Goal: Task Accomplishment & Management: Complete application form

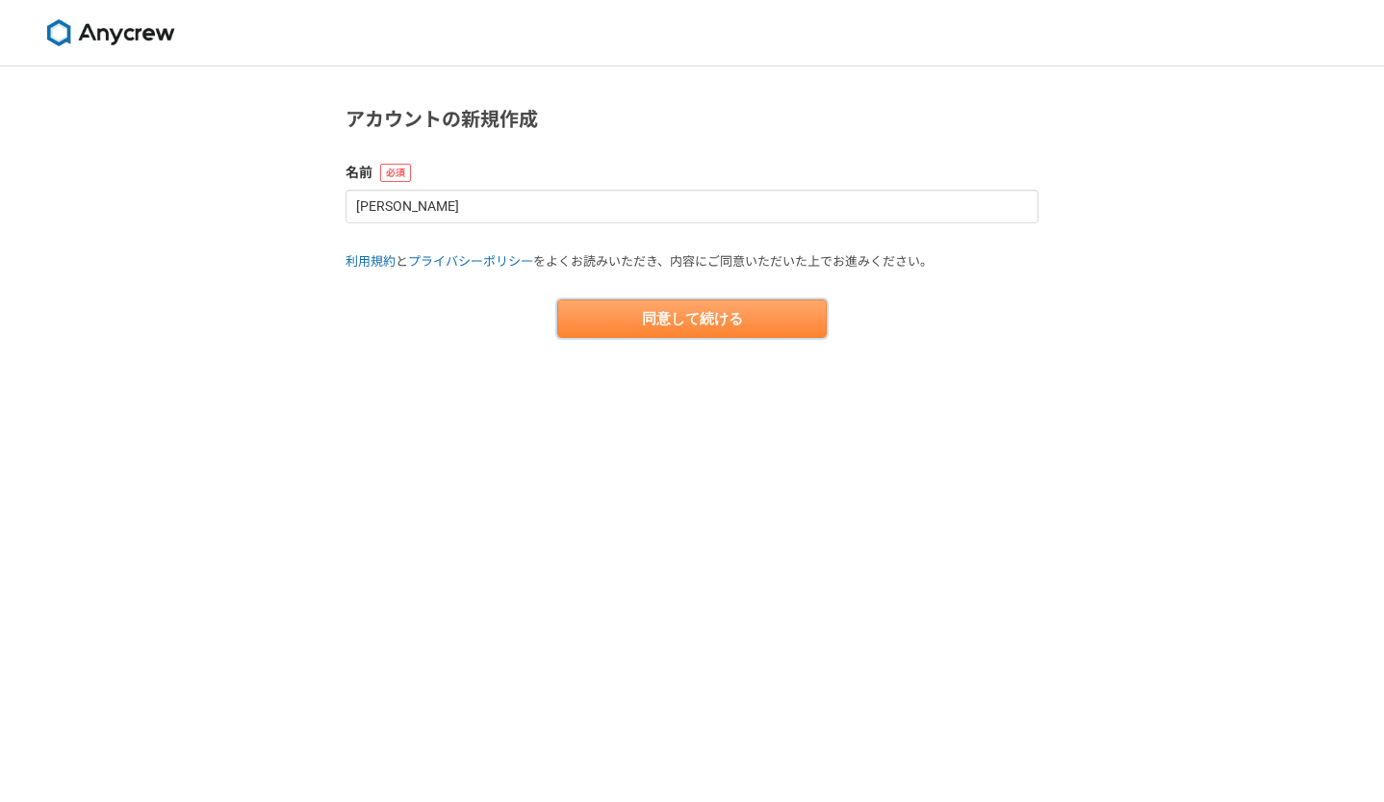
click at [629, 313] on button "同意して続ける" at bounding box center [691, 318] width 269 height 38
select select "13"
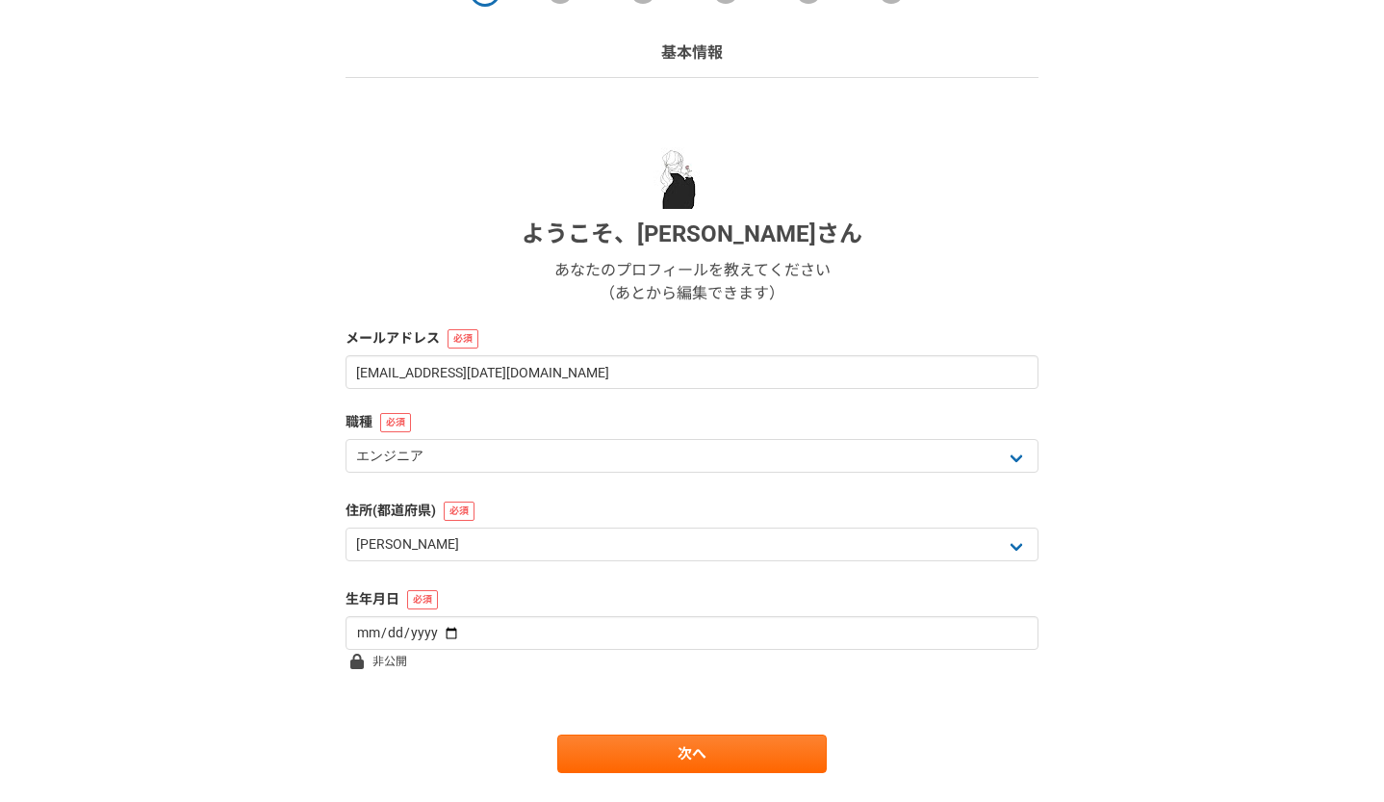
scroll to position [158, 0]
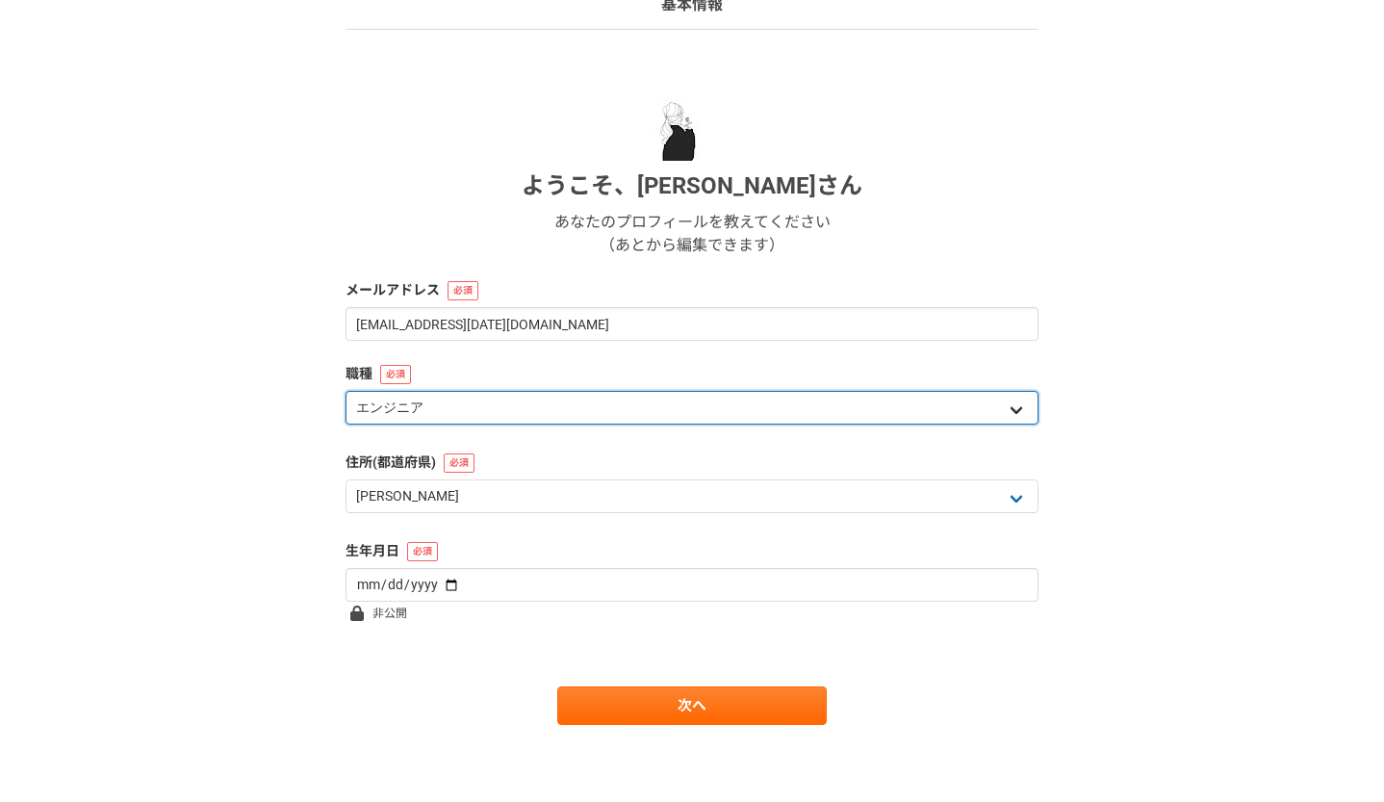
click at [434, 420] on select "エンジニア デザイナー ライター 営業 マーケティング 企画・事業開発 バックオフィス その他" at bounding box center [692, 408] width 693 height 34
select select "7"
click at [346, 391] on select "エンジニア デザイナー ライター 営業 マーケティング 企画・事業開発 バックオフィス その他" at bounding box center [692, 408] width 693 height 34
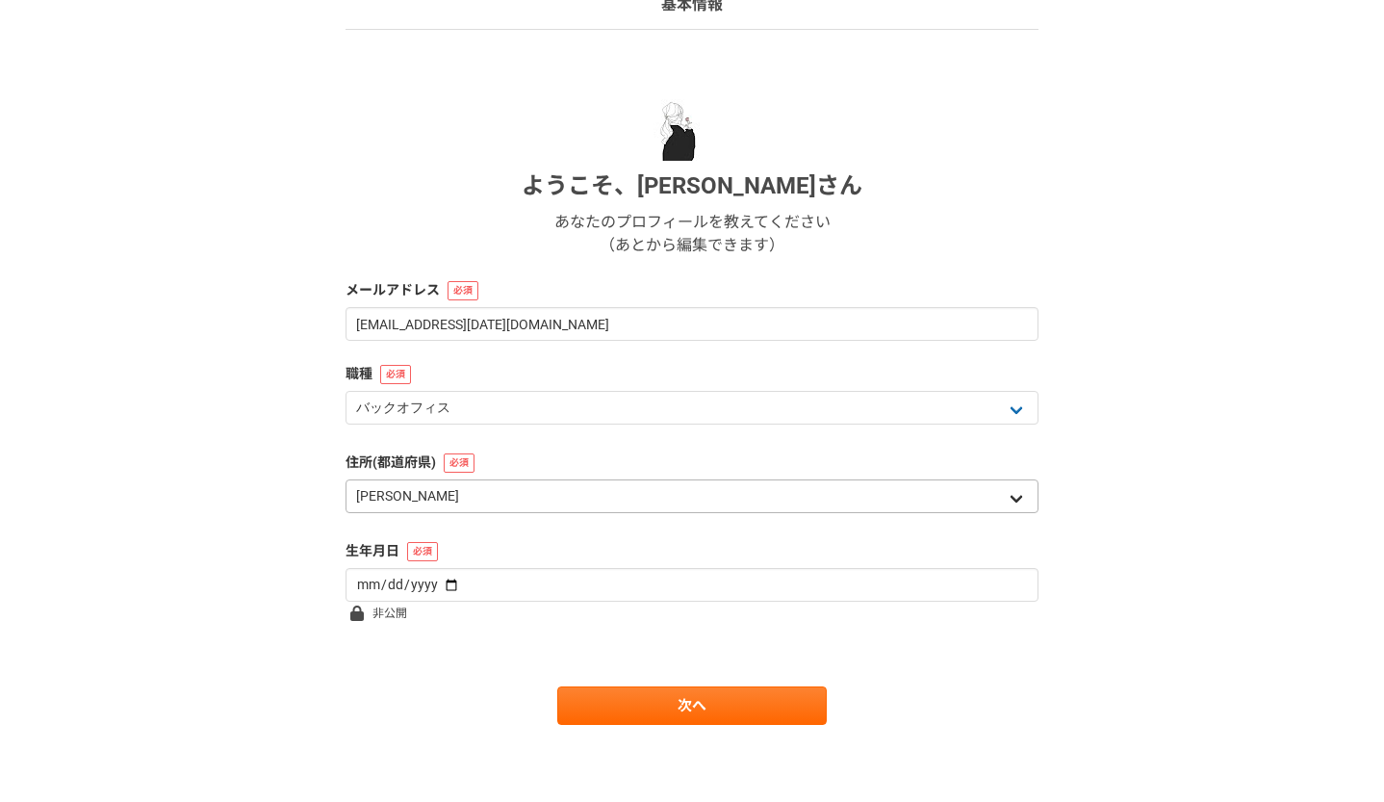
click at [449, 497] on select "北海道 [GEOGRAPHIC_DATA] [GEOGRAPHIC_DATA] [PERSON_NAME][GEOGRAPHIC_DATA] [PERSON_…" at bounding box center [692, 496] width 693 height 34
select select "22"
click at [346, 479] on select "北海道 [GEOGRAPHIC_DATA] [GEOGRAPHIC_DATA] [PERSON_NAME][GEOGRAPHIC_DATA] [PERSON_…" at bounding box center [692, 496] width 693 height 34
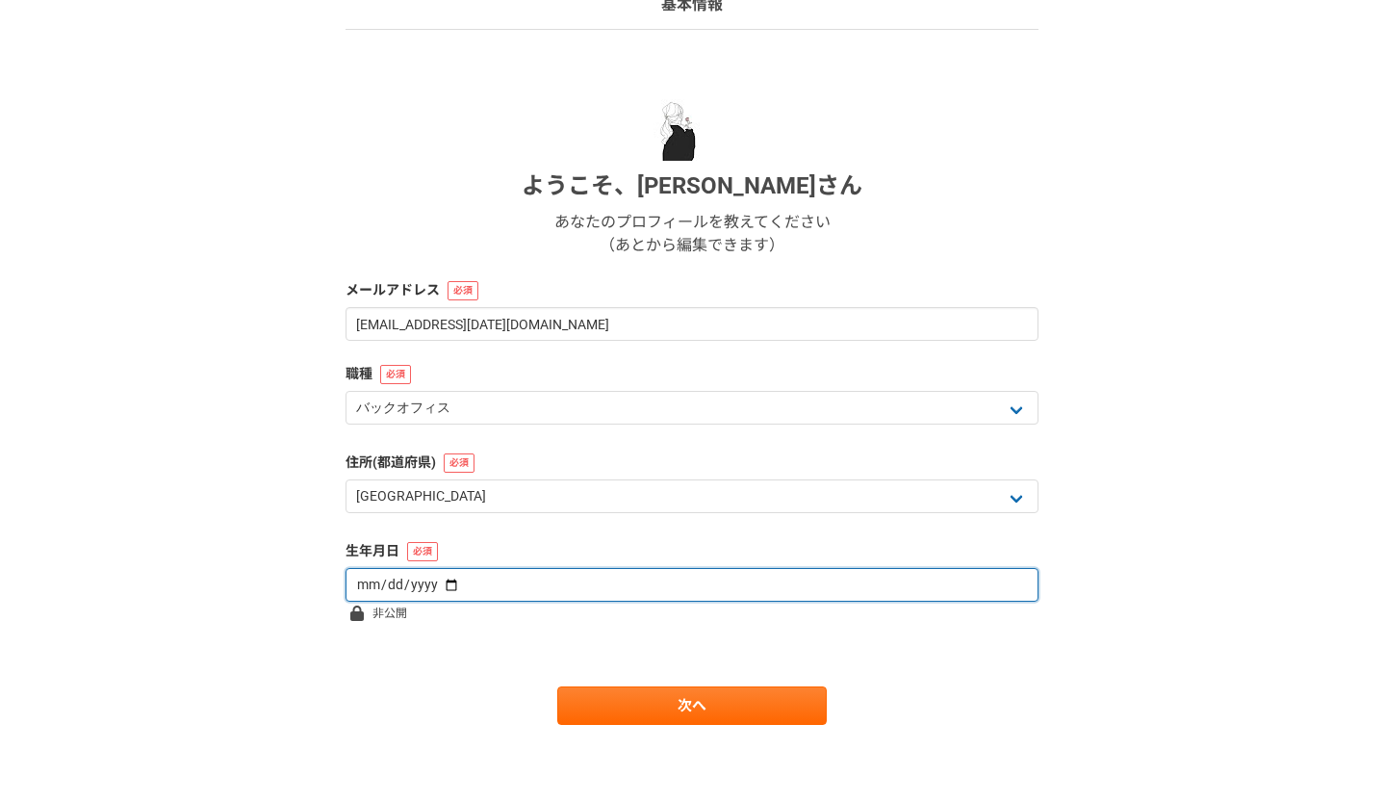
click at [447, 576] on input "date" at bounding box center [692, 585] width 693 height 34
click at [447, 577] on input "date" at bounding box center [692, 585] width 693 height 34
click at [453, 590] on input "date" at bounding box center [692, 585] width 693 height 34
click at [374, 588] on input "date" at bounding box center [692, 585] width 693 height 34
click at [440, 579] on input "date" at bounding box center [692, 585] width 693 height 34
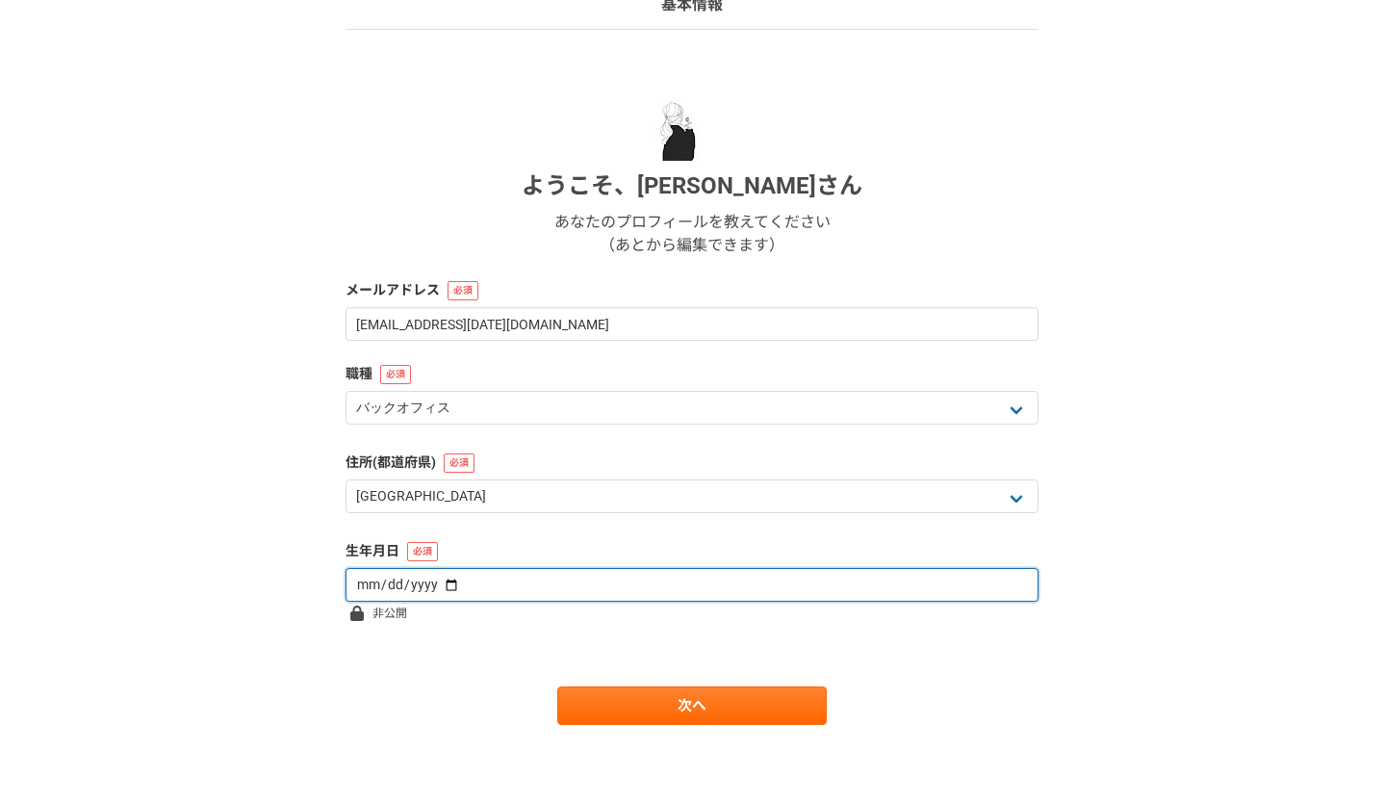
type input "[DATE]"
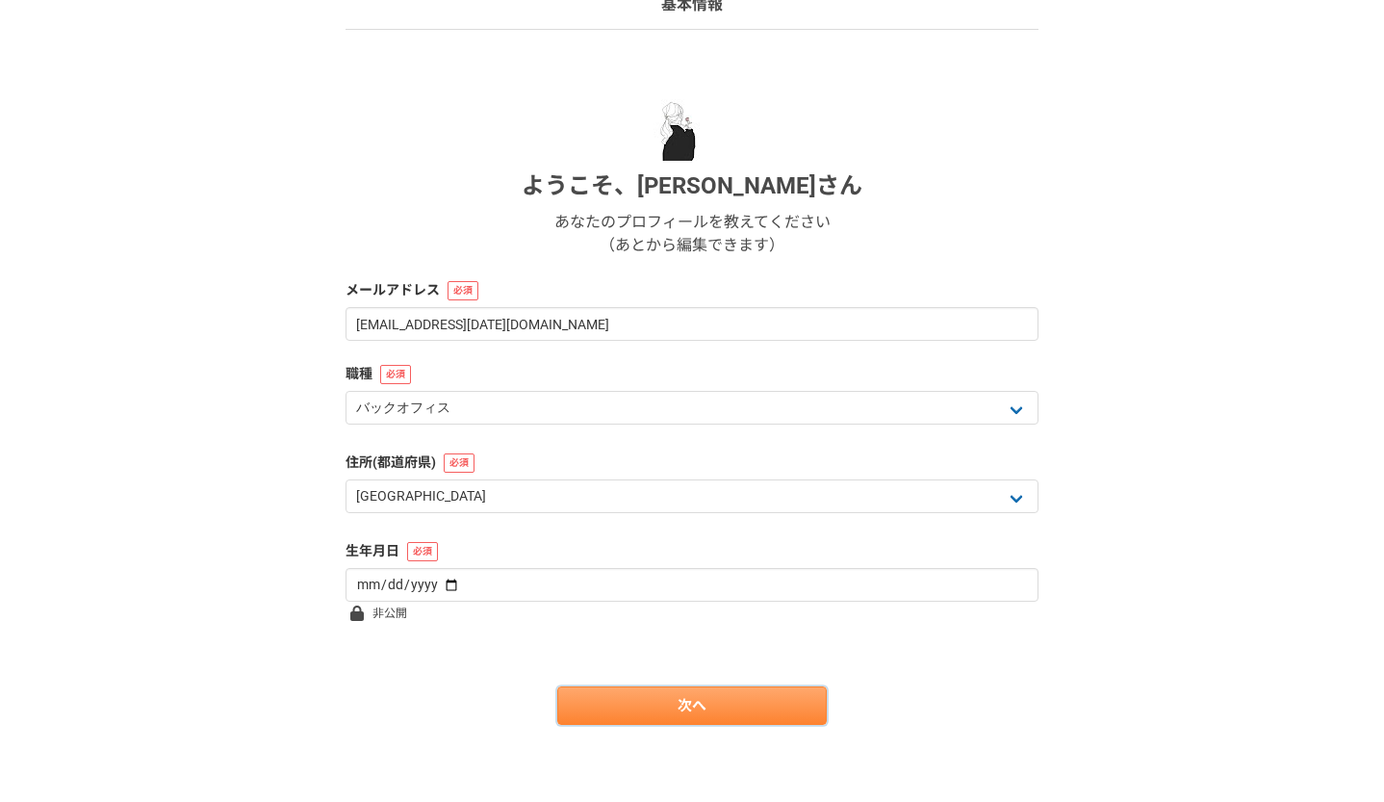
click at [591, 714] on link "次へ" at bounding box center [691, 705] width 269 height 38
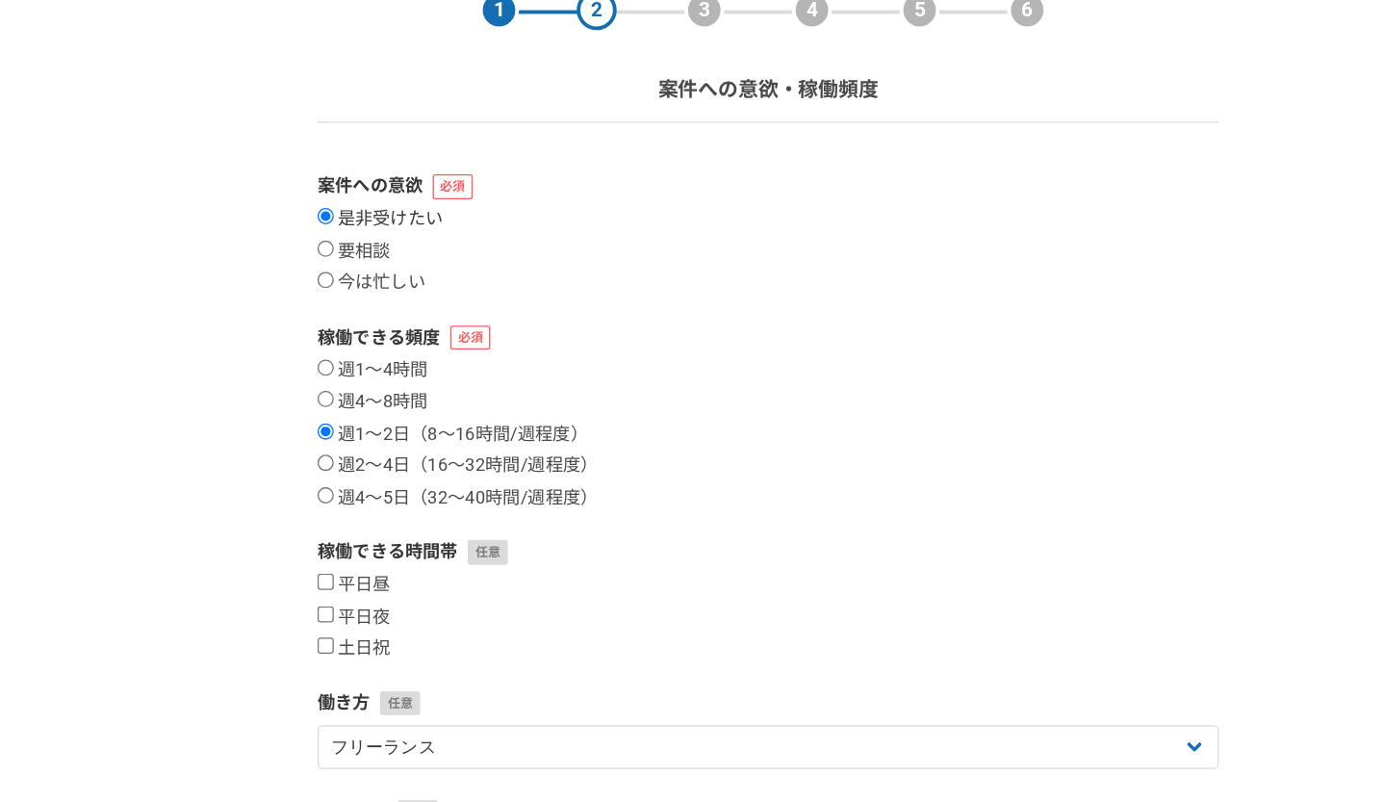
click at [353, 262] on input "是非受けたい" at bounding box center [352, 259] width 13 height 13
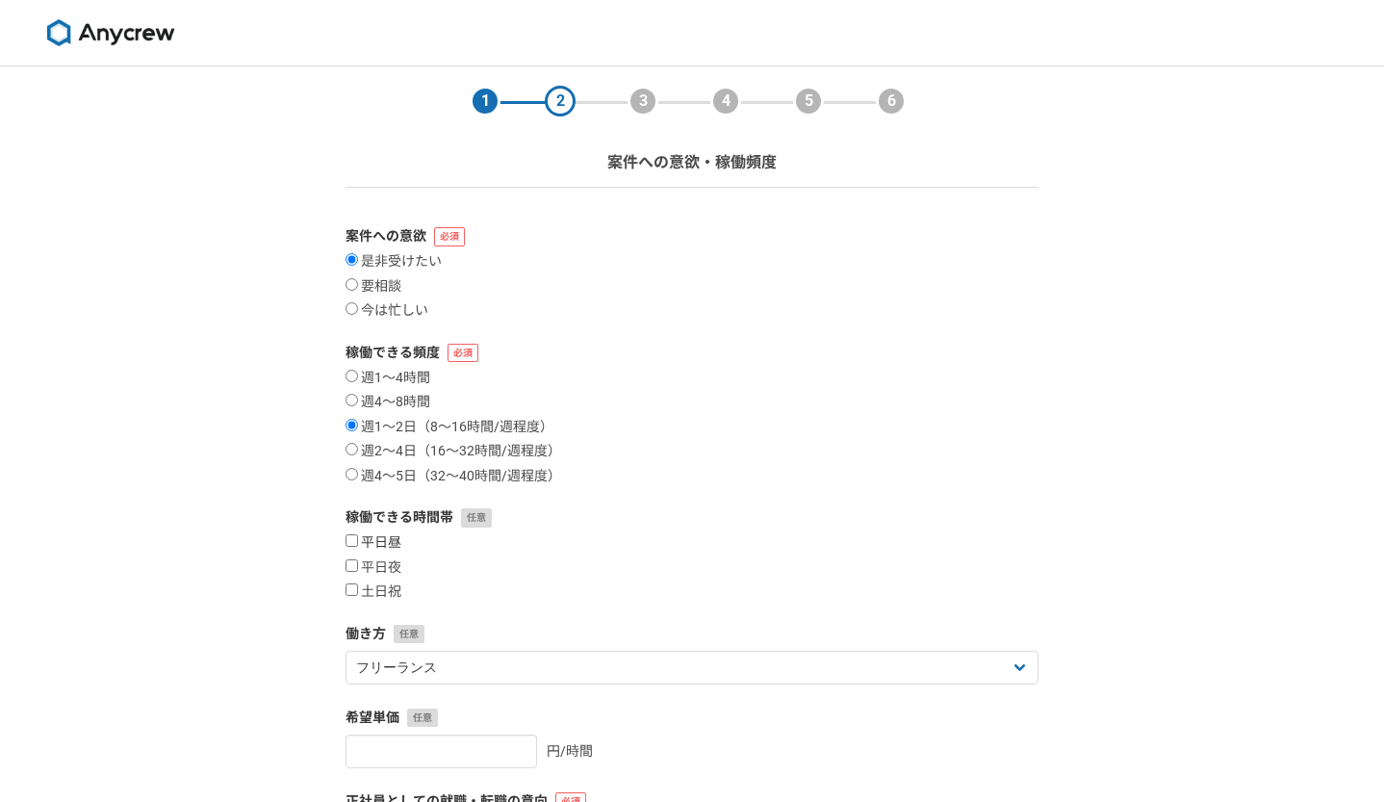
click at [347, 546] on input "平日昼" at bounding box center [352, 540] width 13 height 13
checkbox input "true"
click at [346, 565] on input "平日夜" at bounding box center [352, 565] width 13 height 13
checkbox input "true"
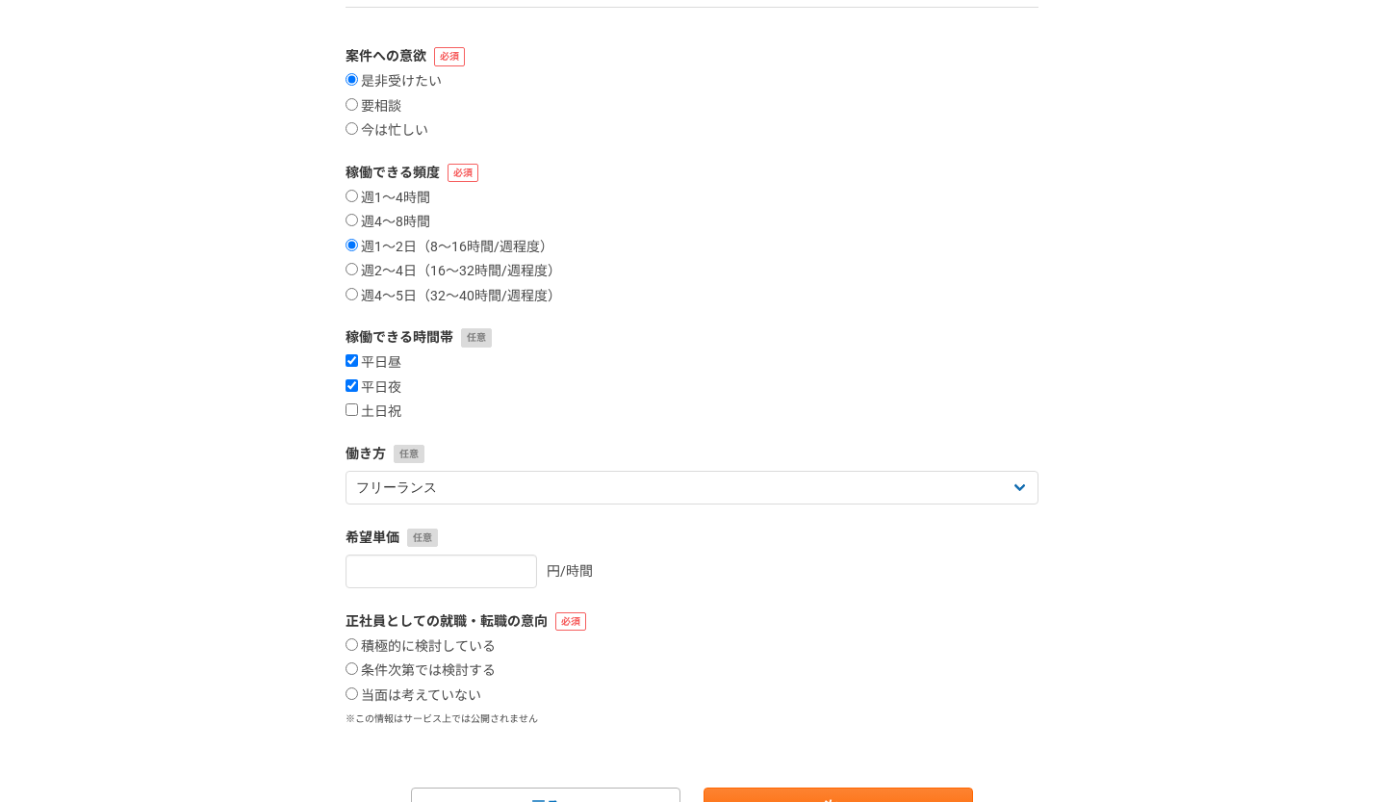
scroll to position [182, 0]
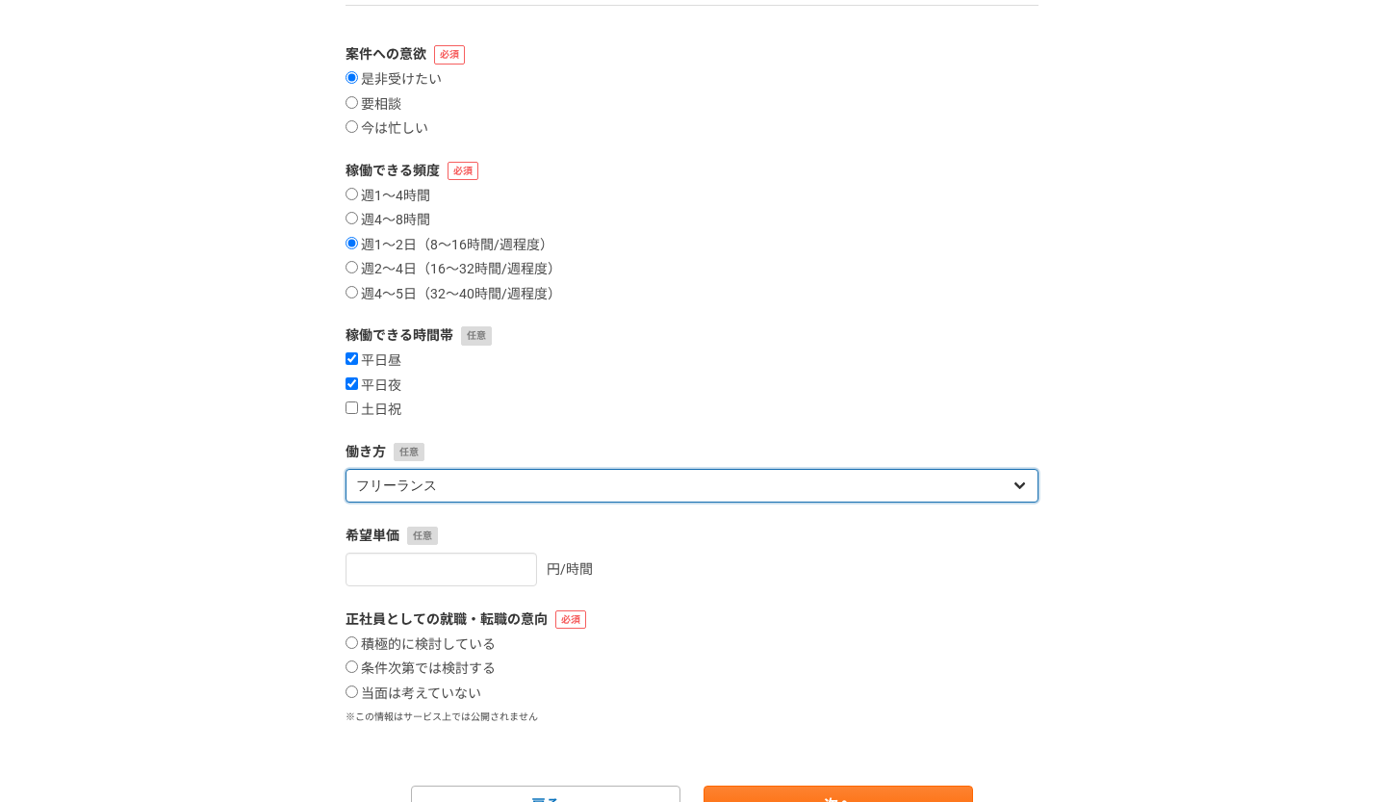
click at [452, 487] on select "フリーランス 副業 その他" at bounding box center [692, 486] width 693 height 34
click at [346, 469] on select "フリーランス 副業 その他" at bounding box center [692, 486] width 693 height 34
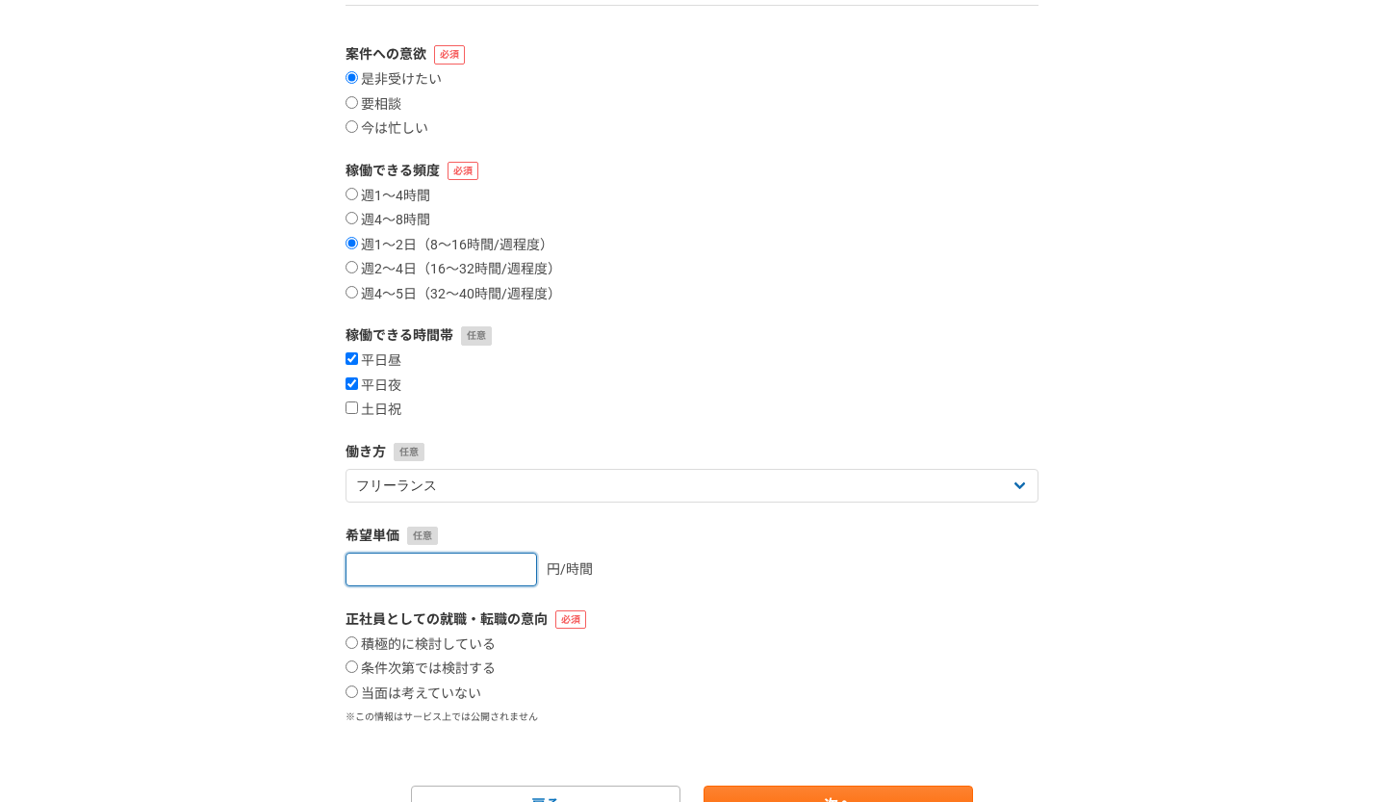
click at [432, 575] on input "number" at bounding box center [442, 569] width 192 height 34
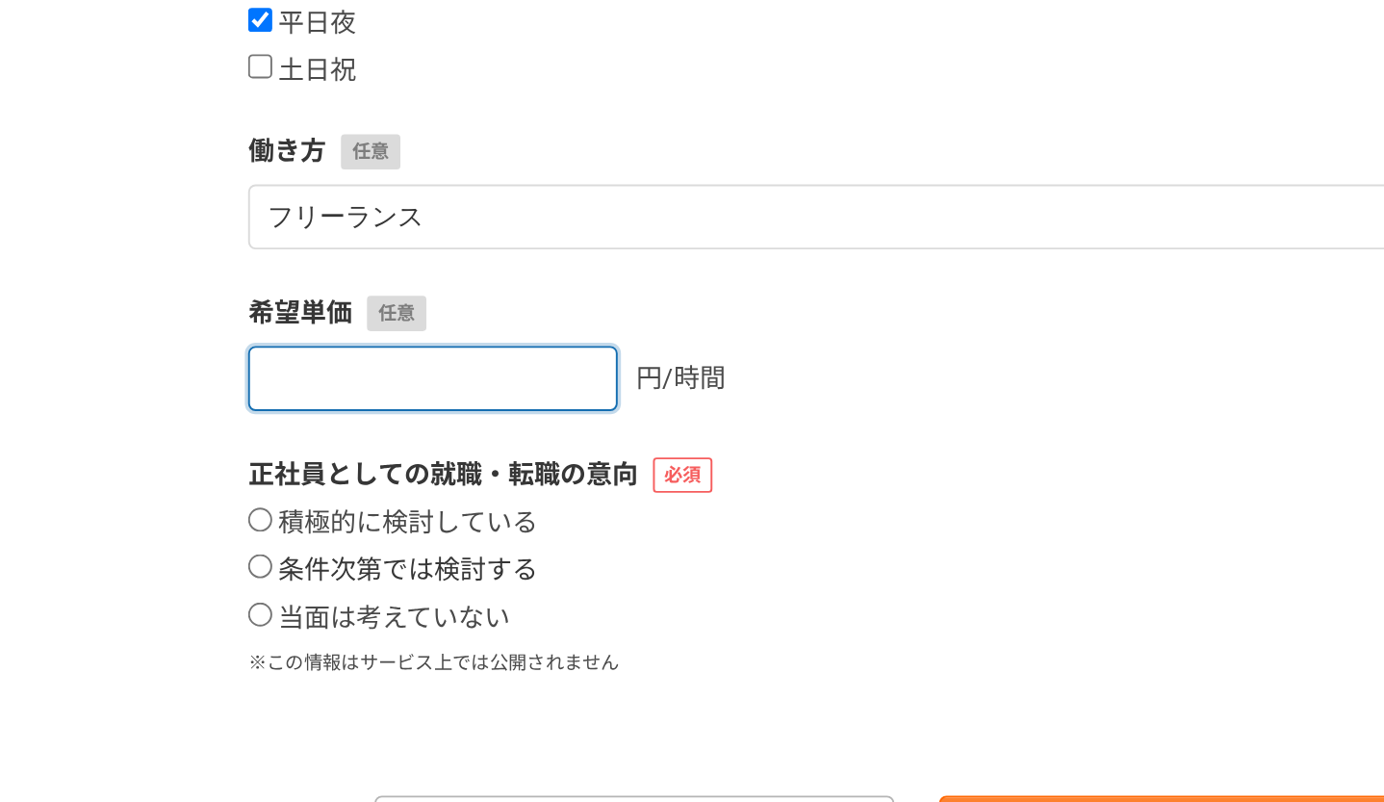
type input "1500"
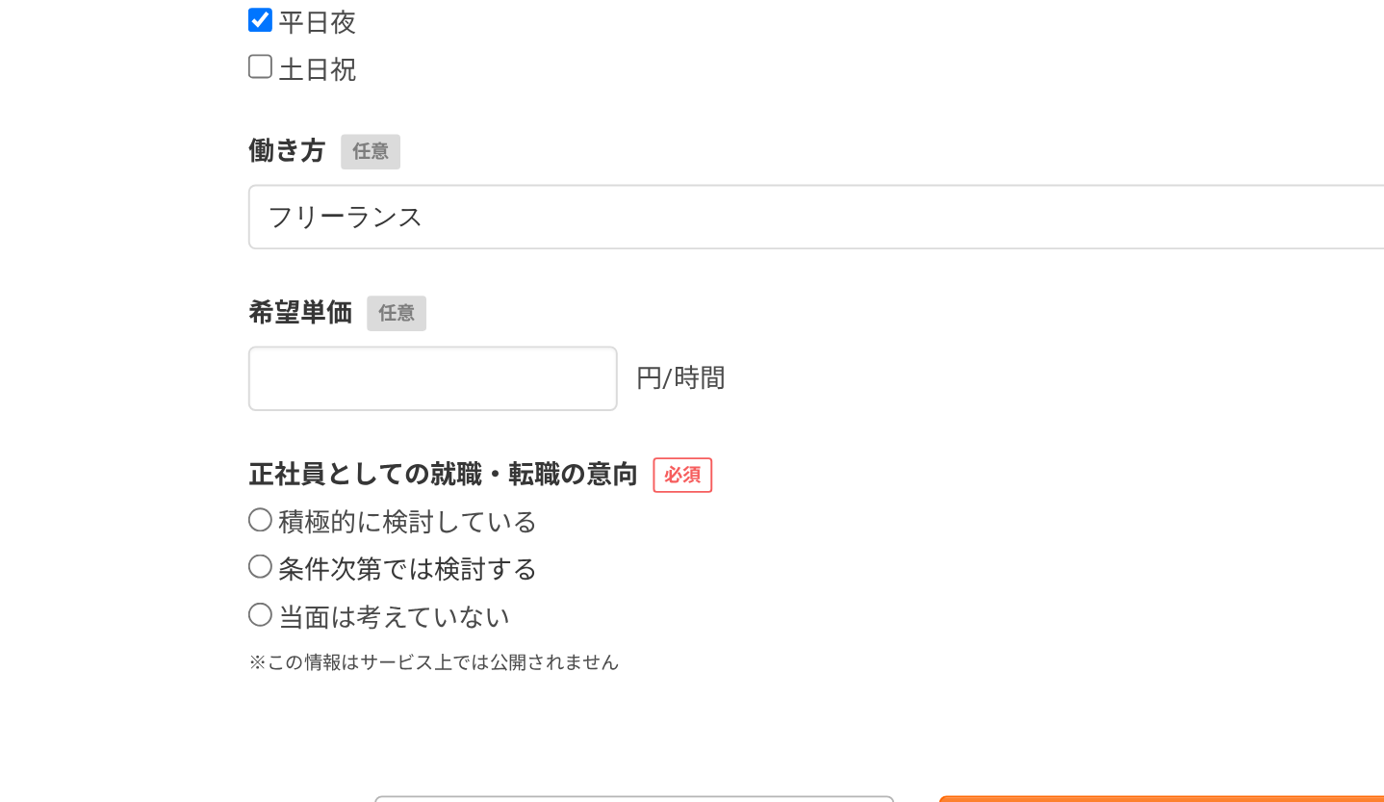
click at [351, 570] on input "条件次第では検討する" at bounding box center [352, 567] width 13 height 13
radio input "true"
click at [351, 598] on input "当面は考えていない" at bounding box center [352, 592] width 13 height 13
radio input "true"
click at [349, 567] on input "条件次第では検討する" at bounding box center [352, 567] width 13 height 13
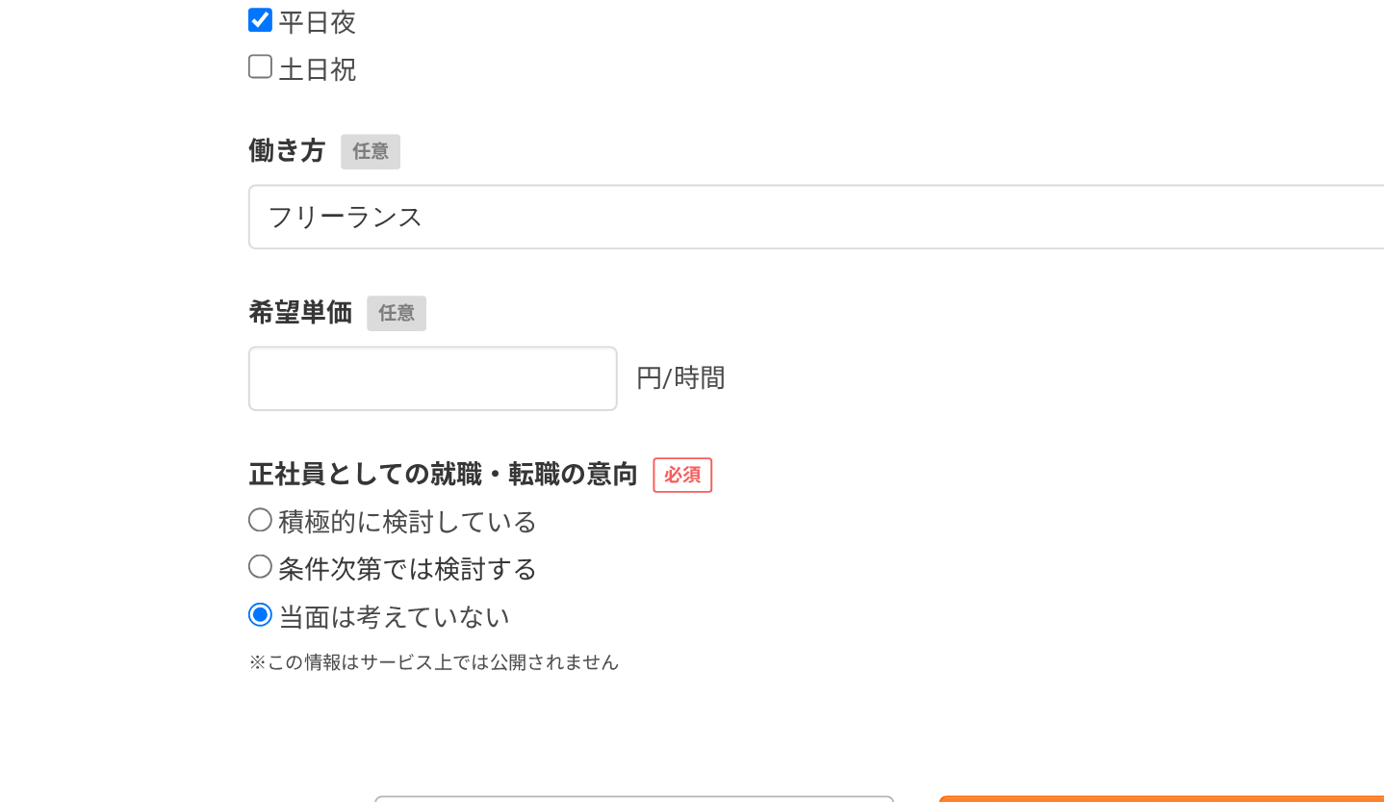
radio input "true"
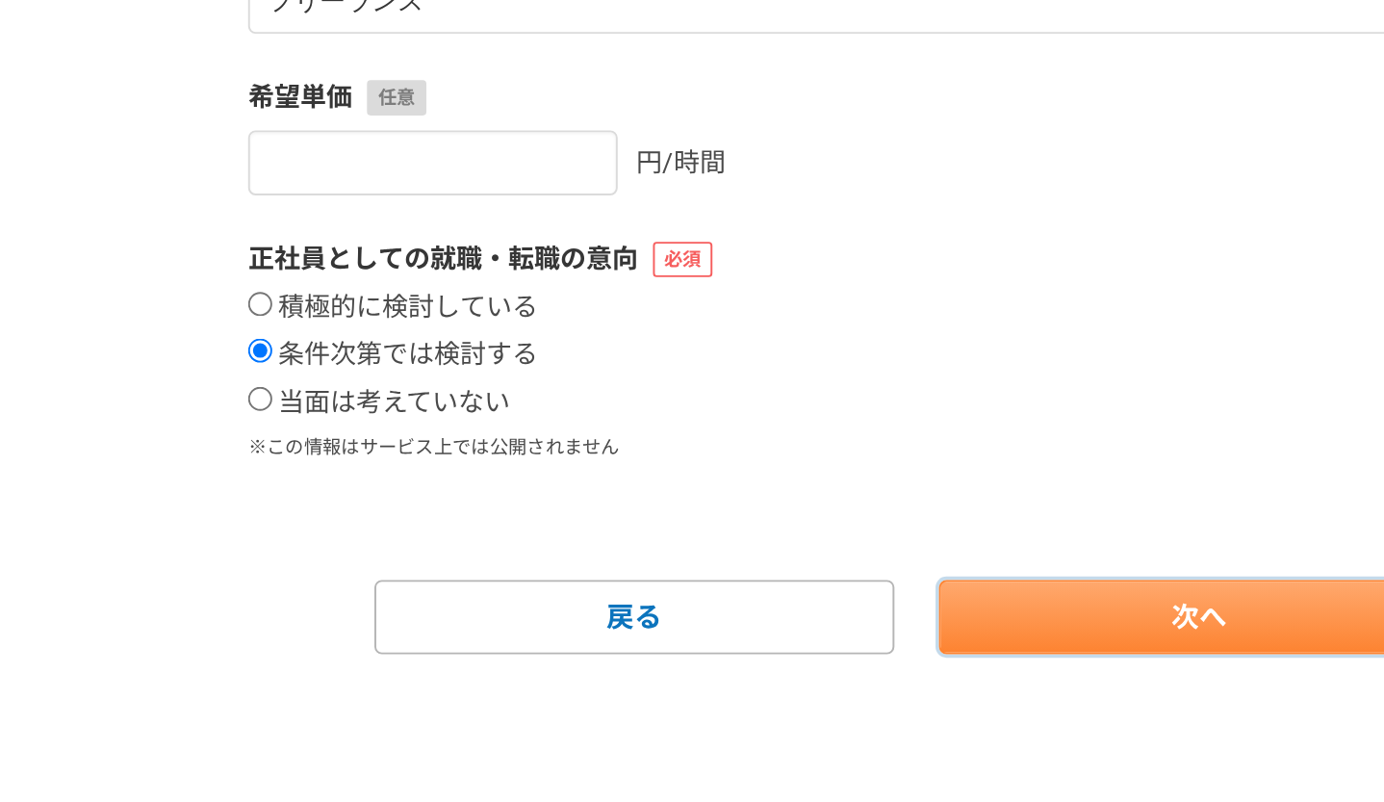
click at [764, 702] on link "次へ" at bounding box center [838, 705] width 269 height 38
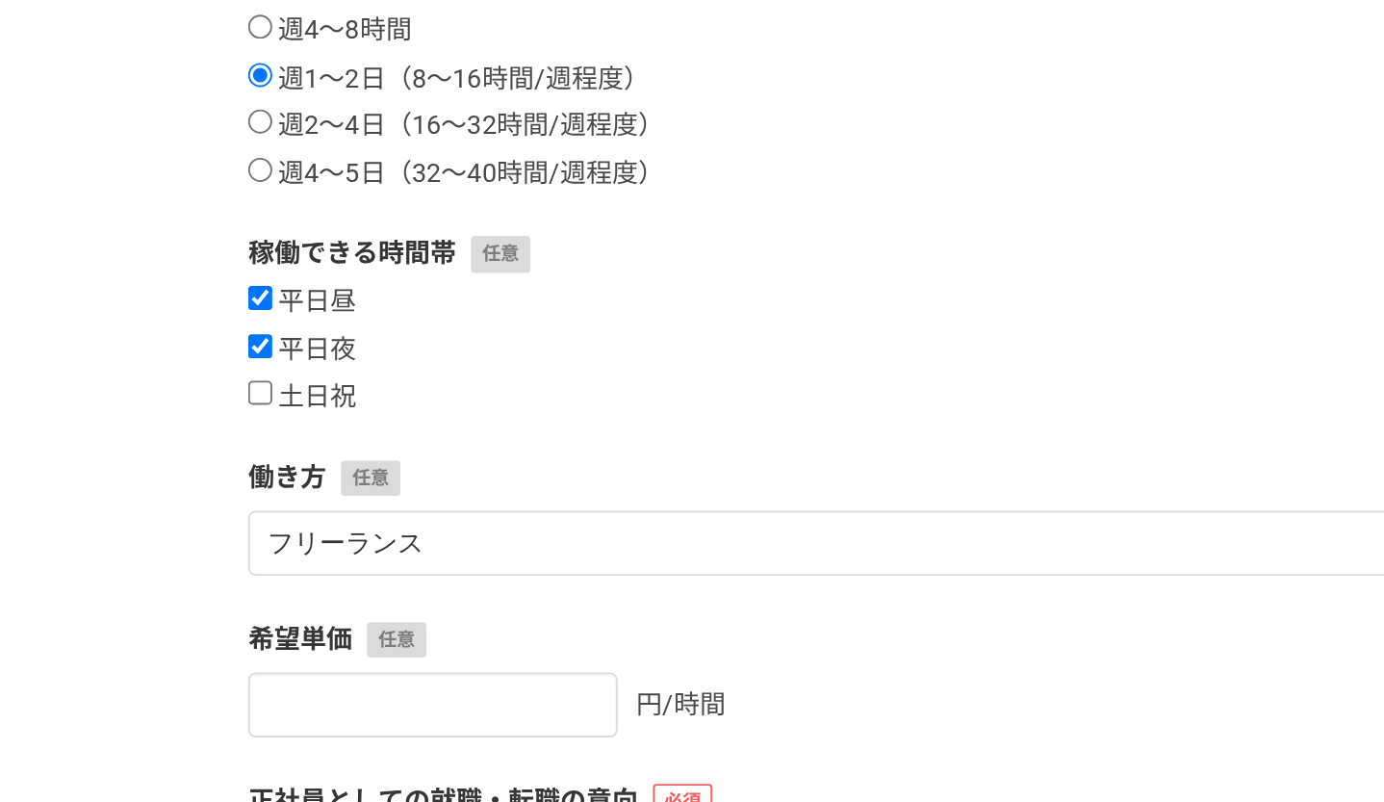
select select
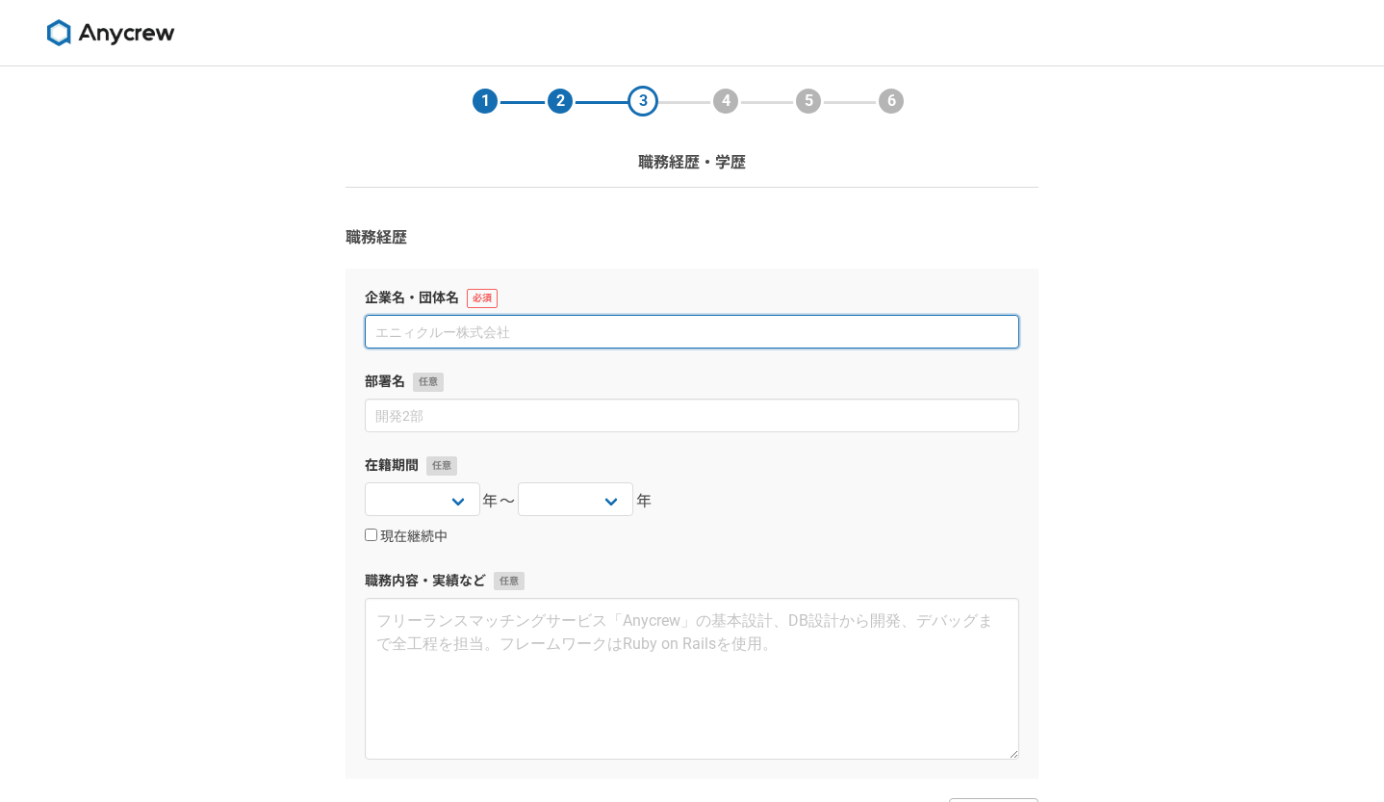
click at [461, 345] on input at bounding box center [692, 332] width 654 height 34
type input "k"
type input "株式会社EXJOY"
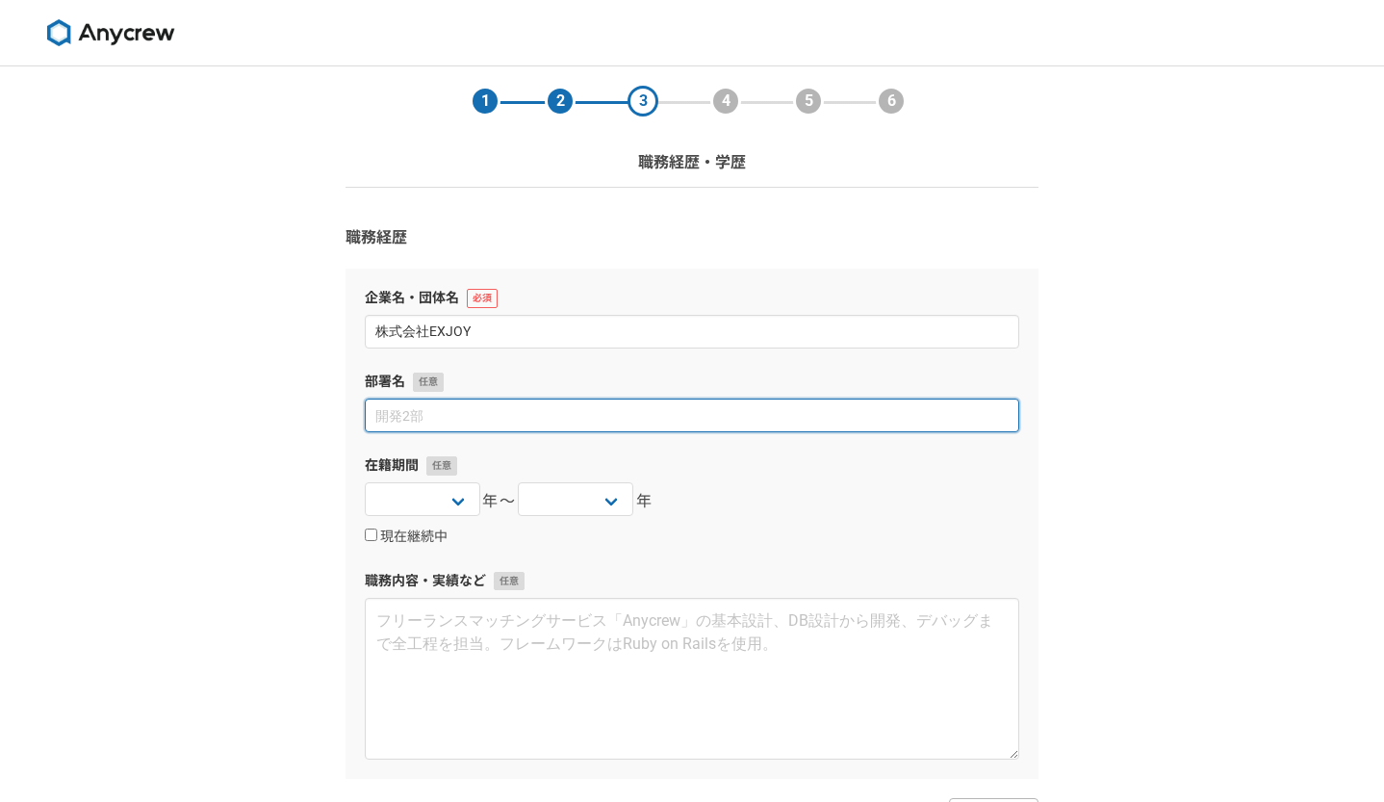
click at [447, 424] on input at bounding box center [692, 415] width 654 height 34
type input "採用コンサルティング事業部"
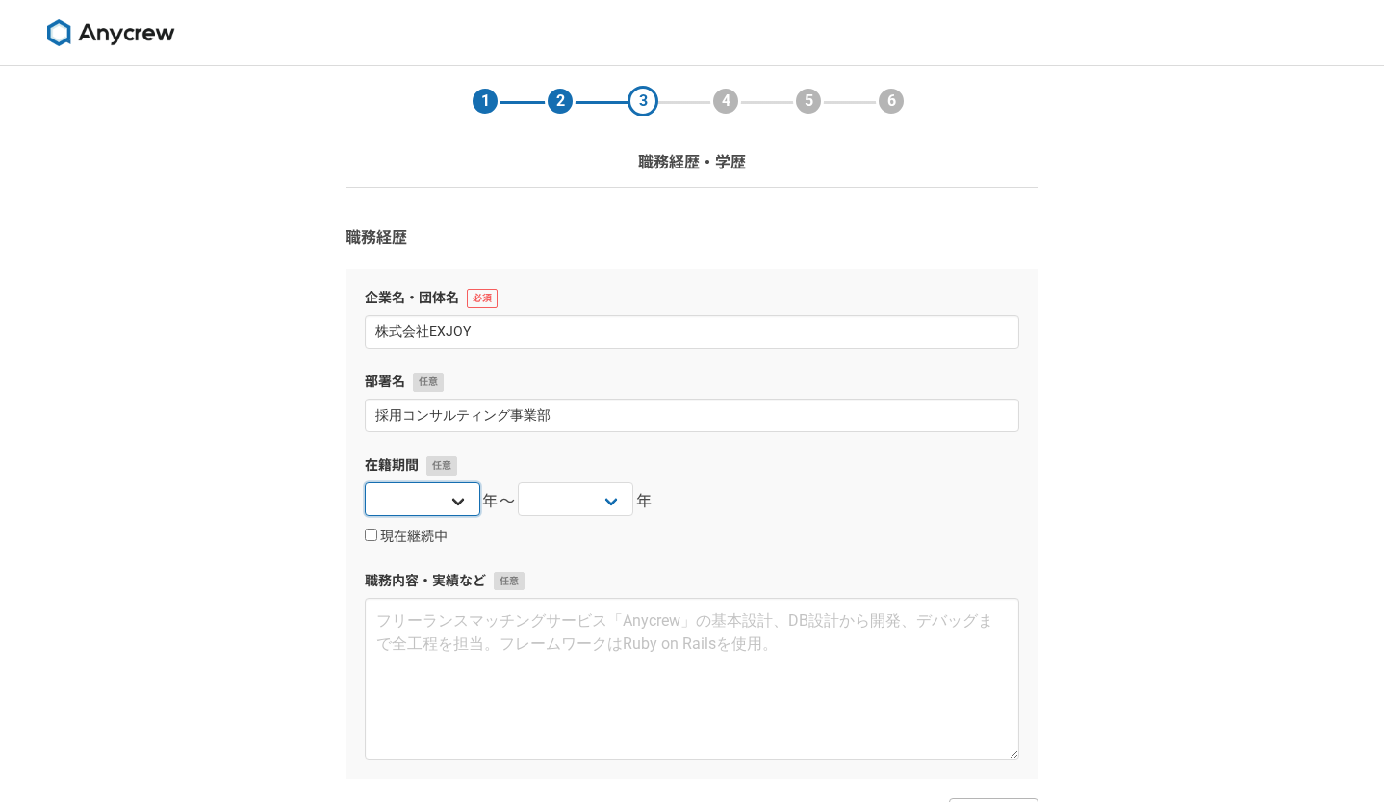
click at [460, 506] on select "2025 2024 2023 2022 2021 2020 2019 2018 2017 2016 2015 2014 2013 2012 2011 2010…" at bounding box center [422, 499] width 115 height 34
select select "2020"
click at [365, 482] on select "2025 2024 2023 2022 2021 2020 2019 2018 2017 2016 2015 2014 2013 2012 2011 2010…" at bounding box center [422, 499] width 115 height 34
click at [458, 495] on select "2025 2024 2023 2022 2021 2020 2019 2018 2017 2016 2015 2014 2013 2012 2011 2010…" at bounding box center [422, 499] width 115 height 34
click at [620, 503] on select "2025 2024 2023 2022 2021 2020 2019 2018 2017 2016 2015 2014 2013 2012 2011 2010…" at bounding box center [575, 499] width 115 height 34
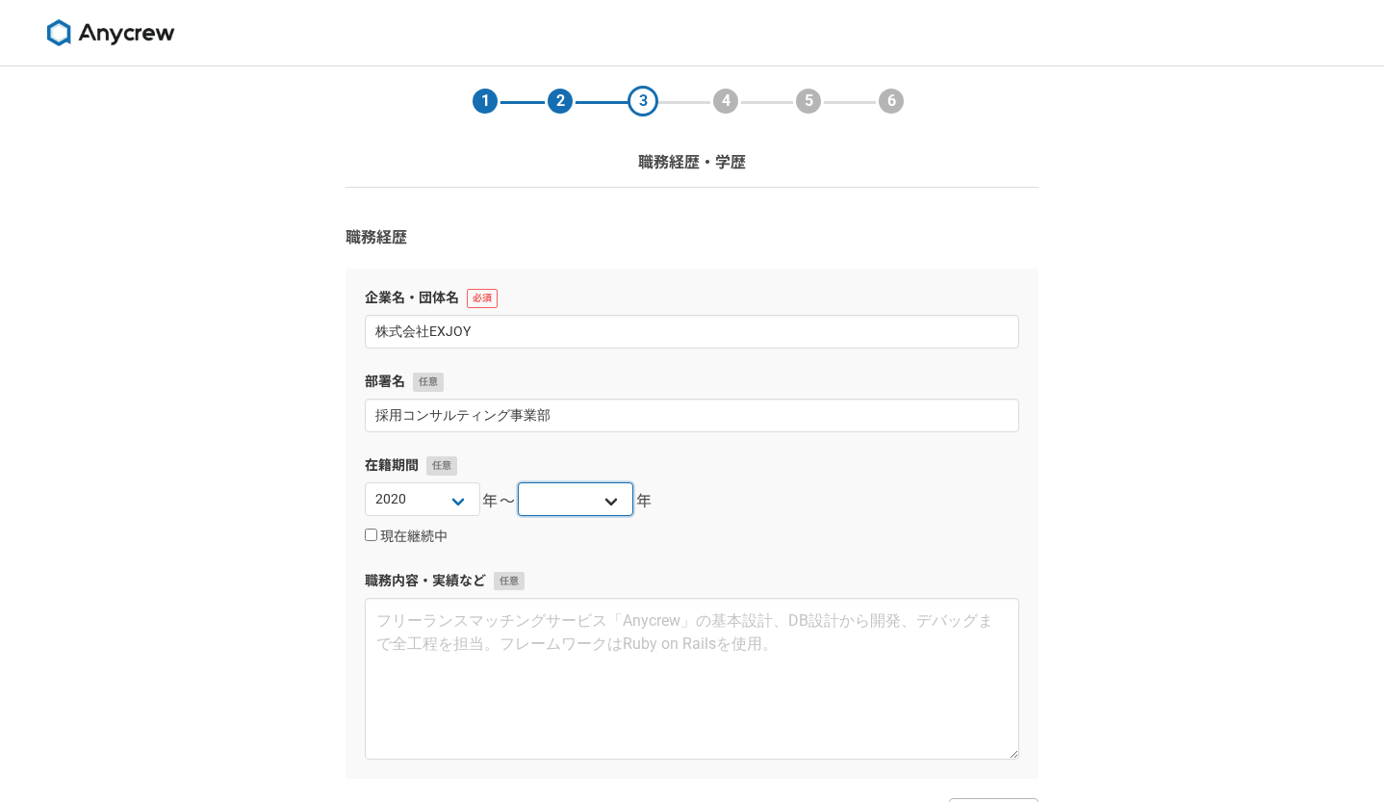
select select "2023"
click at [518, 482] on select "2025 2024 2023 2022 2021 2020 2019 2018 2017 2016 2015 2014 2013 2012 2011 2010…" at bounding box center [575, 499] width 115 height 34
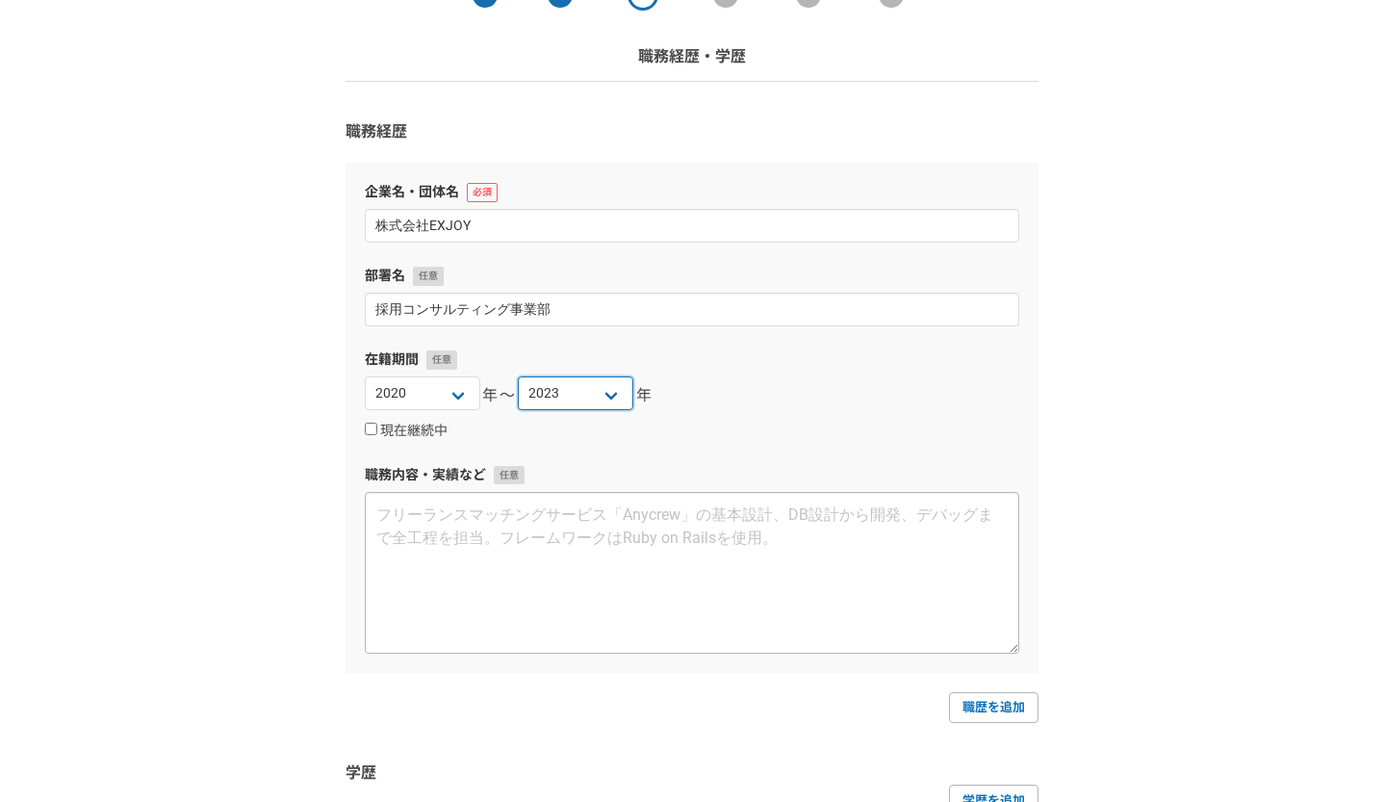
scroll to position [108, 0]
click at [989, 717] on link "職歴を追加" at bounding box center [994, 705] width 90 height 31
select select
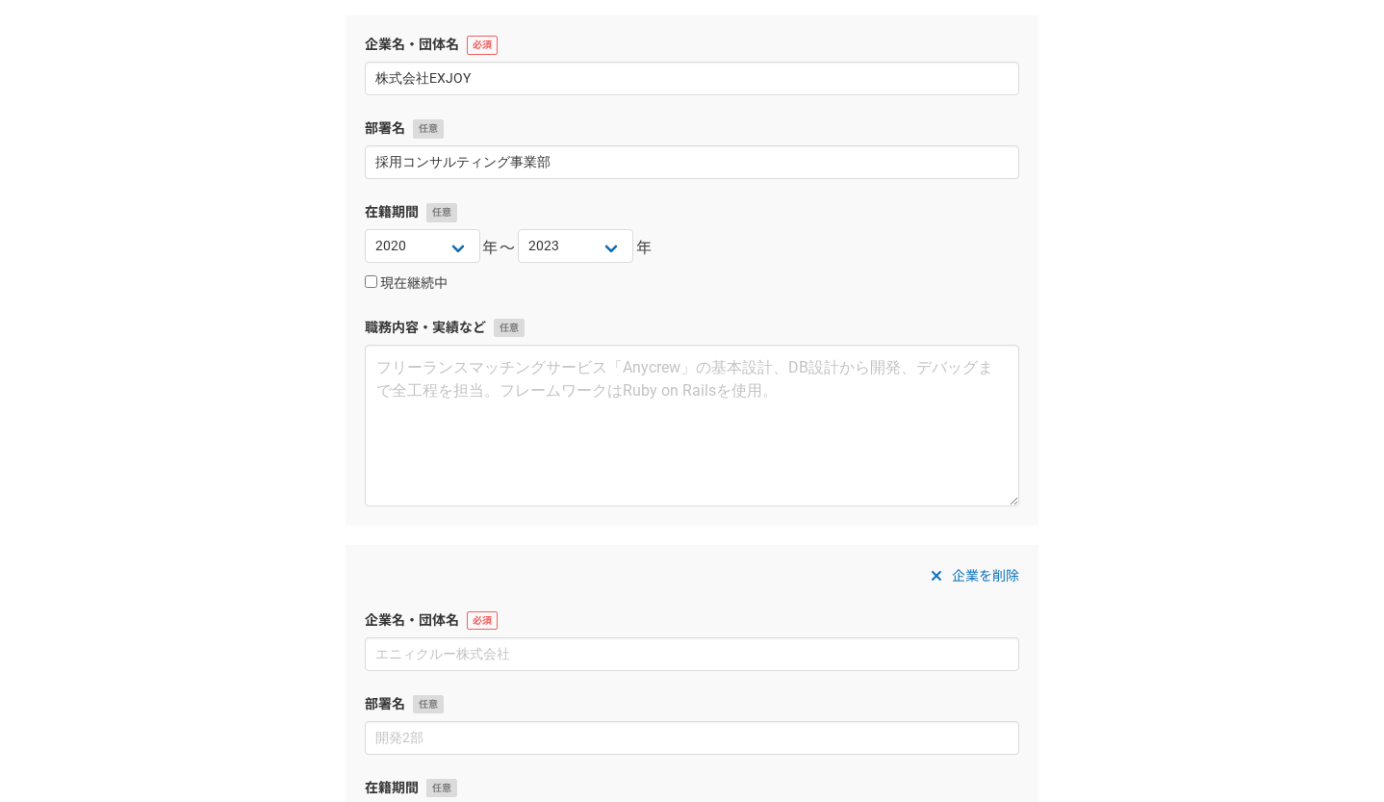
scroll to position [268, 0]
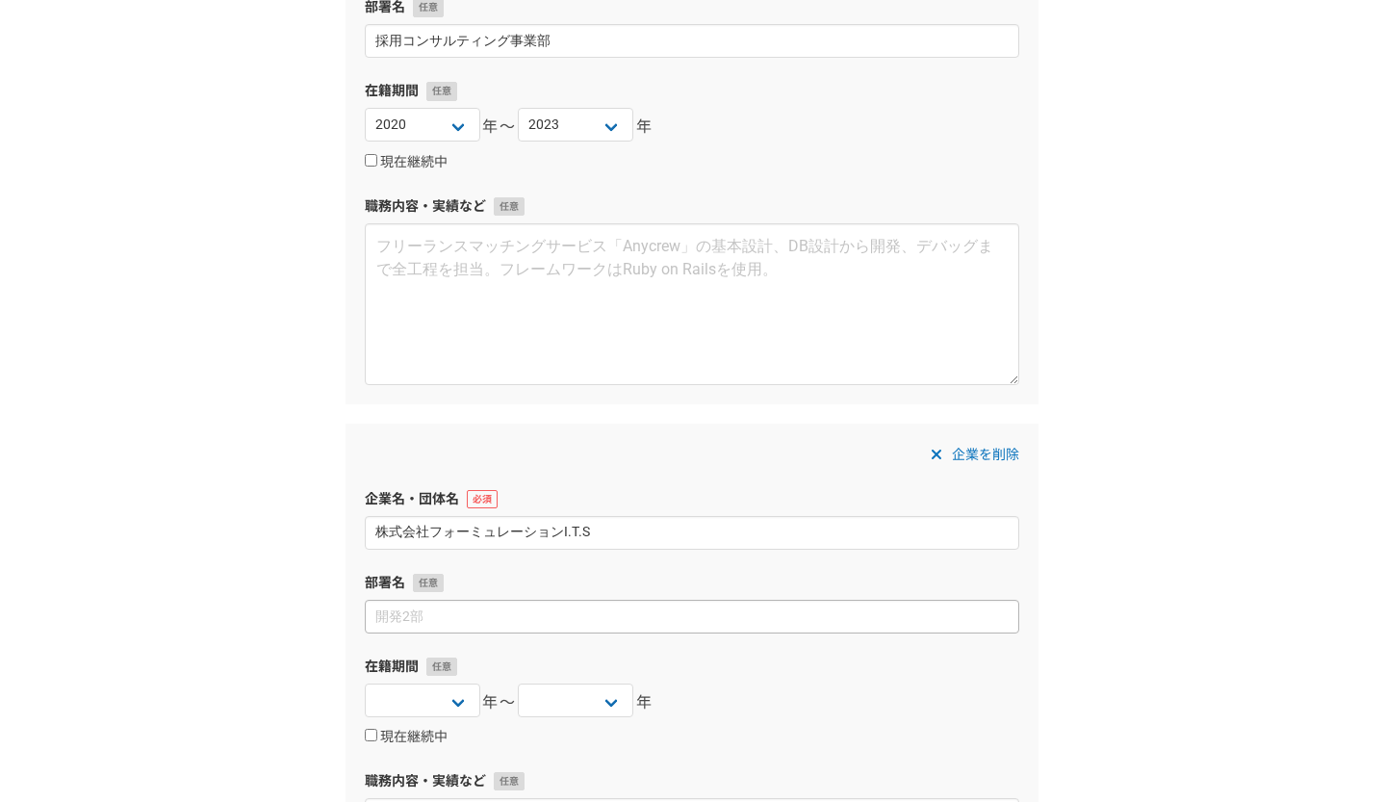
type input "株式会社フォーミュレーションI.T.S"
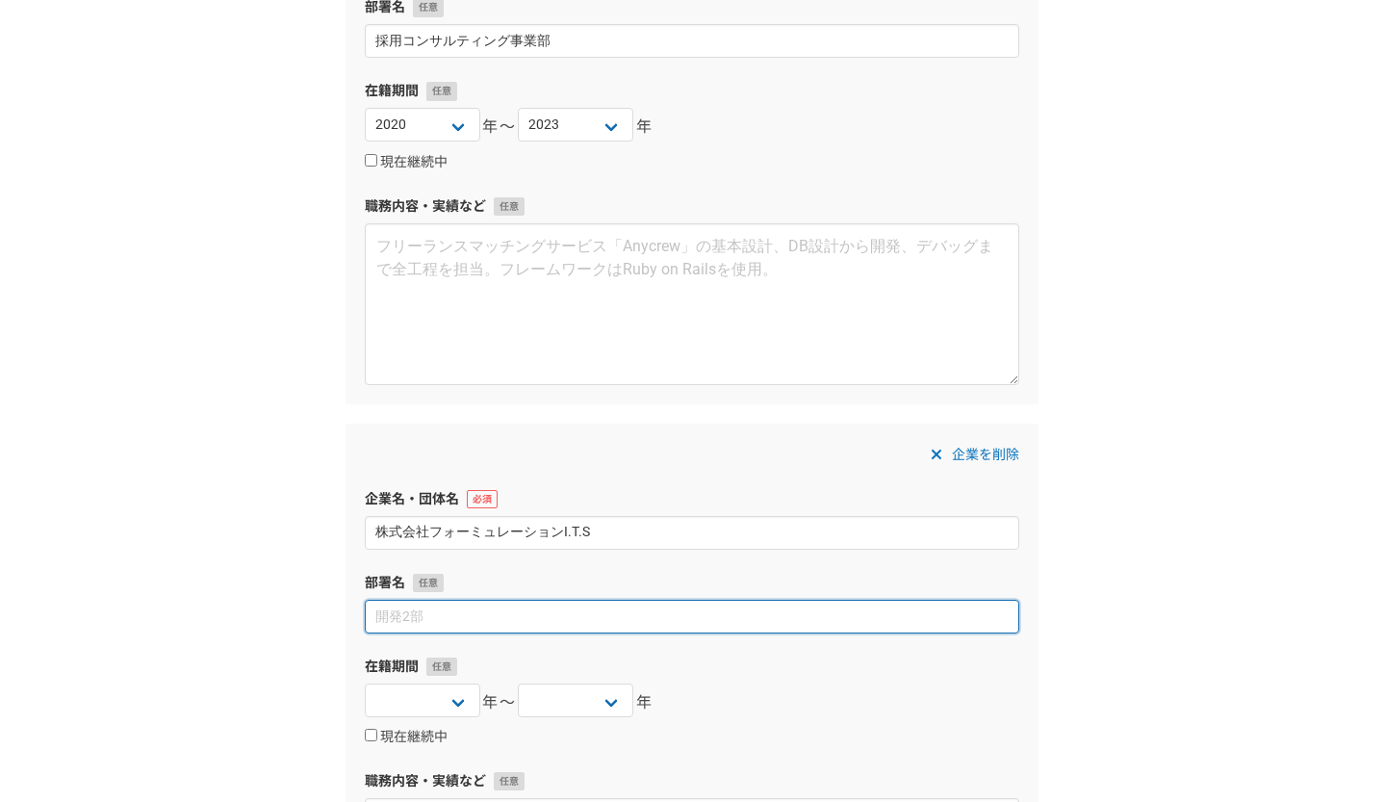
click at [469, 613] on input at bounding box center [692, 617] width 654 height 34
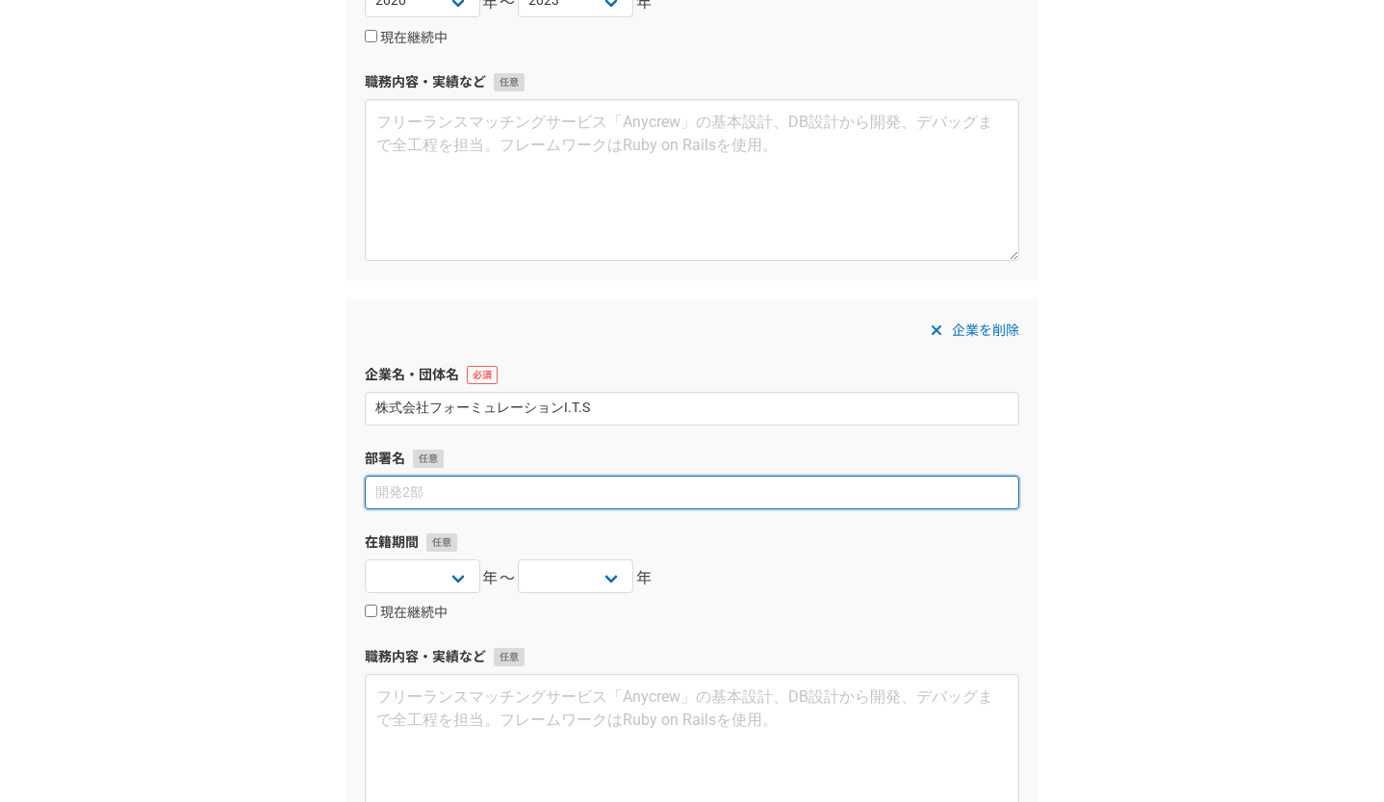
scroll to position [517, 0]
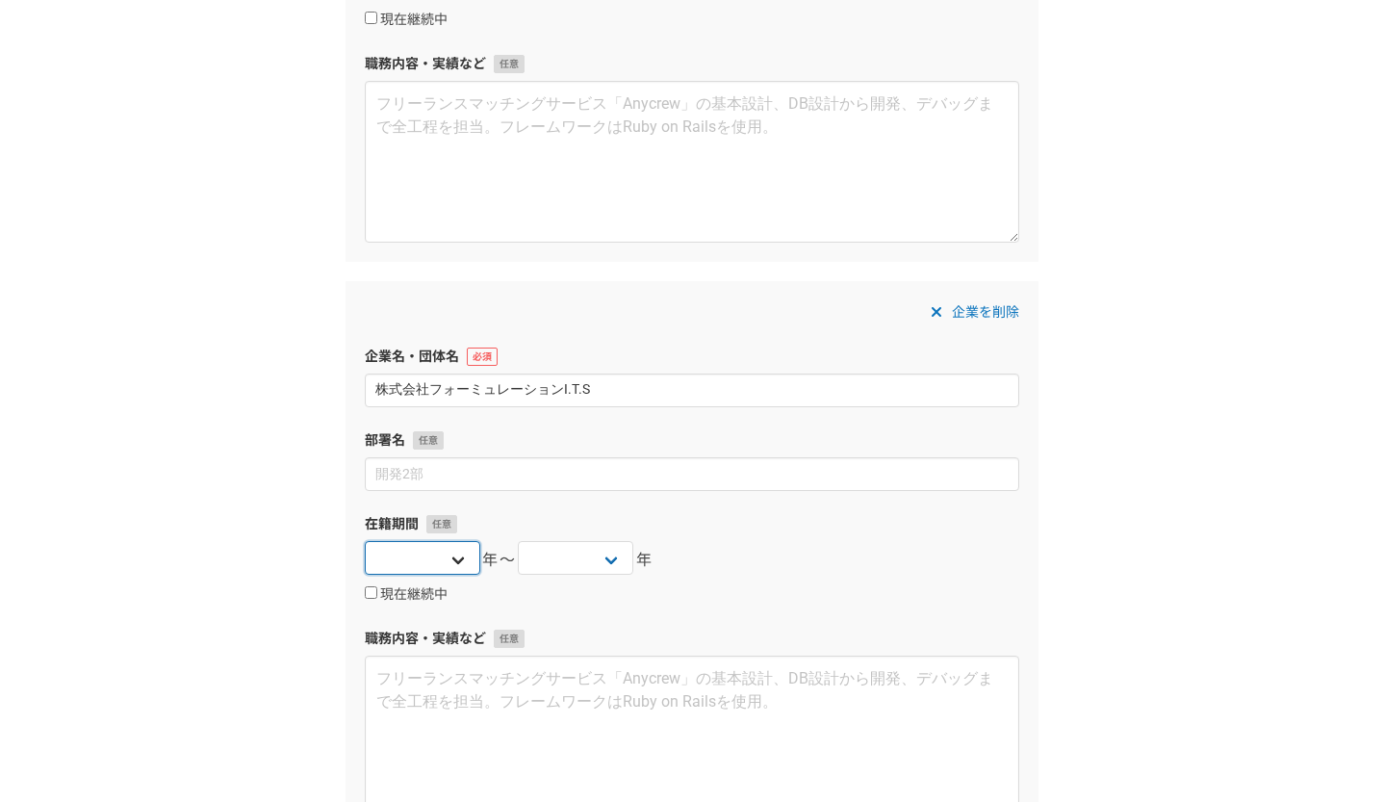
click at [449, 552] on select "2025 2024 2023 2022 2021 2020 2019 2018 2017 2016 2015 2014 2013 2012 2011 2010…" at bounding box center [422, 558] width 115 height 34
select select "2023"
click at [365, 541] on select "2025 2024 2023 2022 2021 2020 2019 2018 2017 2016 2015 2014 2013 2012 2011 2010…" at bounding box center [422, 558] width 115 height 34
click at [609, 562] on select "2025 2024 2023 2022 2021 2020 2019 2018 2017 2016 2015 2014 2013 2012 2011 2010…" at bounding box center [575, 558] width 115 height 34
select select "2025"
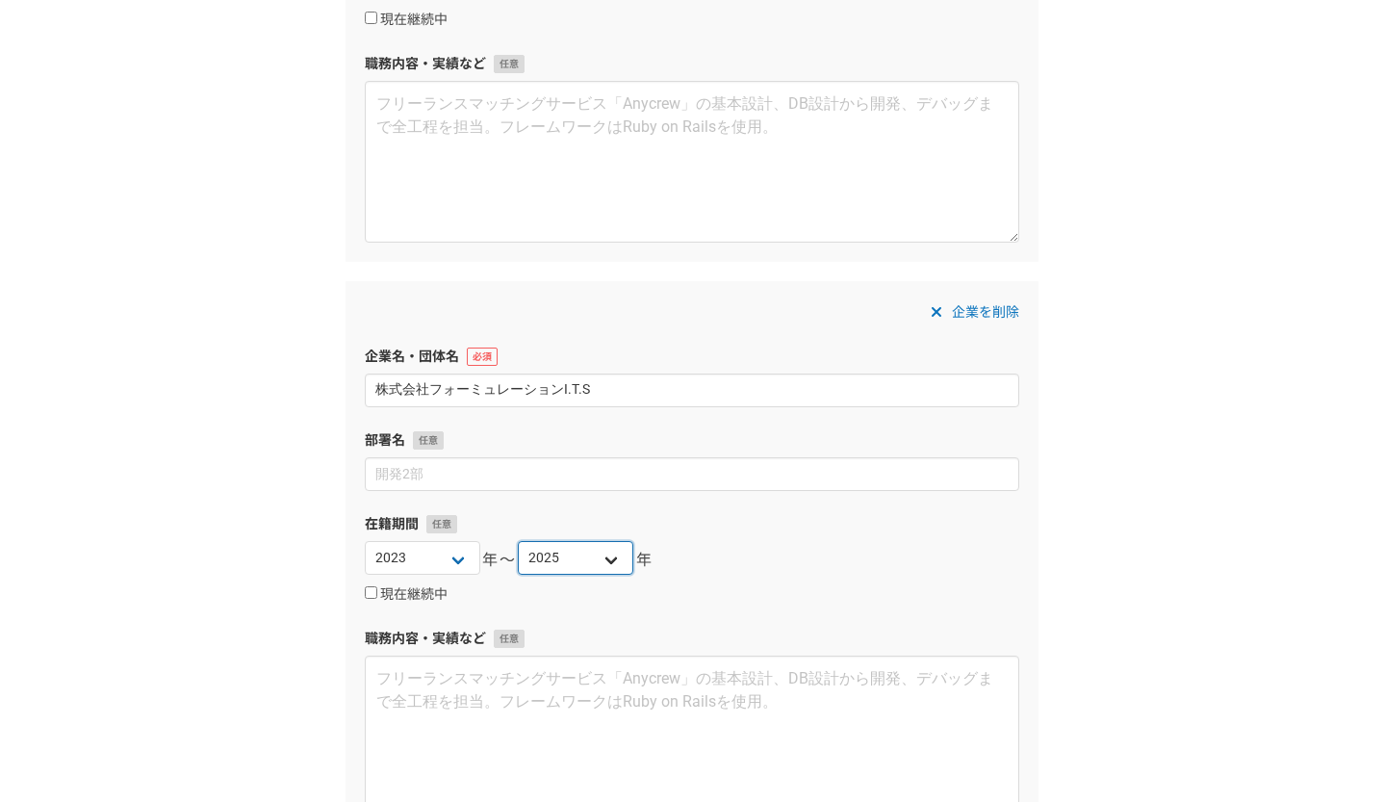
click at [518, 541] on select "2025 2024 2023 2022 2021 2020 2019 2018 2017 2016 2015 2014 2013 2012 2011 2010…" at bounding box center [575, 558] width 115 height 34
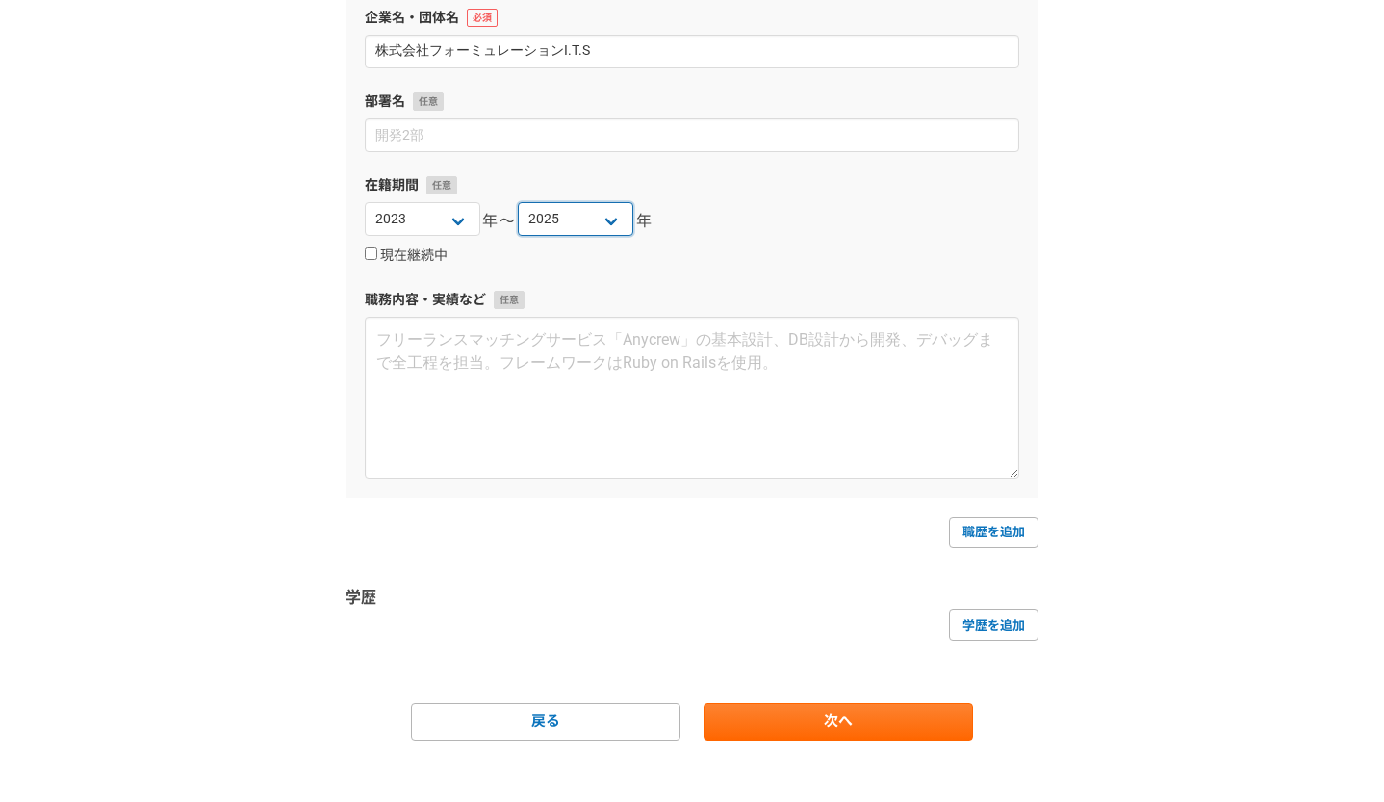
scroll to position [871, 0]
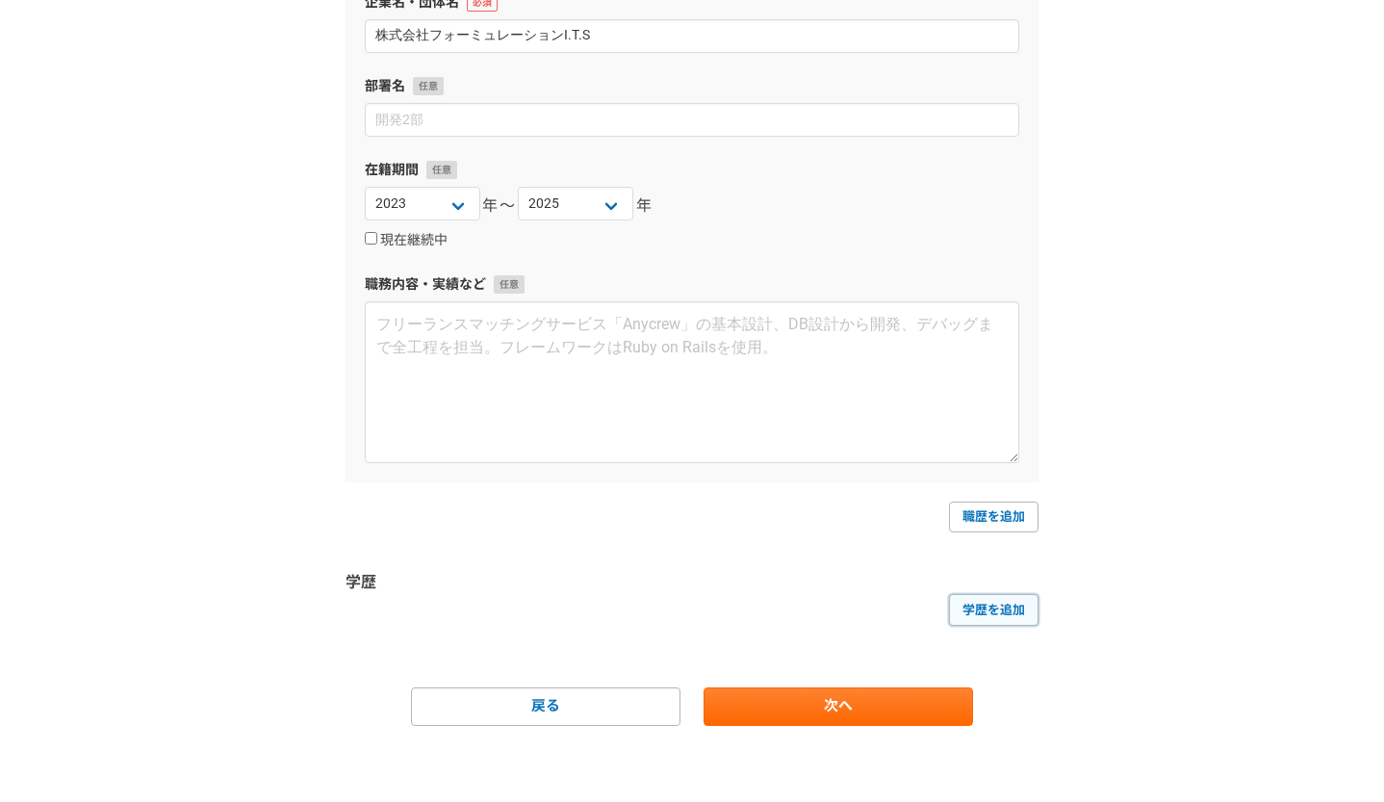
click at [1018, 612] on link "学歴を追加" at bounding box center [994, 609] width 90 height 31
select select
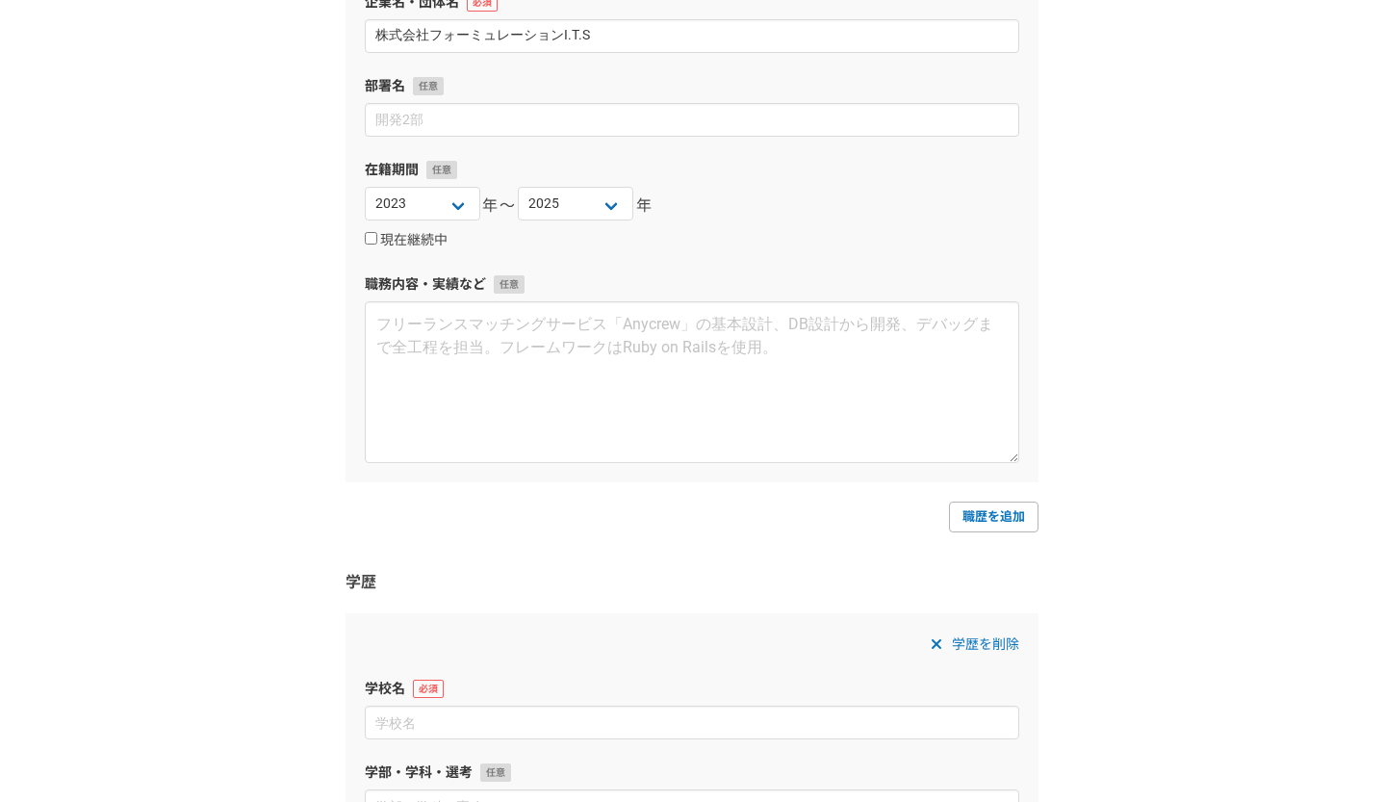
scroll to position [1090, 0]
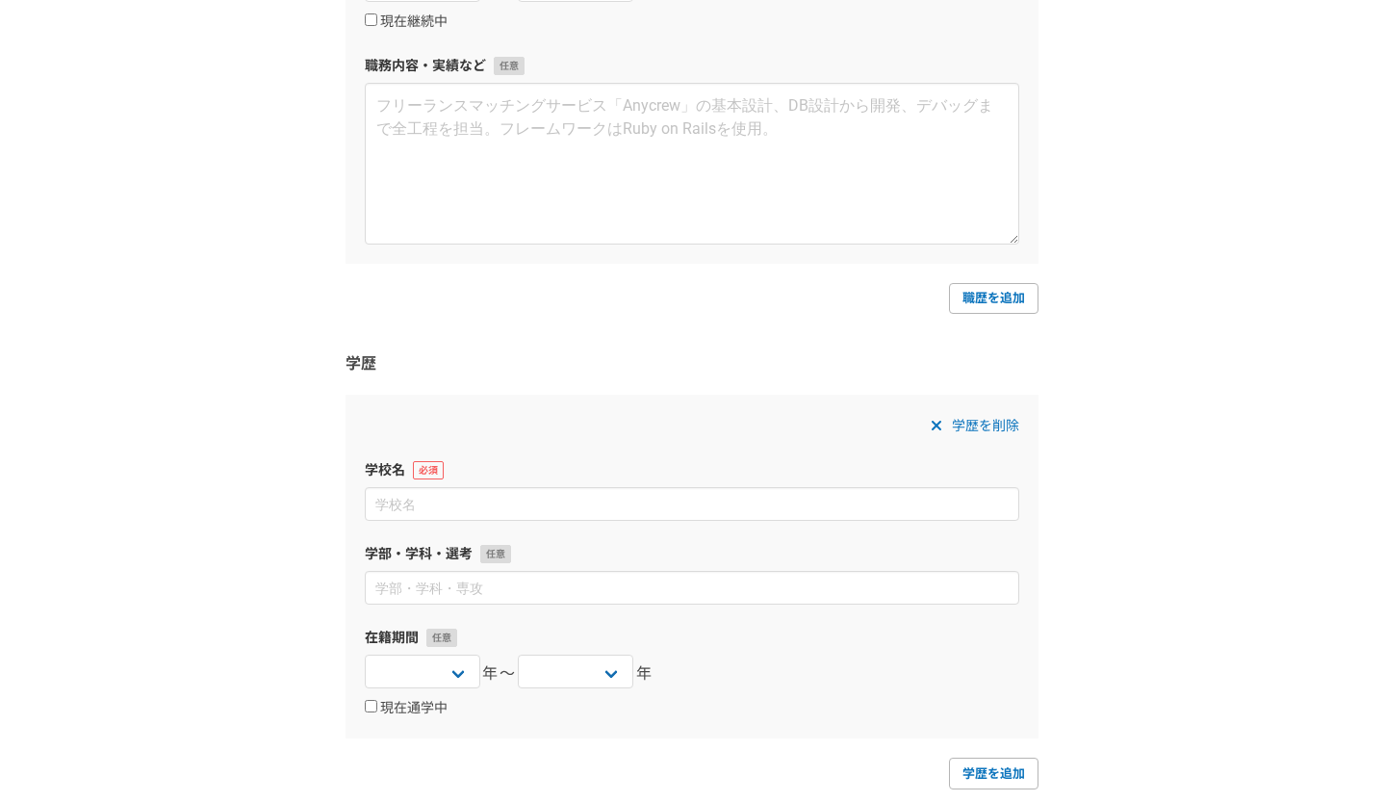
click at [989, 427] on span "学歴を削除" at bounding box center [985, 425] width 67 height 23
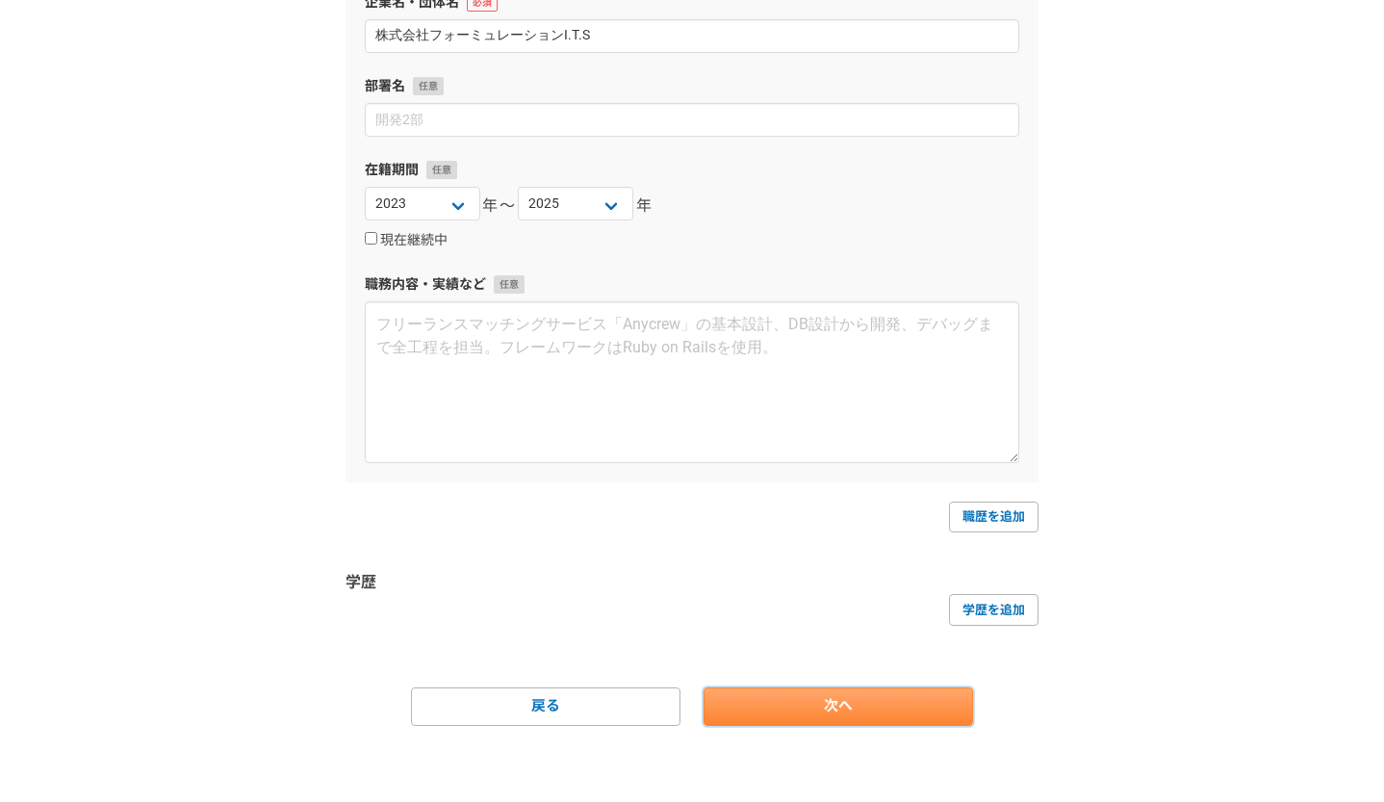
click at [853, 706] on link "次へ" at bounding box center [838, 706] width 269 height 38
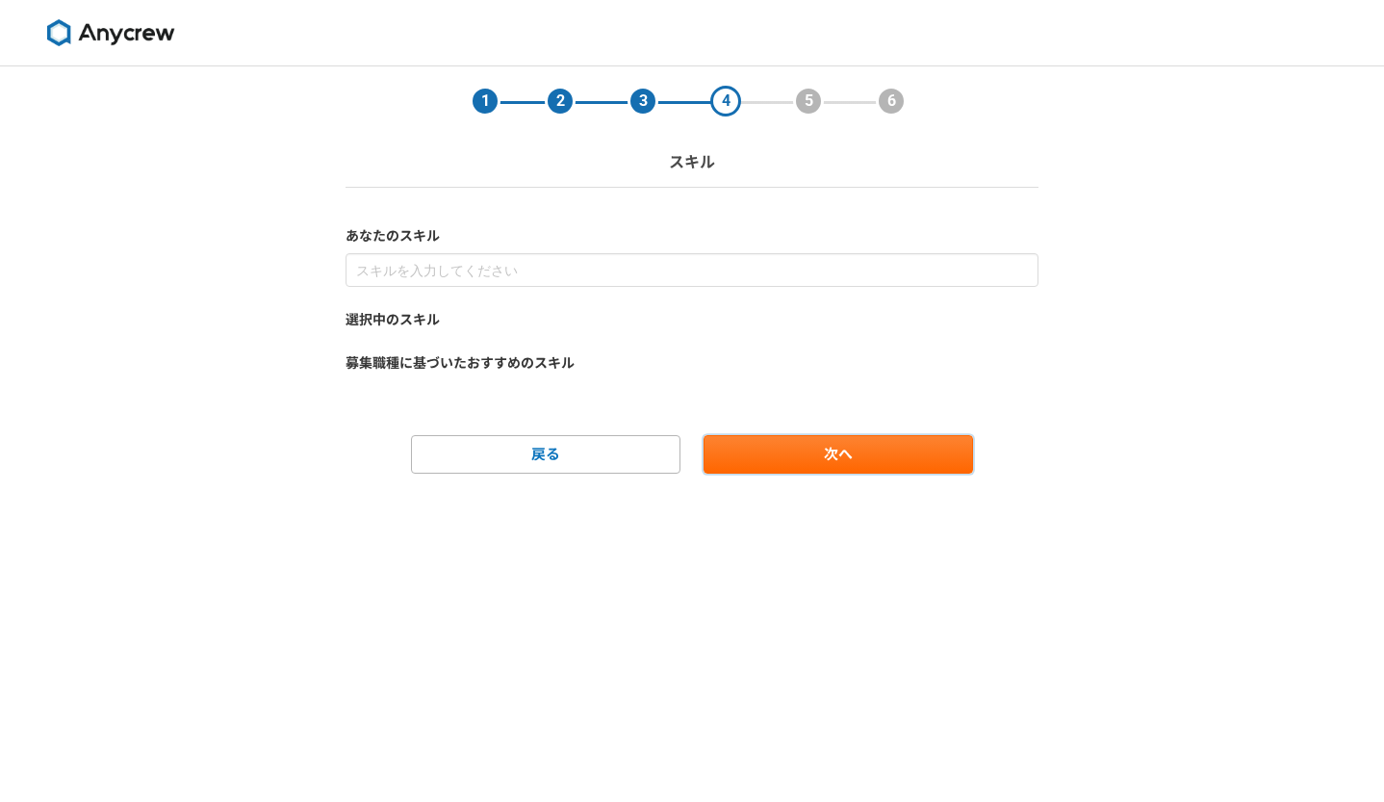
scroll to position [0, 0]
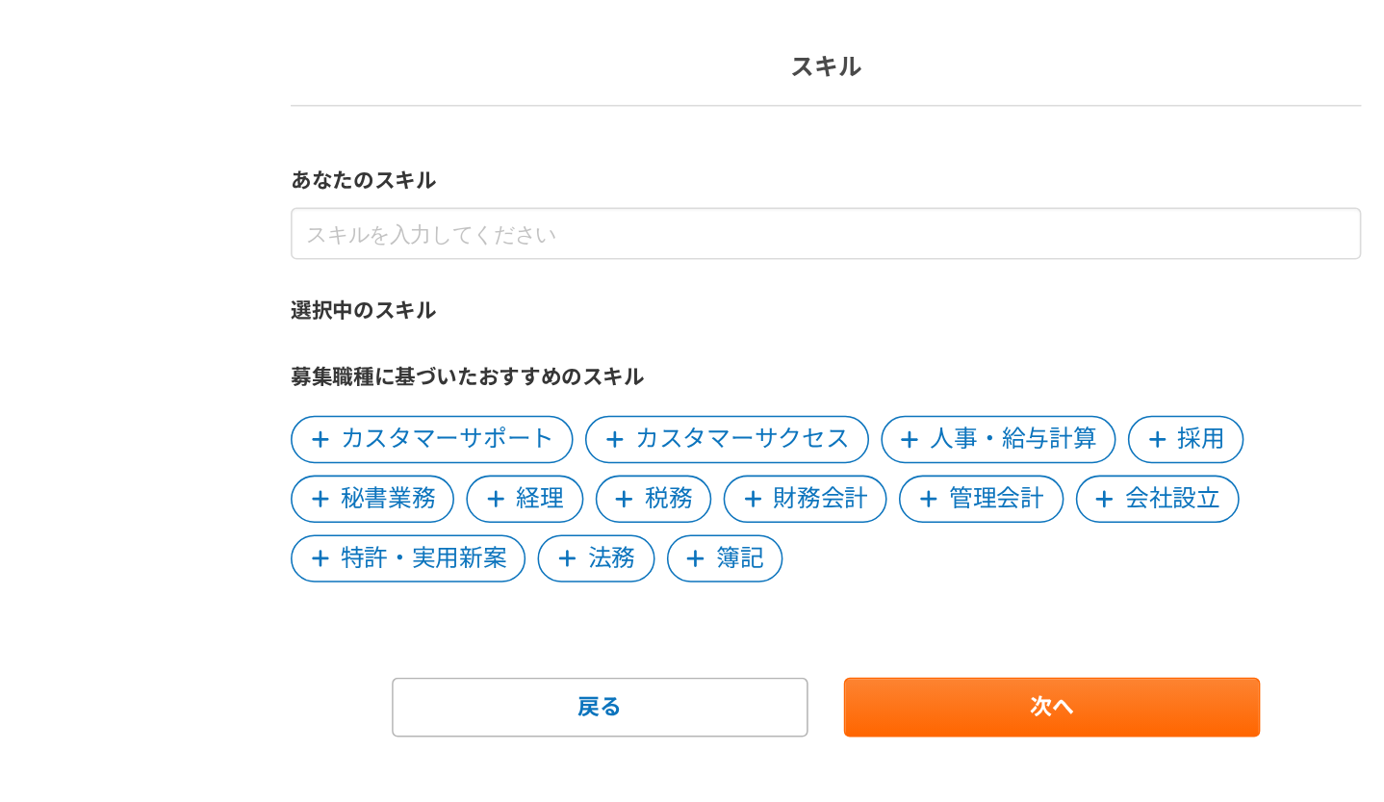
click at [600, 401] on span "カスタマーサクセス" at bounding box center [638, 403] width 139 height 23
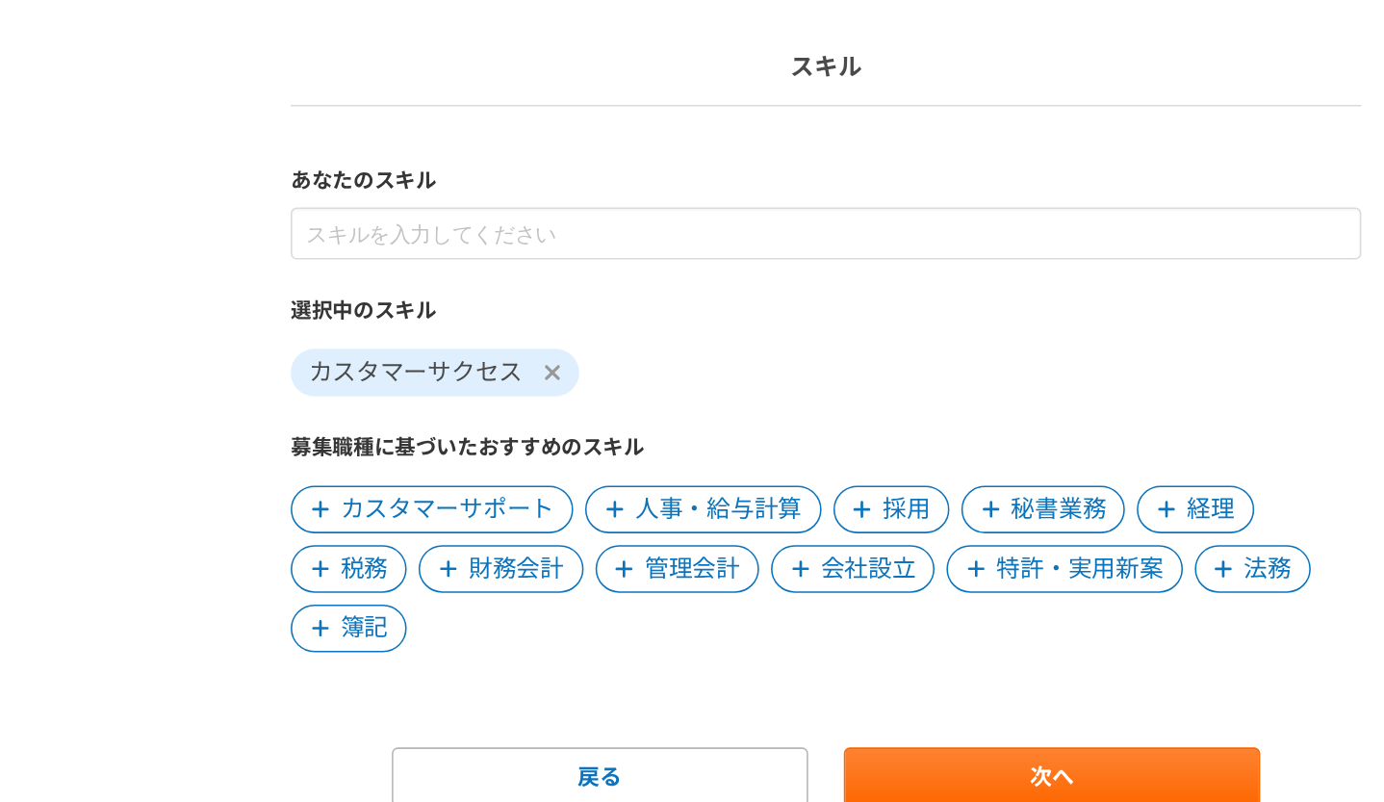
click at [594, 445] on span "人事・給与計算" at bounding box center [623, 448] width 108 height 23
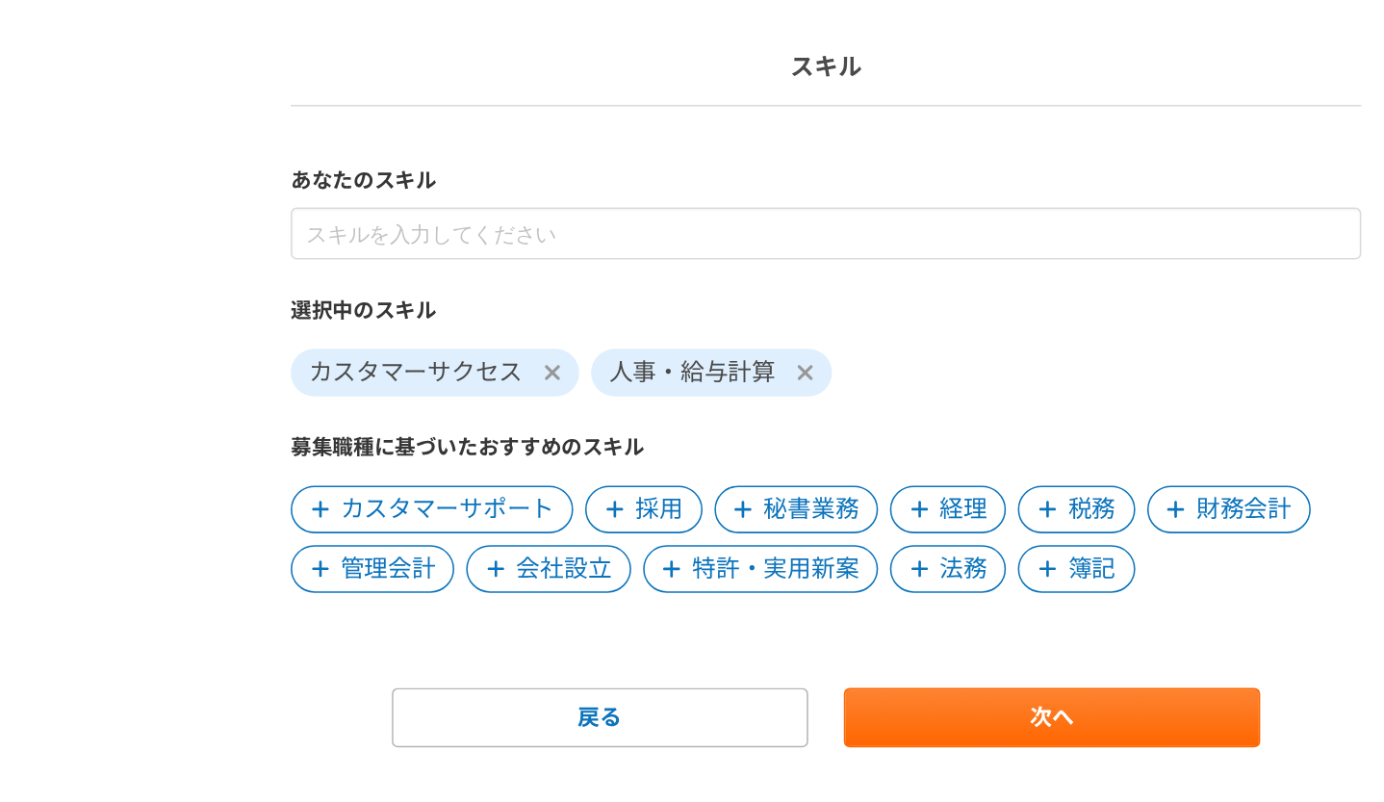
click at [578, 444] on span "採用" at bounding box center [584, 448] width 31 height 23
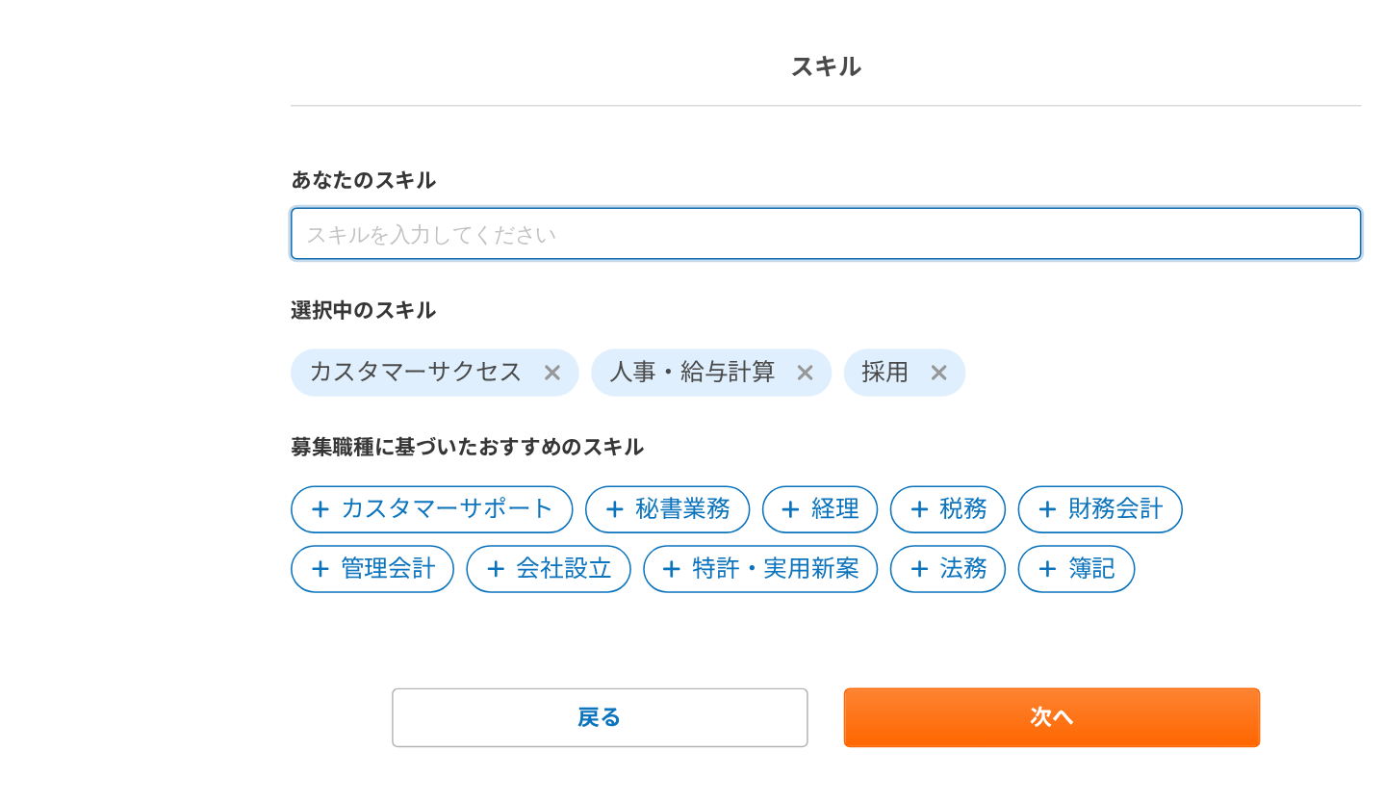
click at [598, 273] on input at bounding box center [692, 270] width 693 height 34
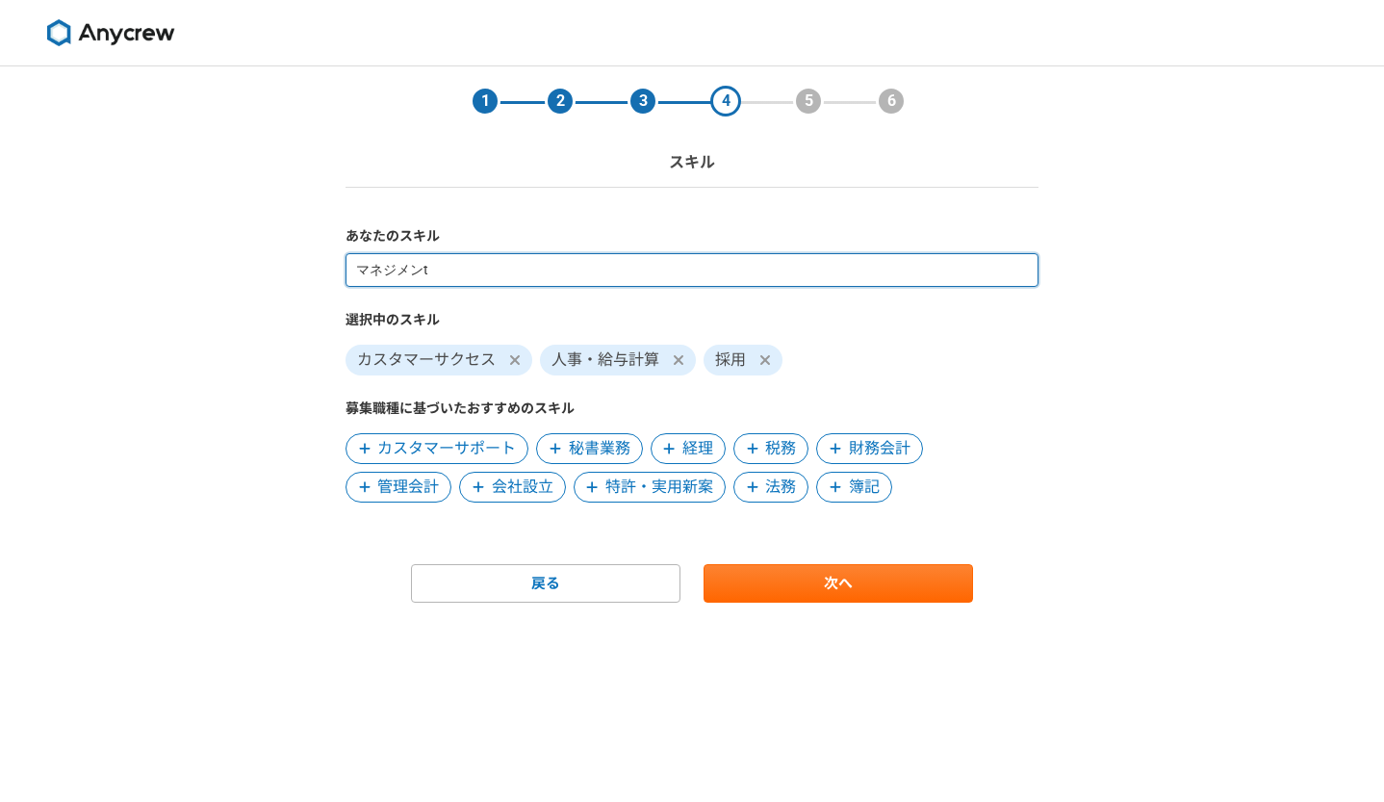
type input "マネジメント"
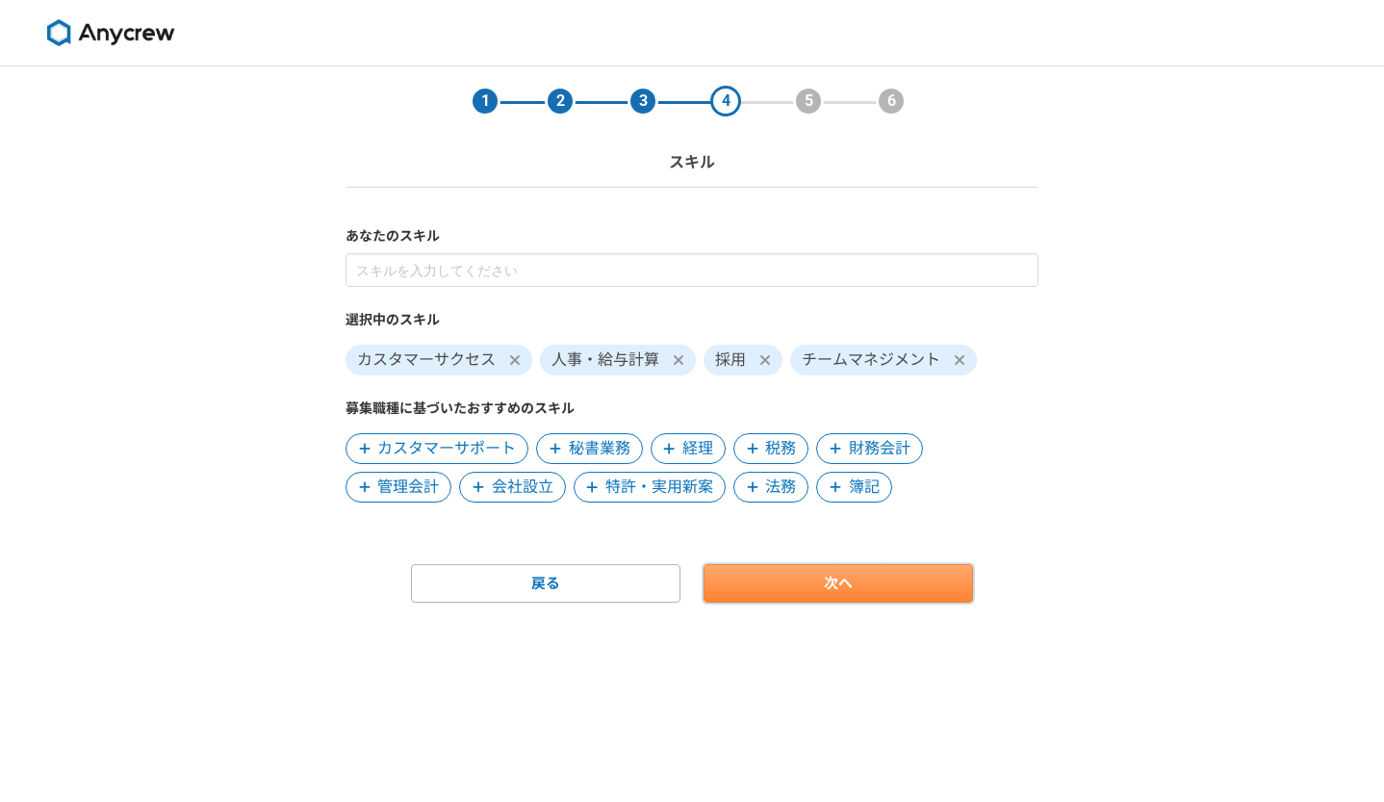
click at [775, 565] on link "次へ" at bounding box center [838, 583] width 269 height 38
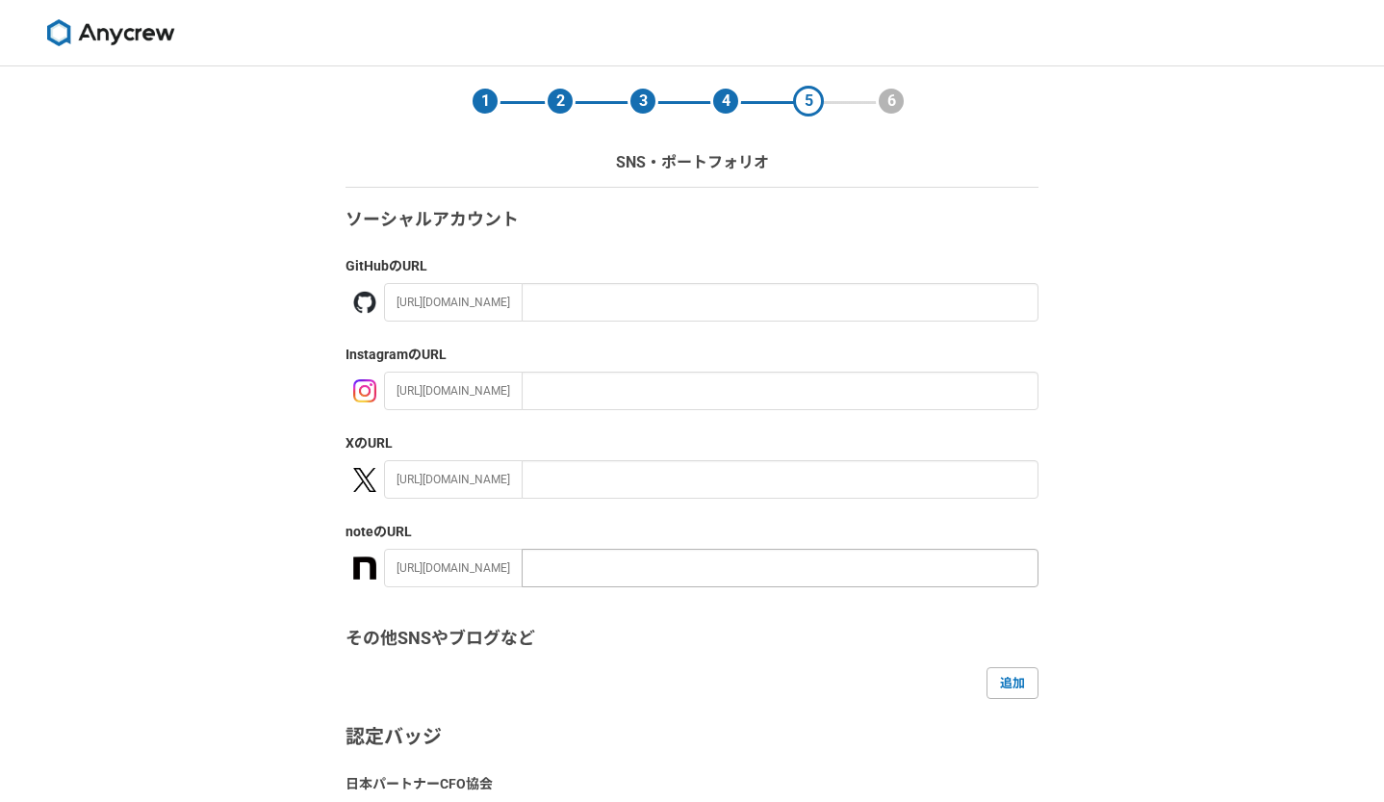
scroll to position [257, 0]
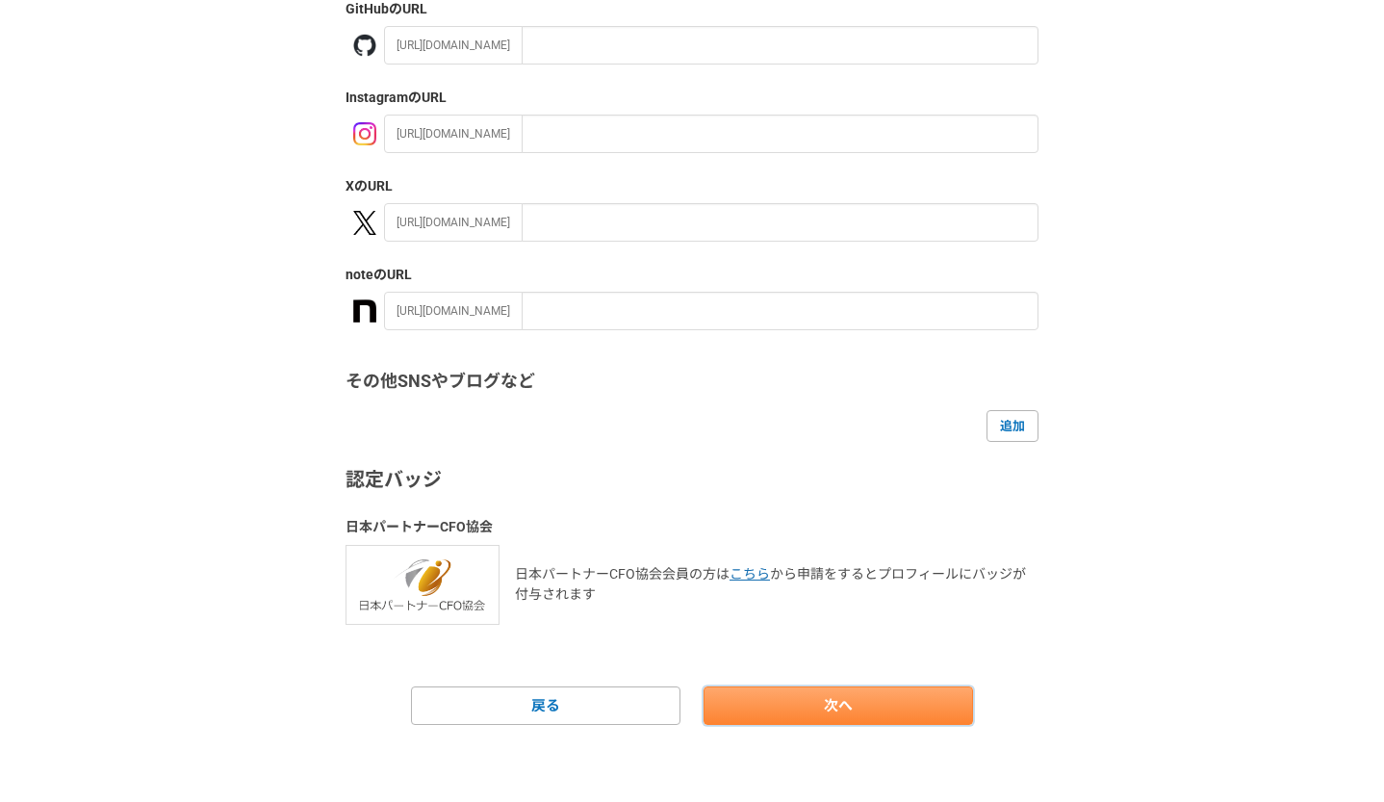
click at [796, 699] on link "次へ" at bounding box center [838, 705] width 269 height 38
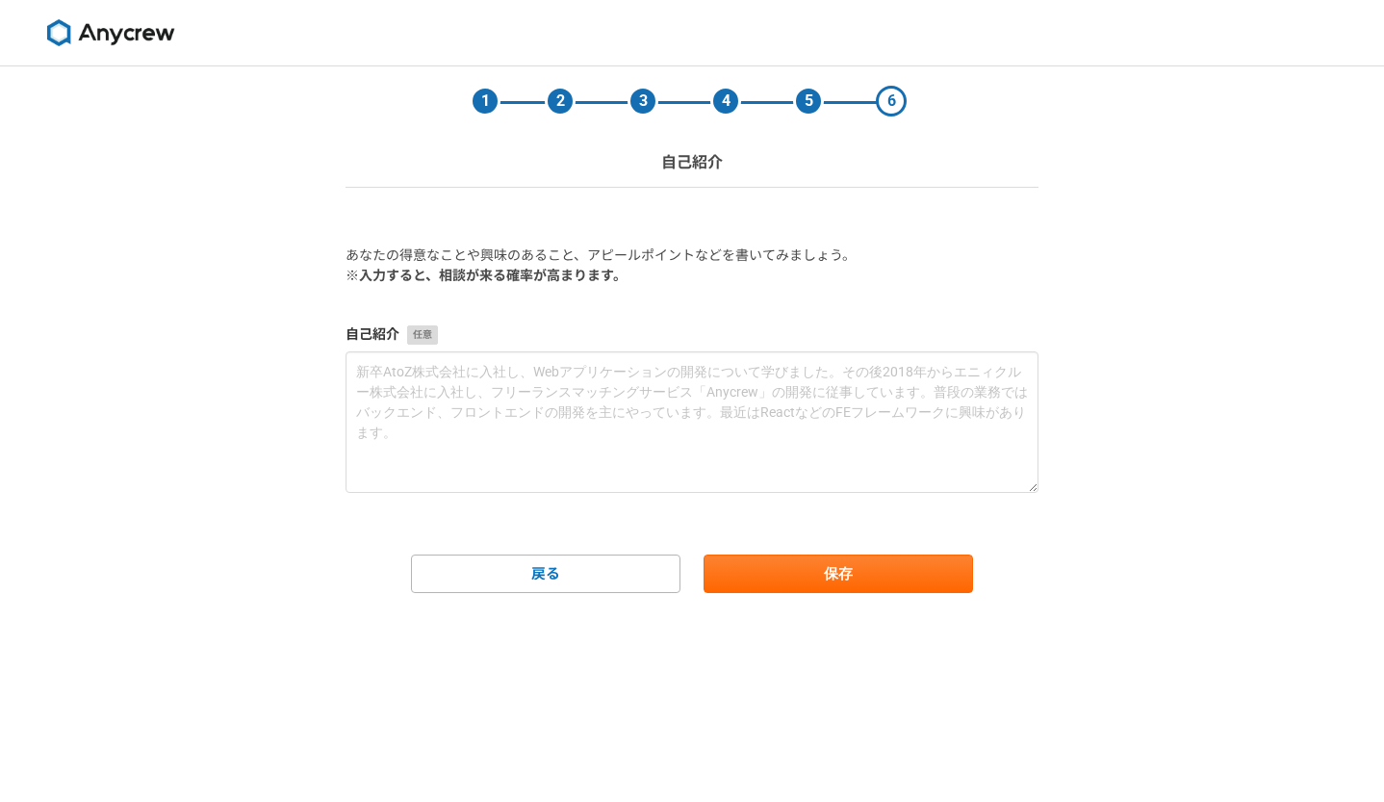
scroll to position [0, 0]
click at [814, 568] on button "保存" at bounding box center [838, 573] width 269 height 38
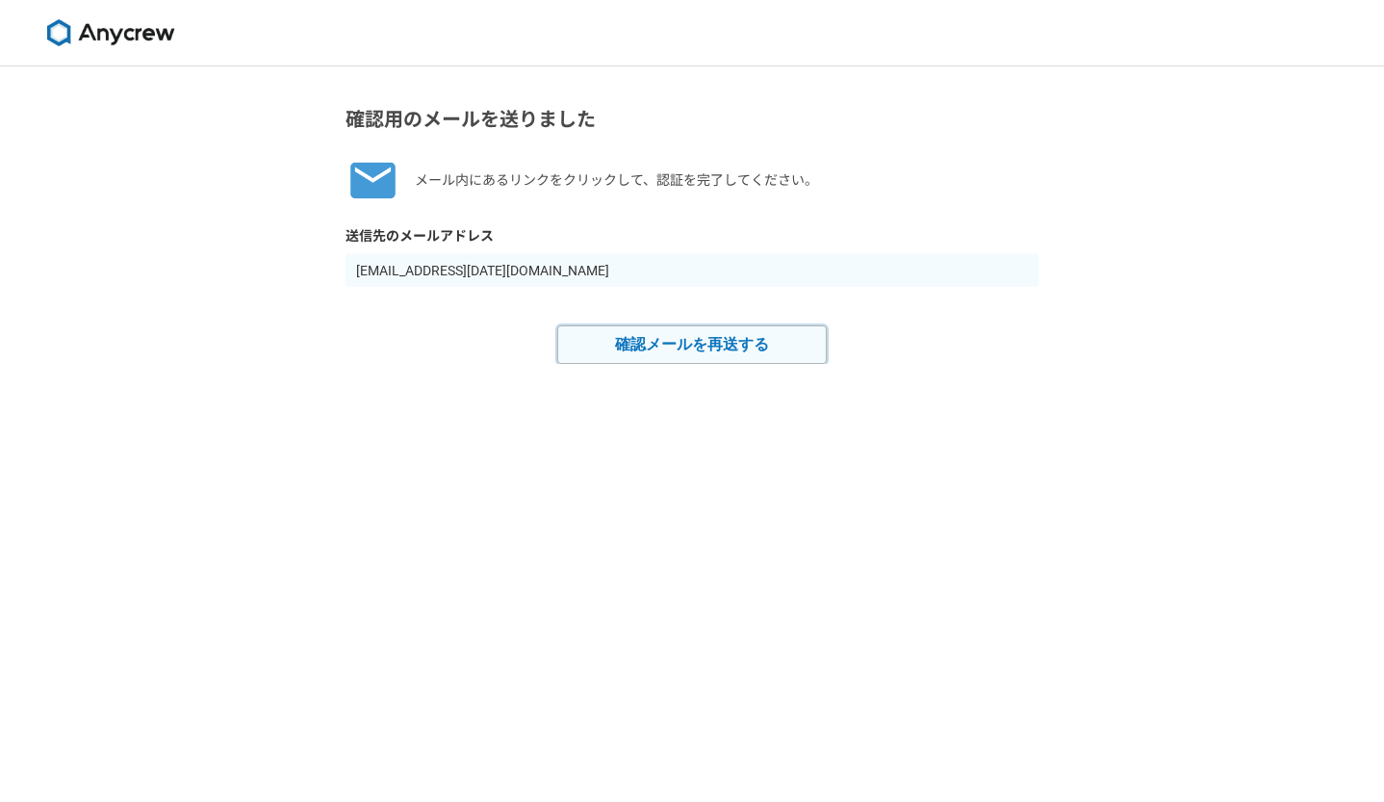
click at [609, 346] on button "確認メールを再送する" at bounding box center [691, 344] width 269 height 38
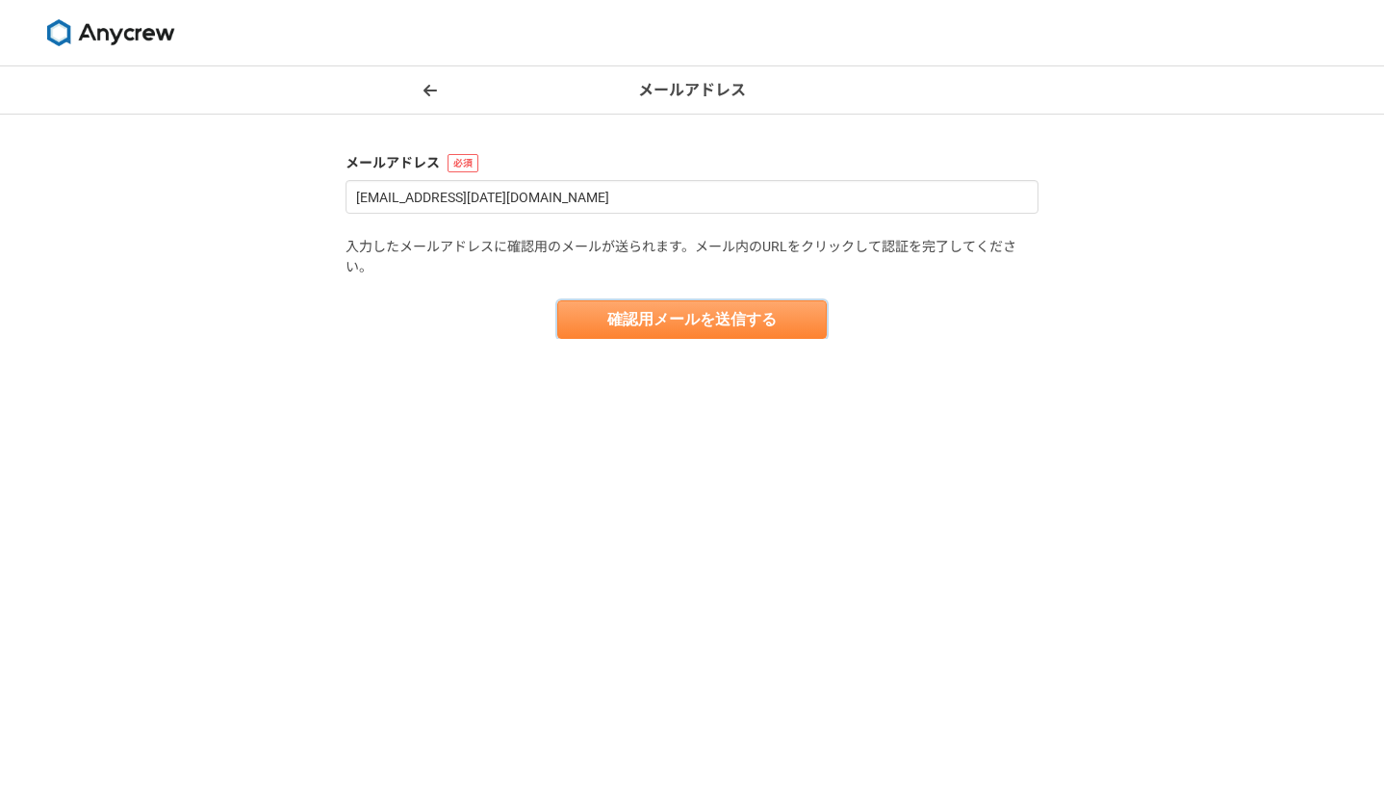
click at [719, 324] on button "確認用メールを送信する" at bounding box center [691, 319] width 269 height 38
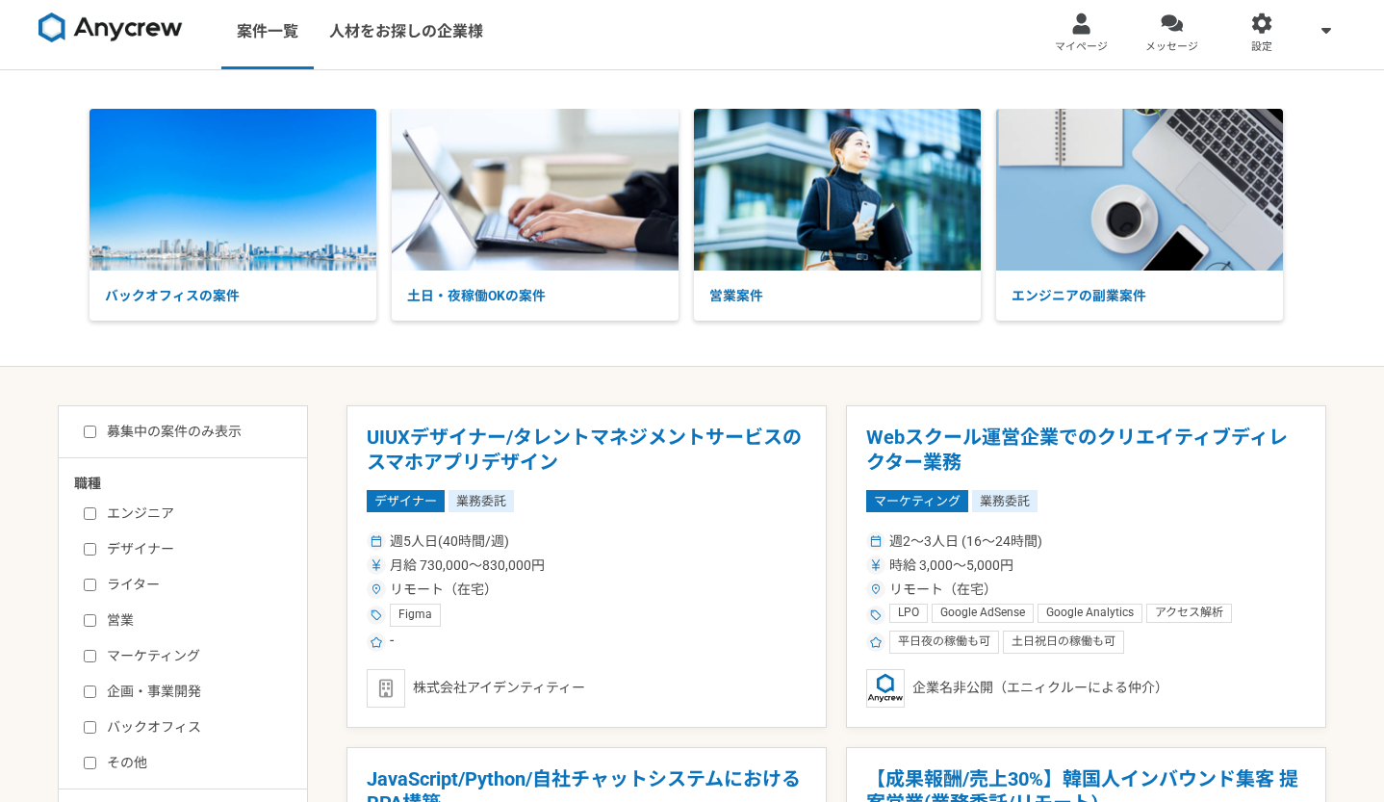
scroll to position [214, 0]
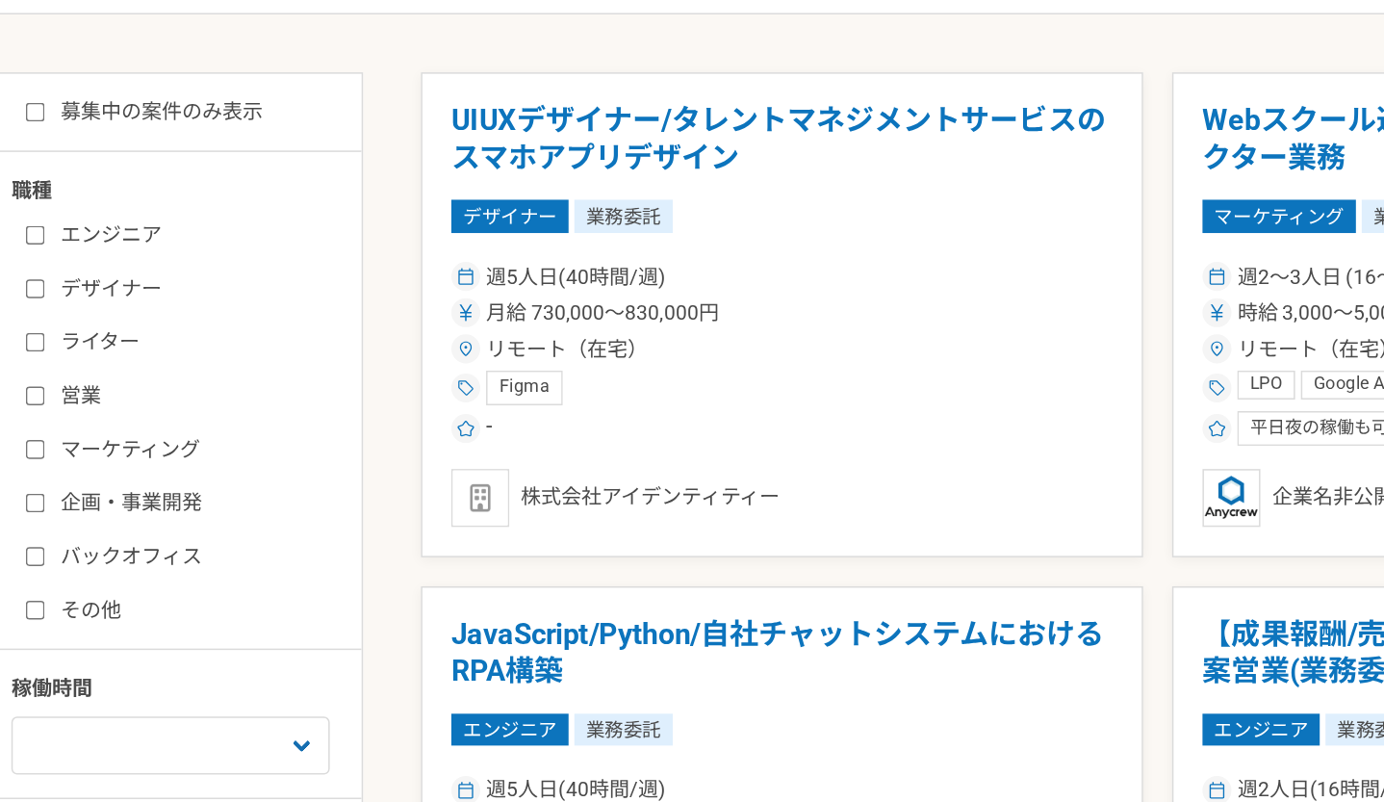
click at [93, 522] on input "バックオフィス" at bounding box center [90, 521] width 13 height 13
checkbox input "true"
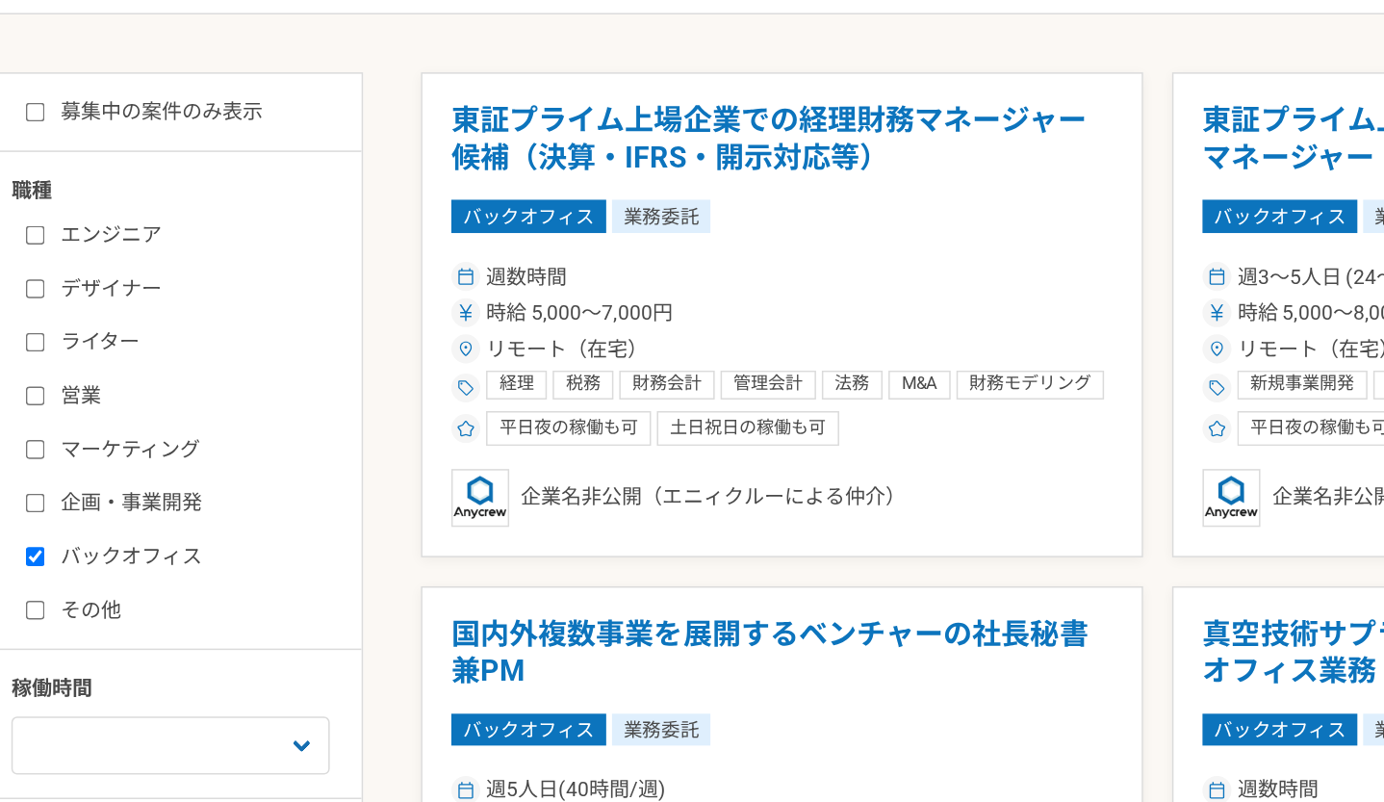
click at [90, 483] on input "企画・事業開発" at bounding box center [90, 485] width 13 height 13
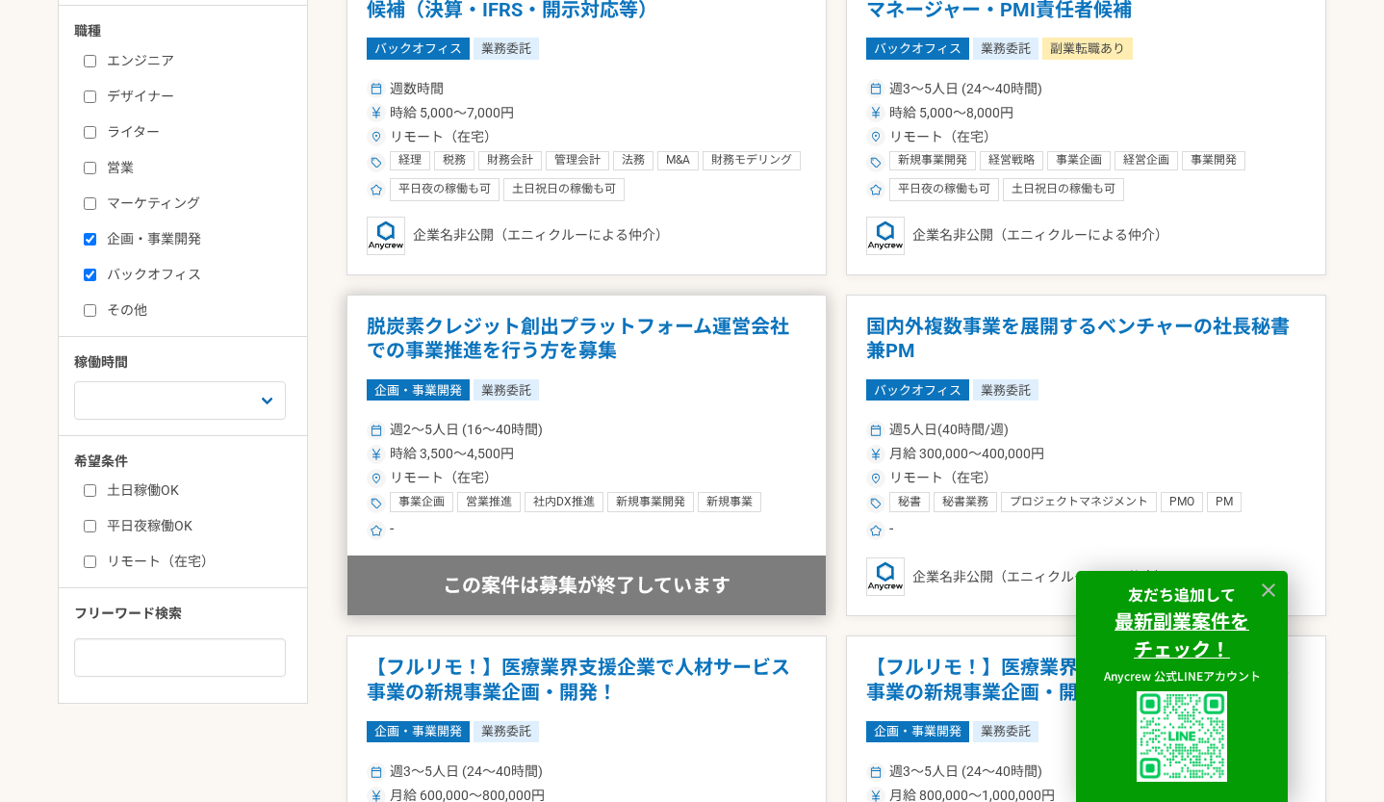
scroll to position [468, 0]
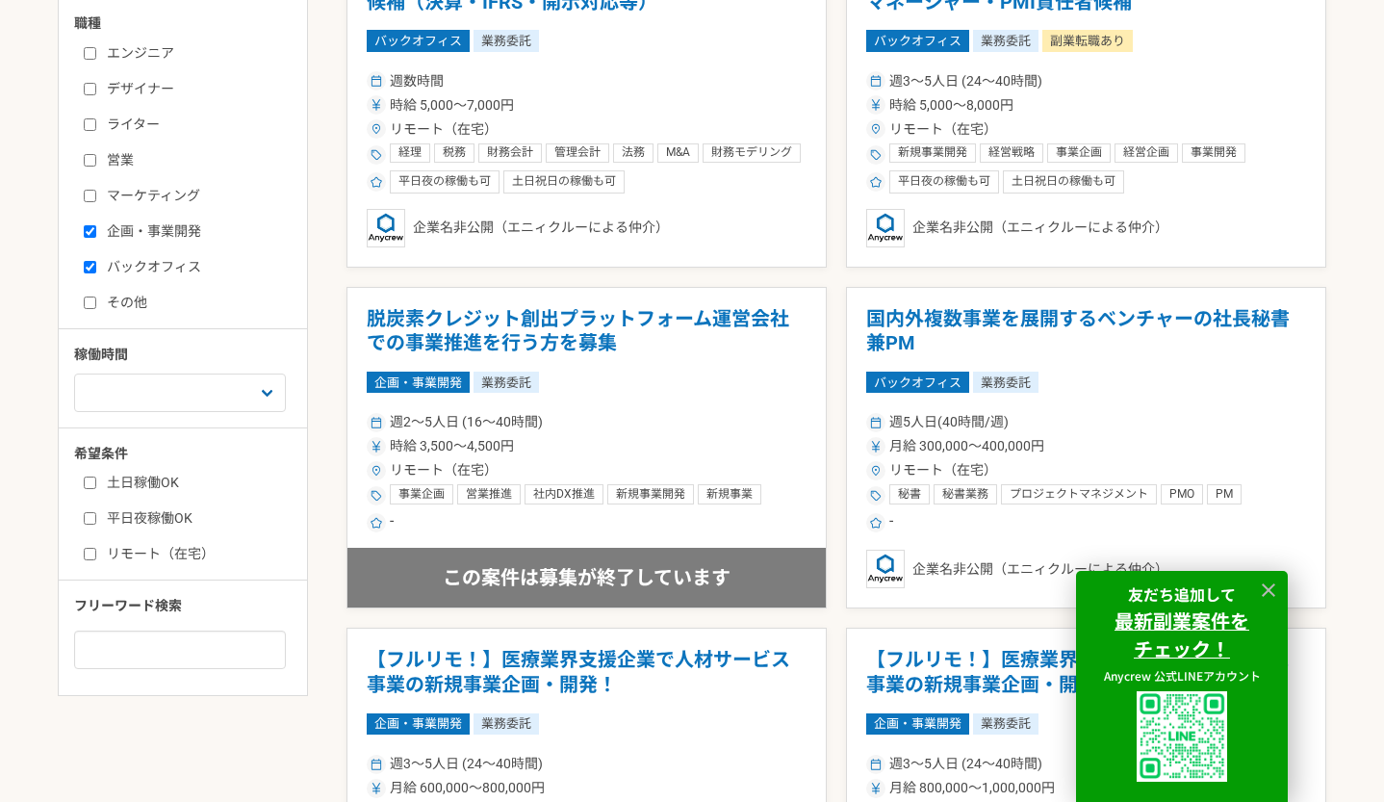
click at [88, 232] on input "企画・事業開発" at bounding box center [90, 231] width 13 height 13
checkbox input "false"
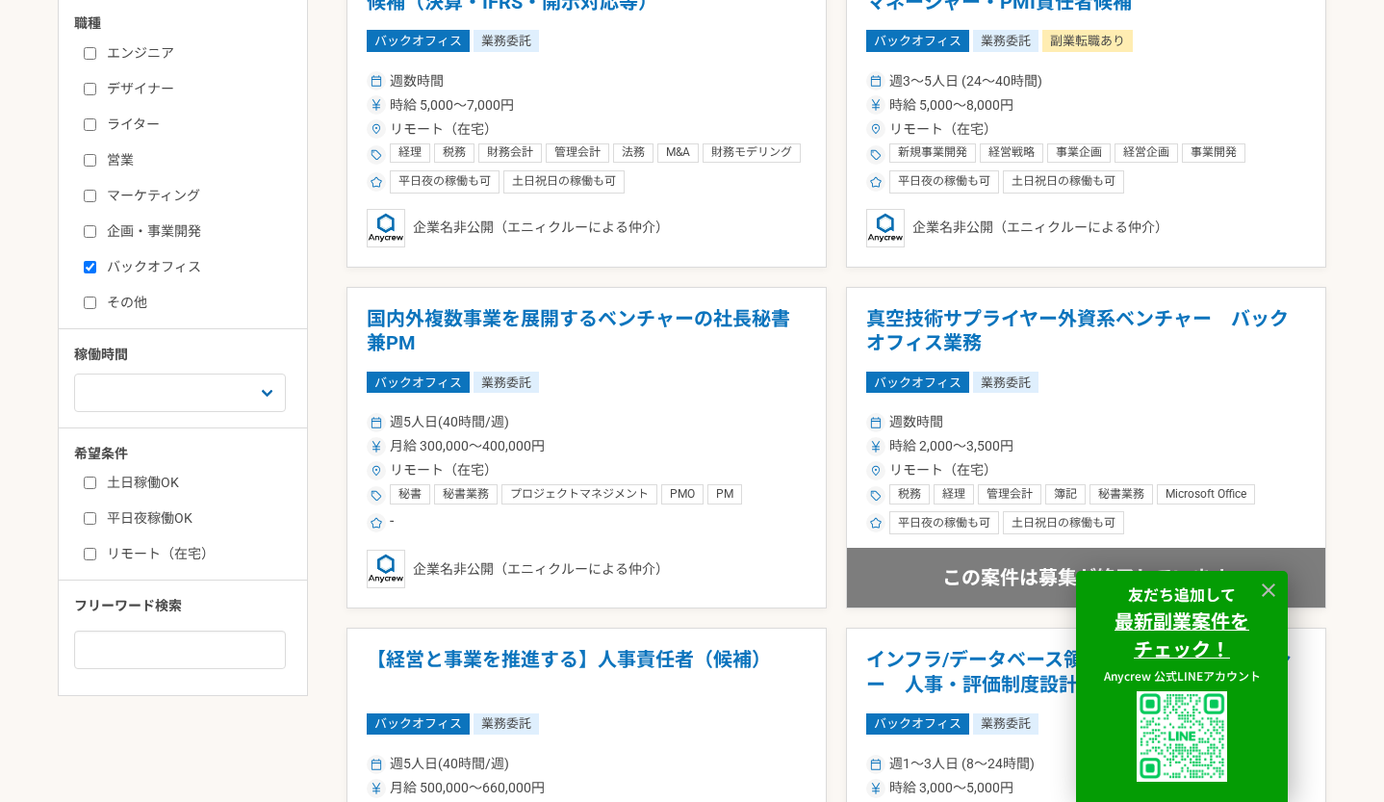
click at [90, 192] on input "マーケティング" at bounding box center [90, 196] width 13 height 13
checkbox input "true"
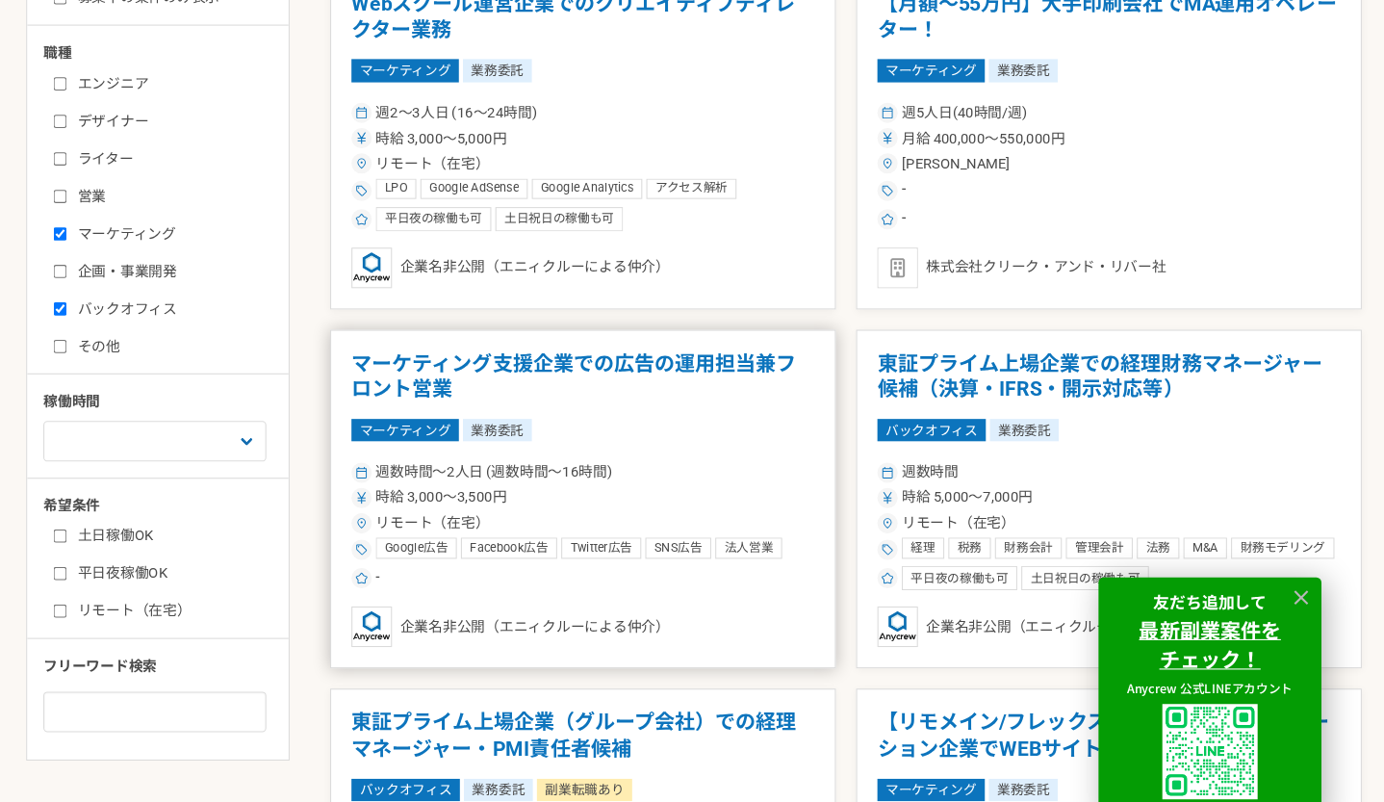
scroll to position [419, 0]
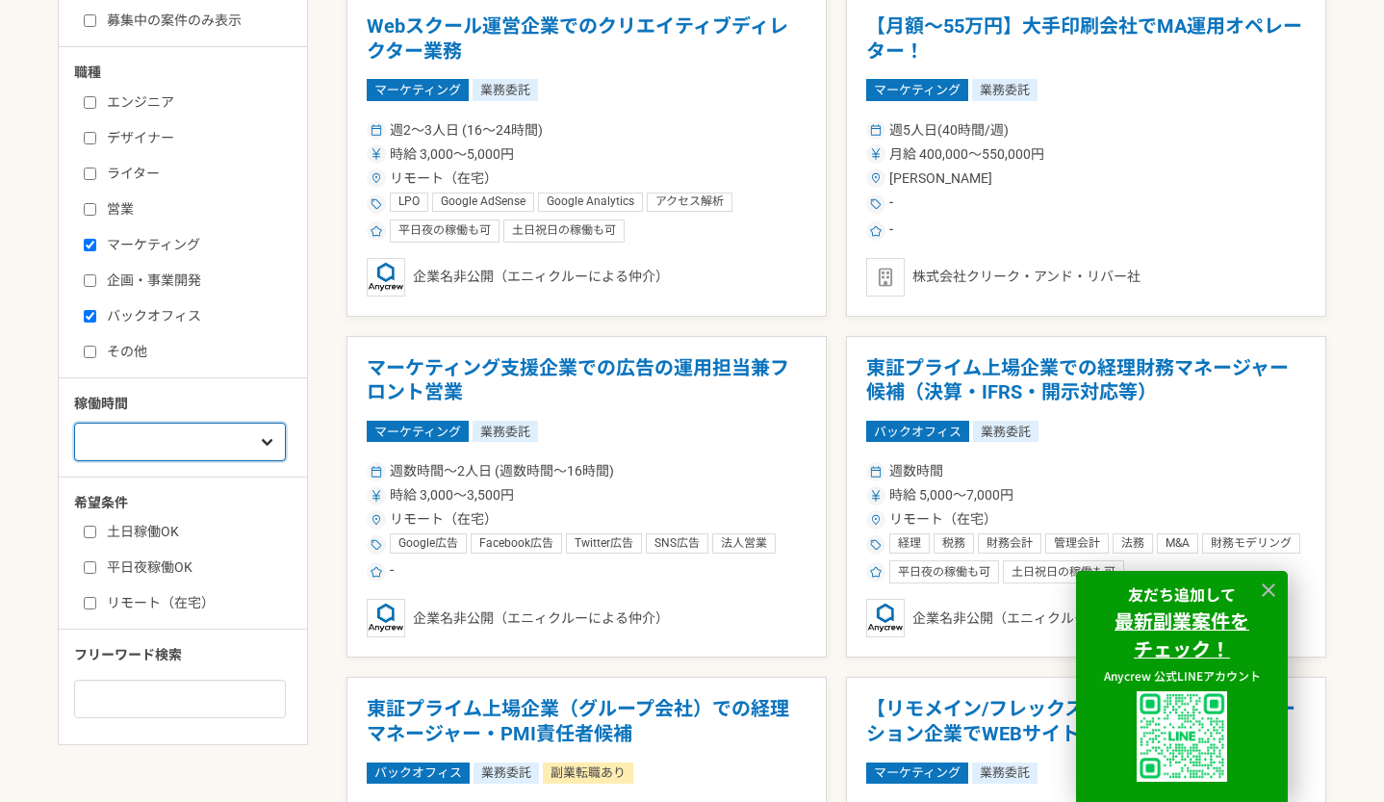
click at [167, 446] on select "週1人日（8時間）以下 週2人日（16時間）以下 週3人日（24時間）以下 週4人日（32時間）以下 週5人日（40時間）以下" at bounding box center [180, 442] width 212 height 38
select select "2"
click at [74, 423] on select "週1人日（8時間）以下 週2人日（16時間）以下 週3人日（24時間）以下 週4人日（32時間）以下 週5人日（40時間）以下" at bounding box center [180, 442] width 212 height 38
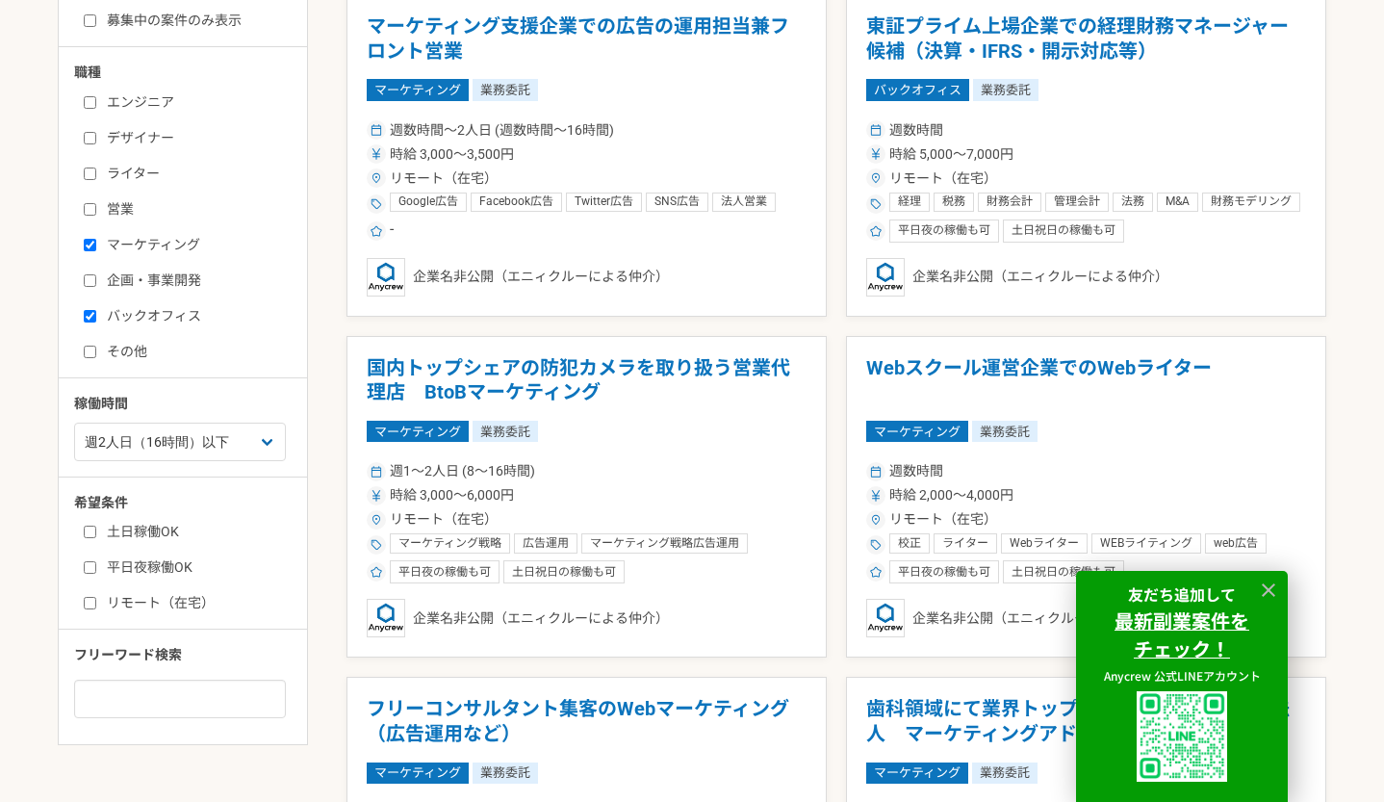
click at [176, 606] on label "リモート（在宅）" at bounding box center [194, 603] width 221 height 20
click at [96, 606] on input "リモート（在宅）" at bounding box center [90, 603] width 13 height 13
checkbox input "true"
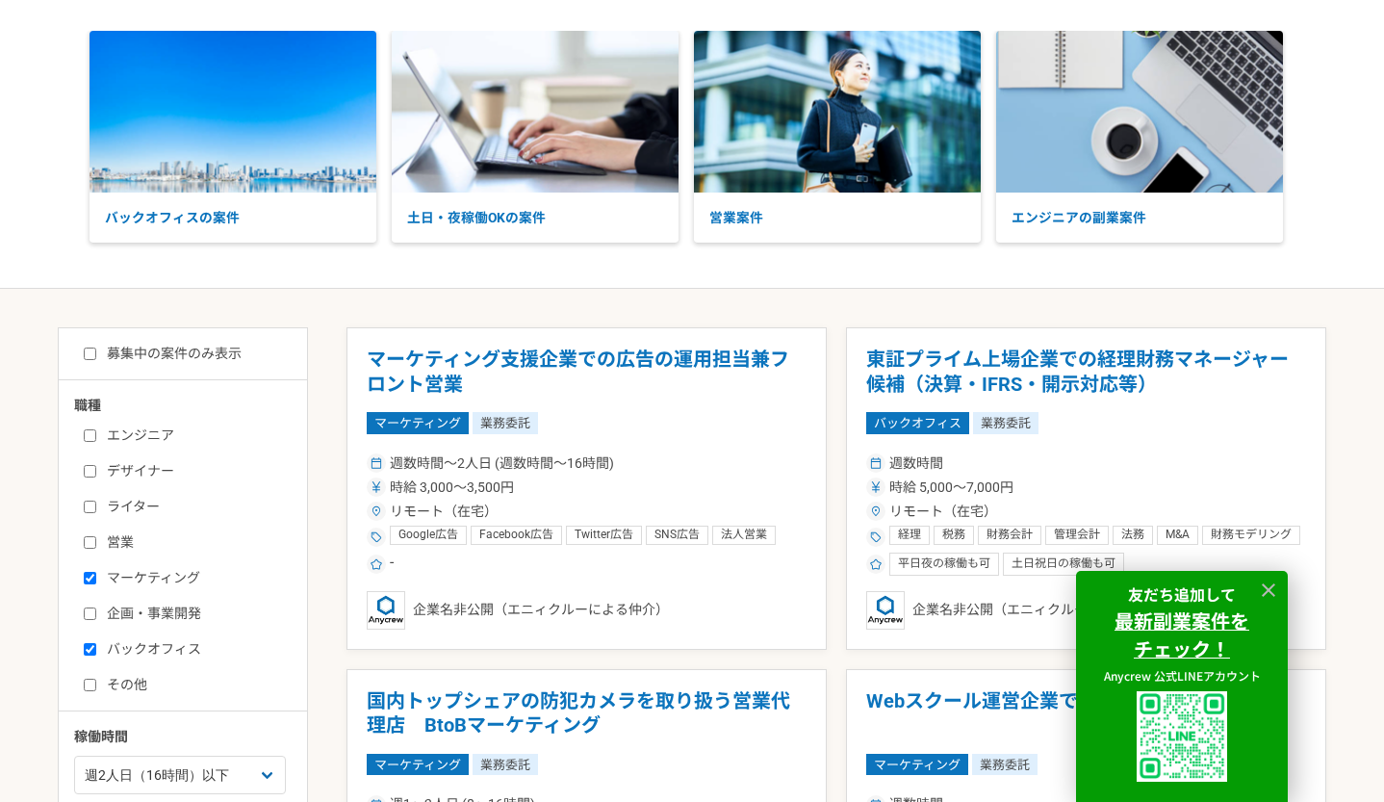
scroll to position [135, 0]
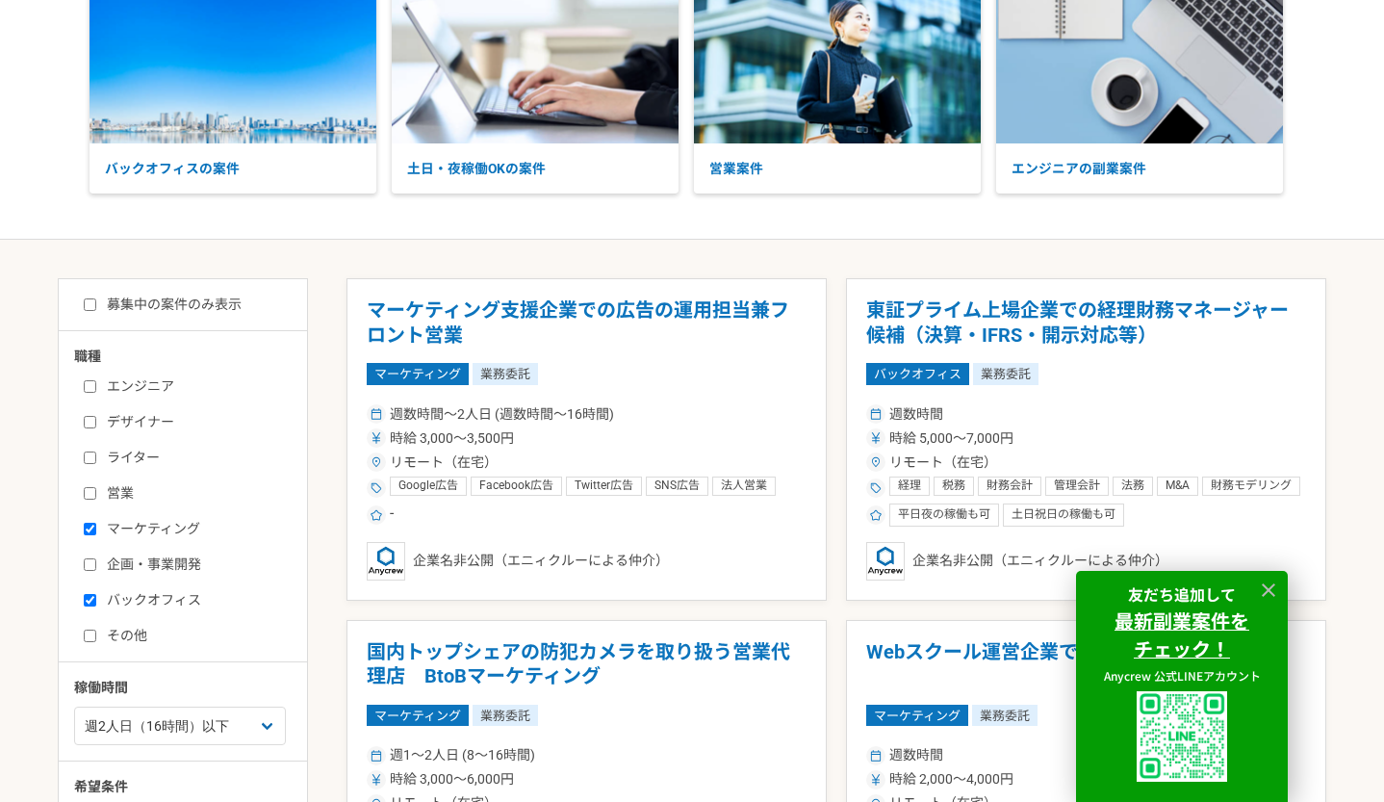
click at [96, 461] on label "ライター" at bounding box center [194, 458] width 221 height 20
click at [96, 461] on input "ライター" at bounding box center [90, 457] width 13 height 13
checkbox input "true"
click at [96, 633] on label "その他" at bounding box center [194, 636] width 221 height 20
click at [96, 633] on input "その他" at bounding box center [90, 635] width 13 height 13
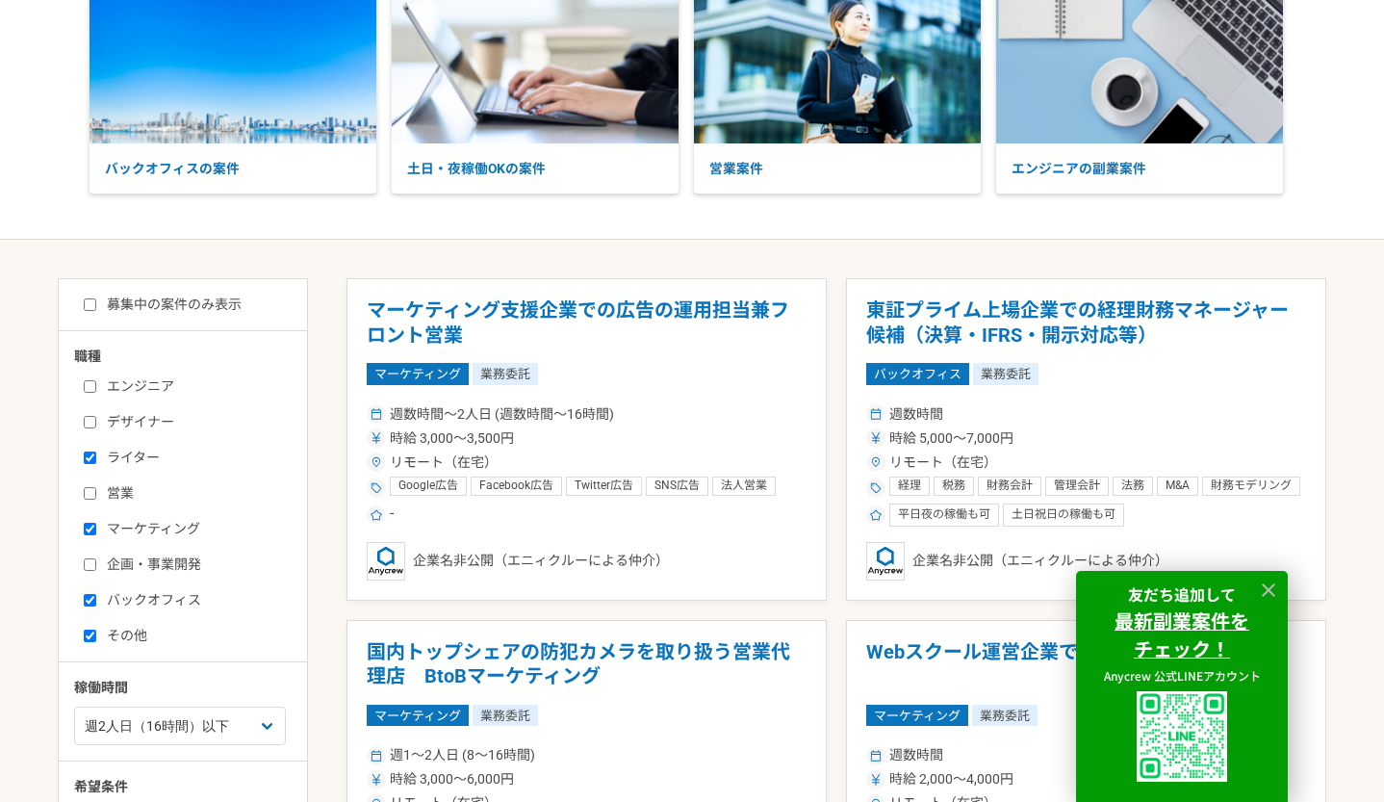
checkbox input "true"
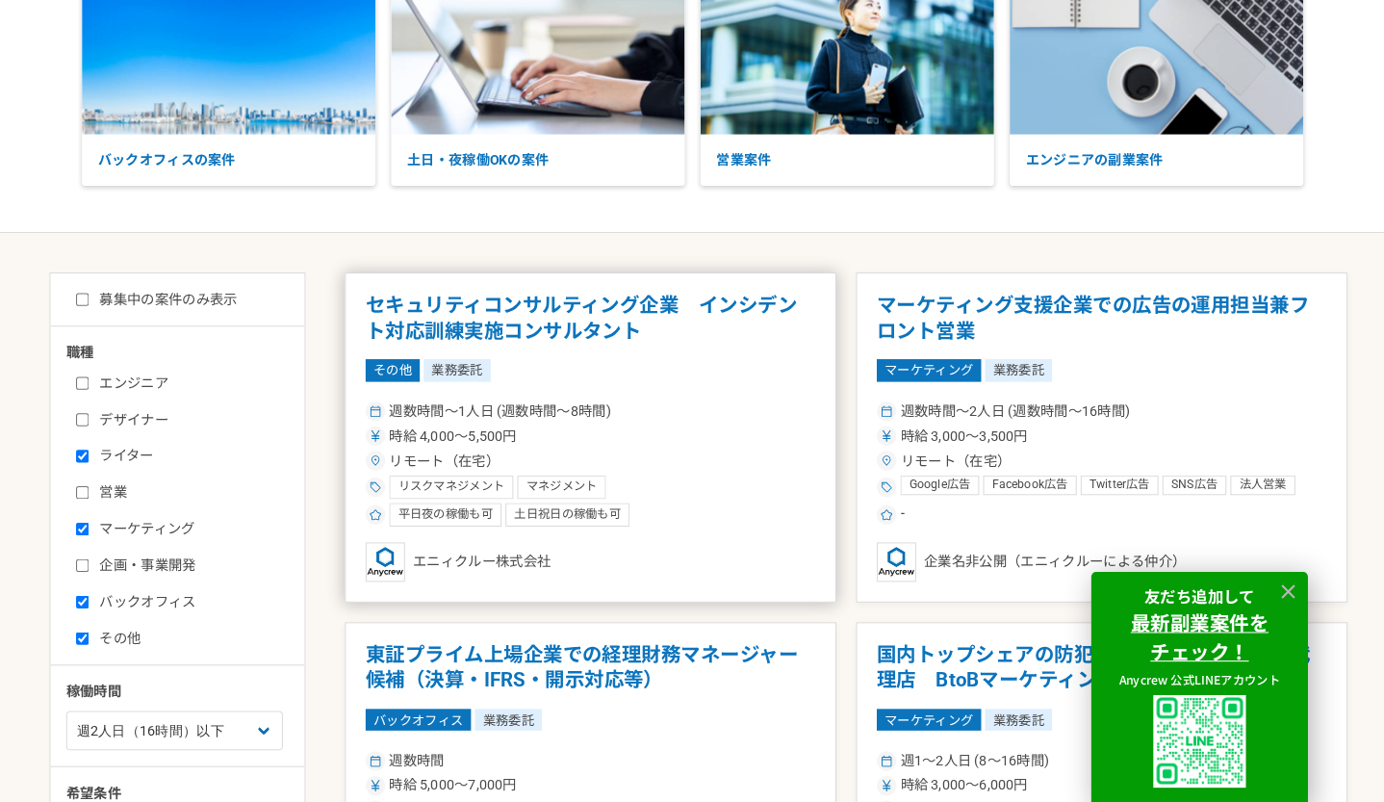
scroll to position [135, 0]
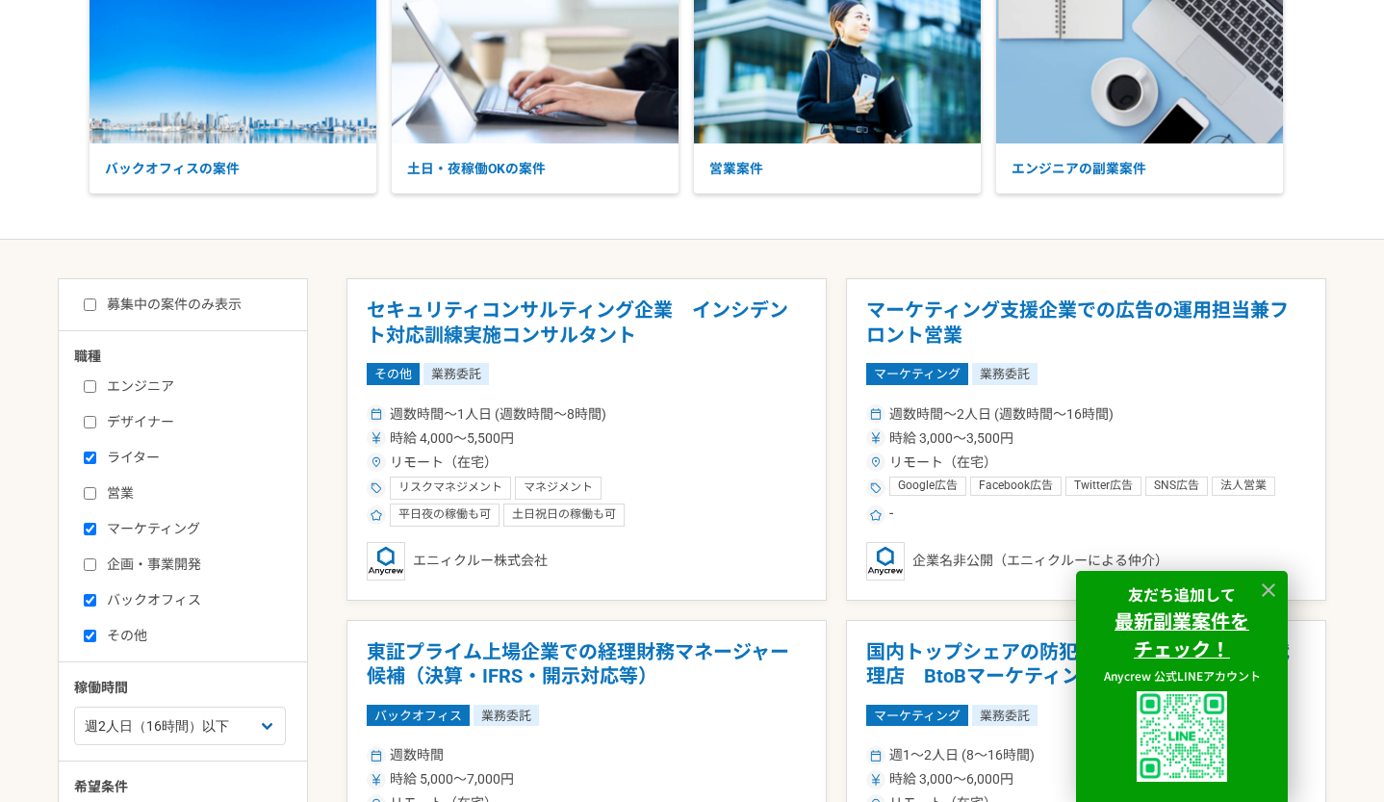
click at [85, 601] on input "バックオフィス" at bounding box center [90, 600] width 13 height 13
checkbox input "false"
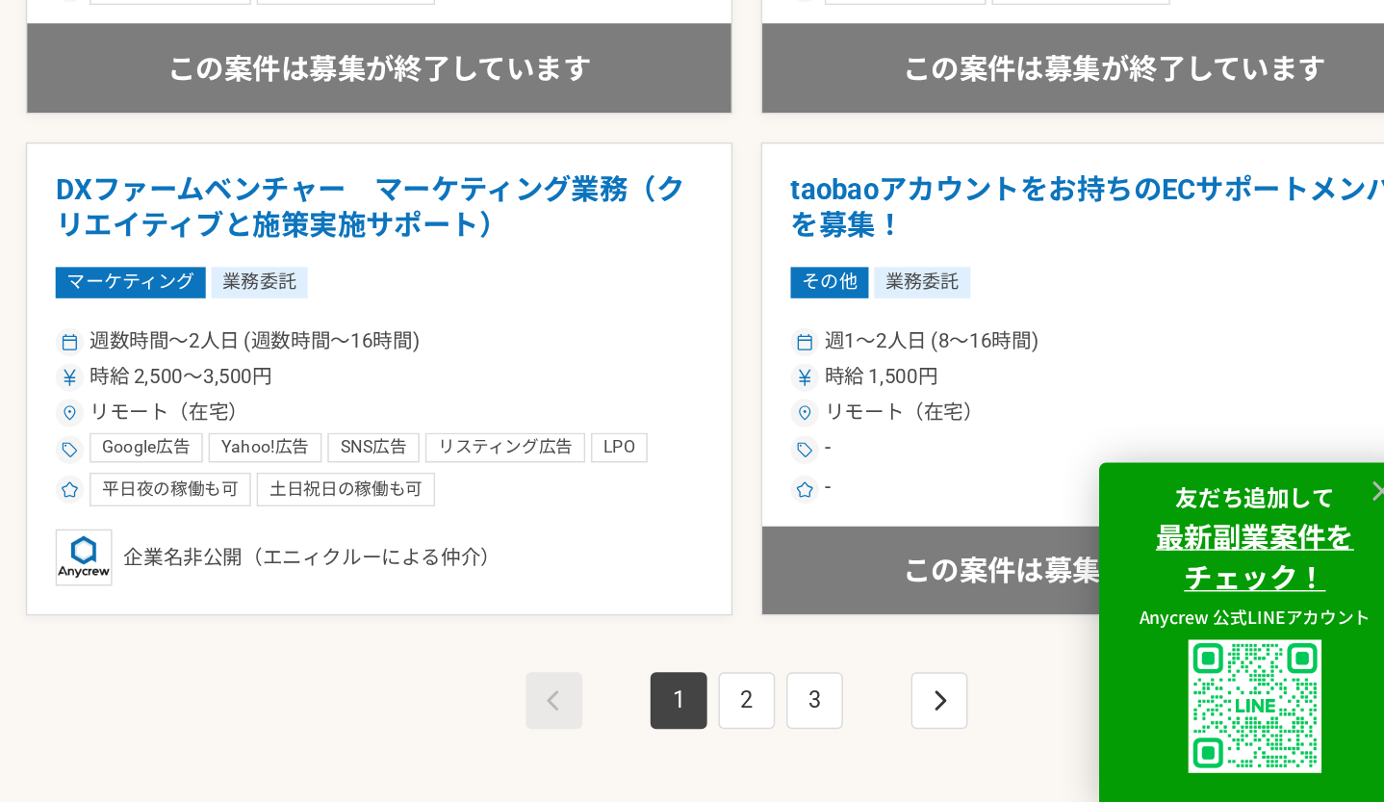
scroll to position [3131, 0]
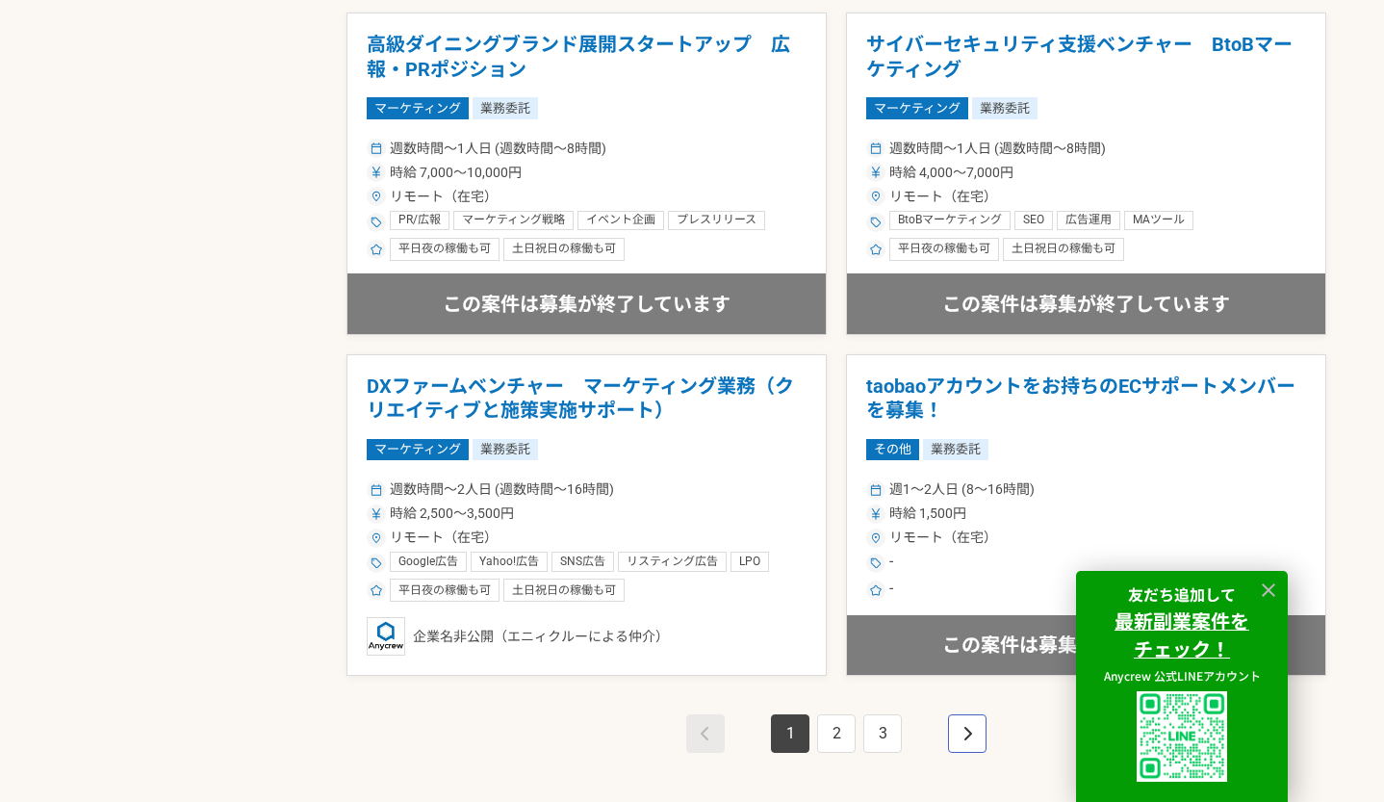
click at [973, 732] on link "pagination" at bounding box center [967, 733] width 38 height 38
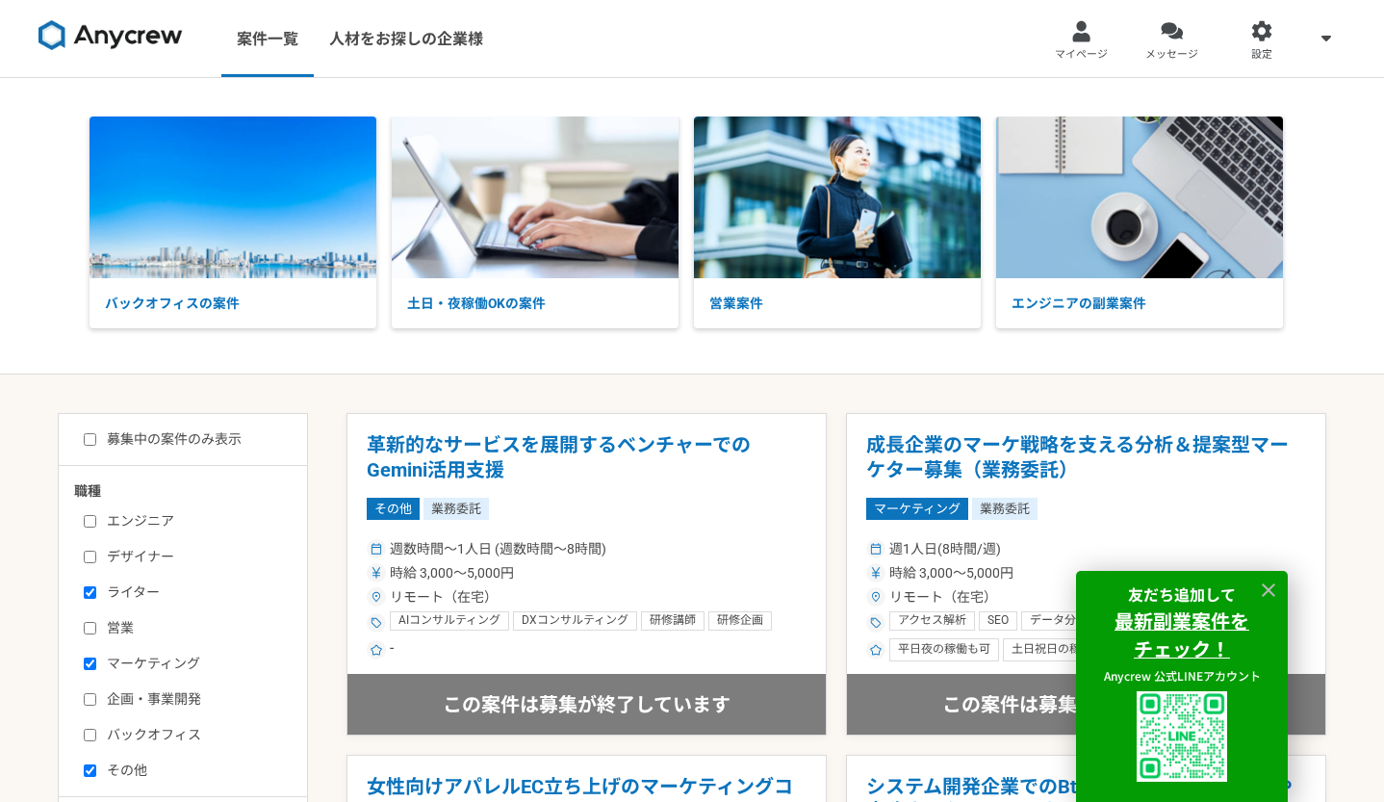
click at [94, 448] on label "募集中の案件のみ表示" at bounding box center [163, 439] width 158 height 20
click at [94, 446] on input "募集中の案件のみ表示" at bounding box center [90, 439] width 13 height 13
checkbox input "true"
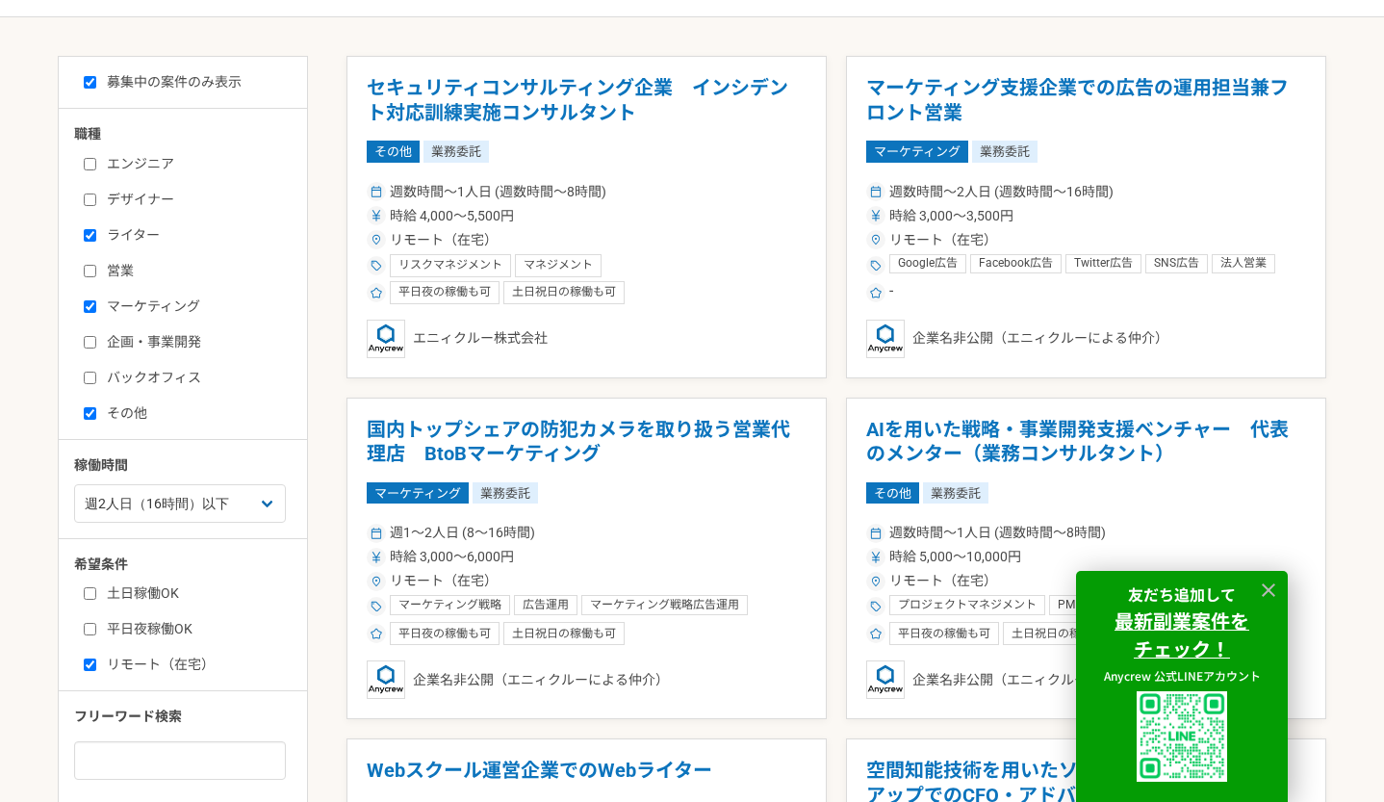
scroll to position [403, 0]
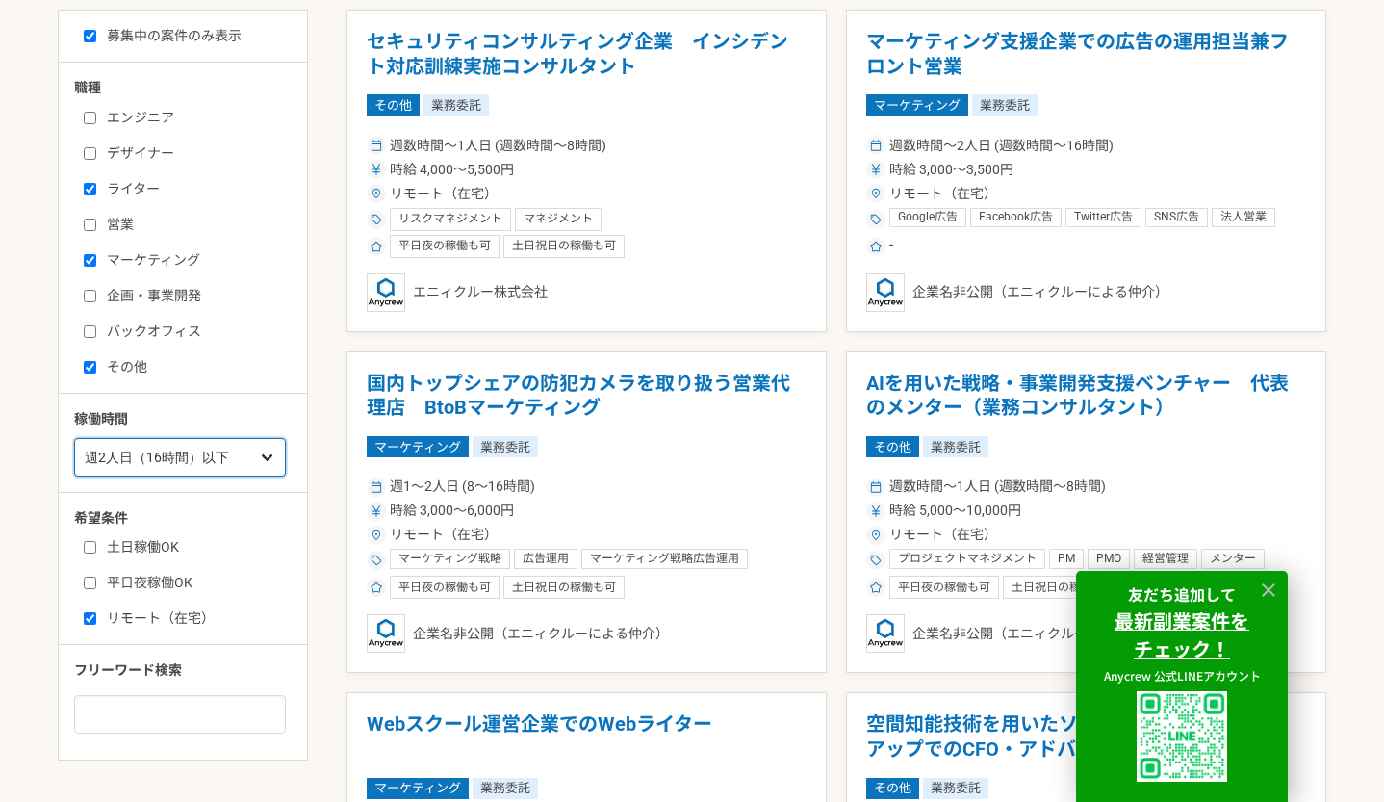
click at [118, 465] on select "週1人日（8時間）以下 週2人日（16時間）以下 週3人日（24時間）以下 週4人日（32時間）以下 週5人日（40時間）以下" at bounding box center [180, 457] width 212 height 38
select select "5"
click at [74, 438] on select "週1人日（8時間）以下 週2人日（16時間）以下 週3人日（24時間）以下 週4人日（32時間）以下 週5人日（40時間）以下" at bounding box center [180, 457] width 212 height 38
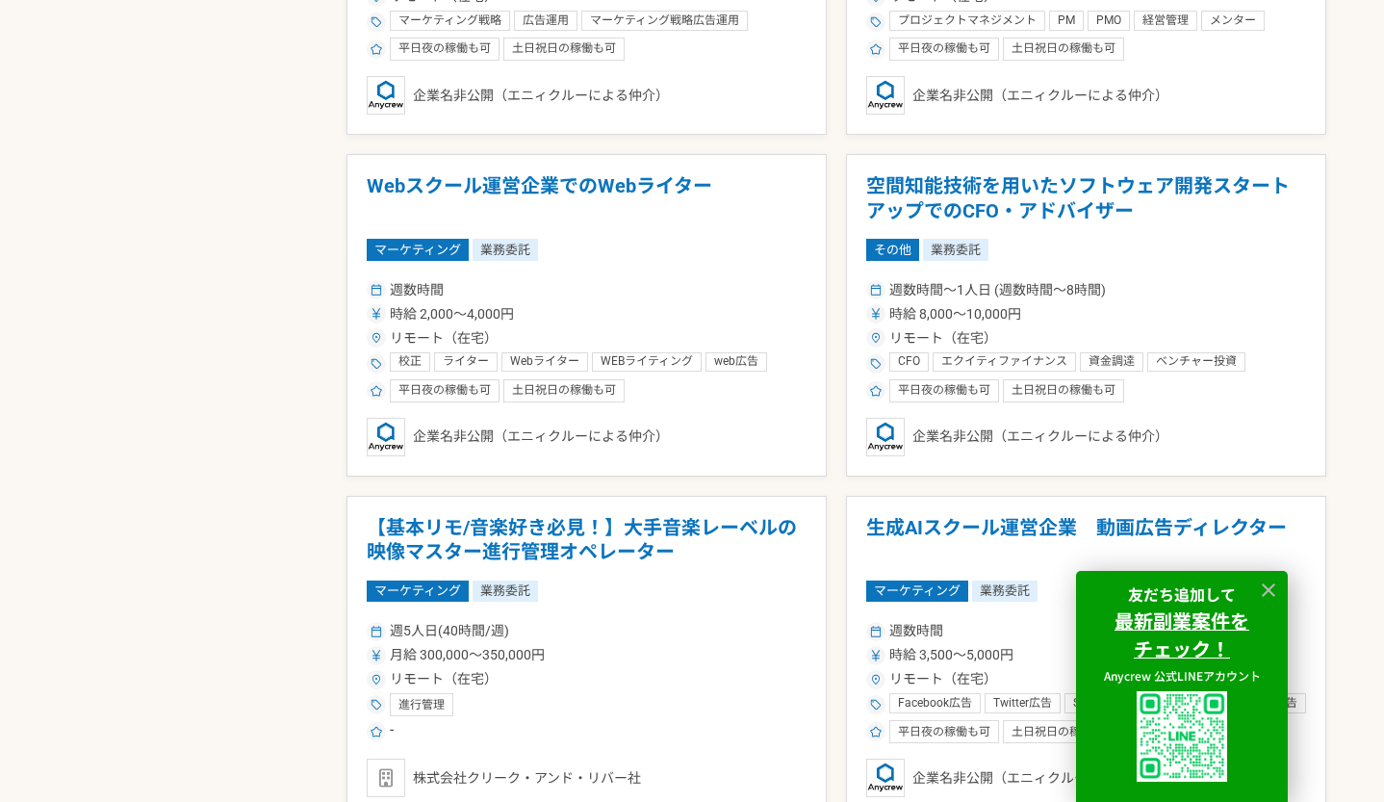
scroll to position [1375, 0]
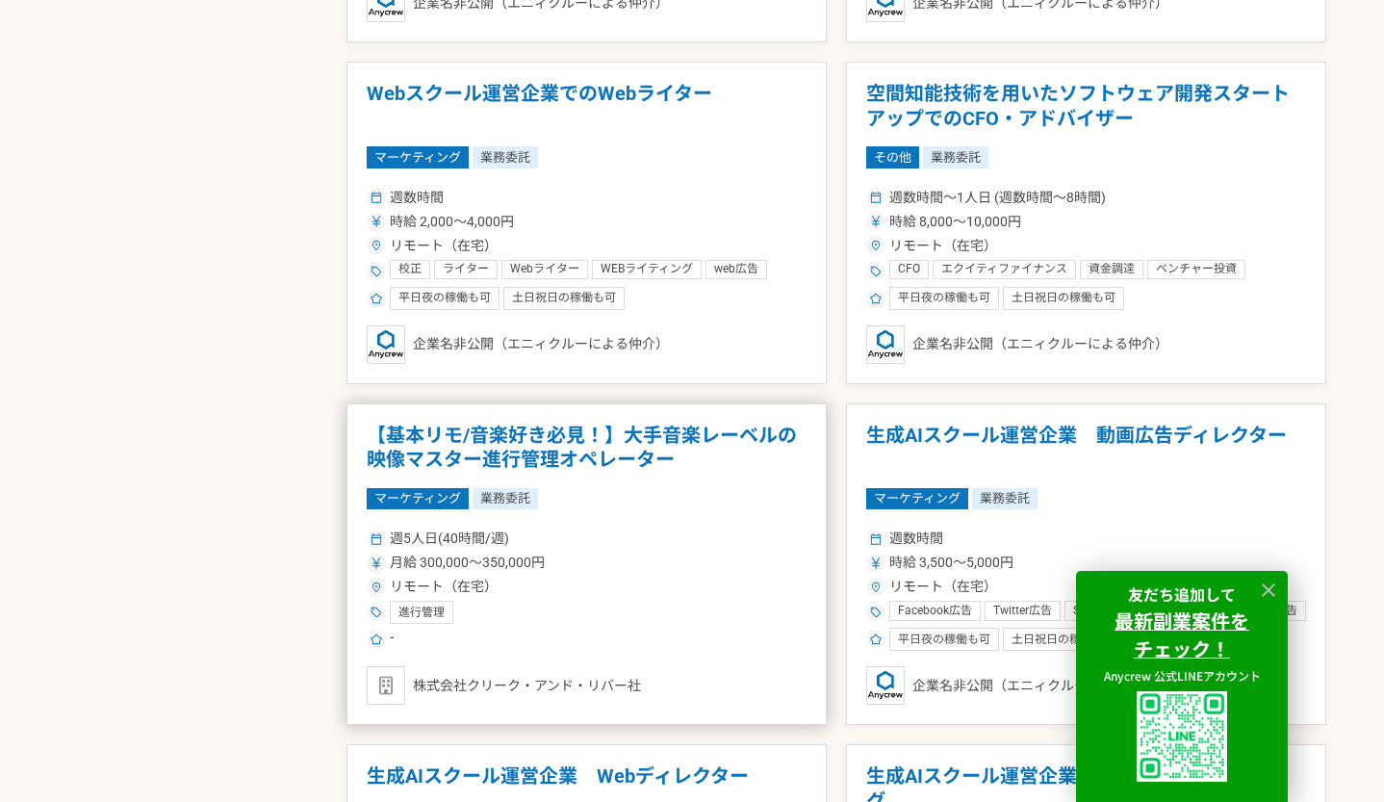
click at [655, 430] on h1 "【基本リモ/音楽好き必見！】大手音楽レーベルの映像マスター進行管理オペレーター" at bounding box center [587, 447] width 440 height 49
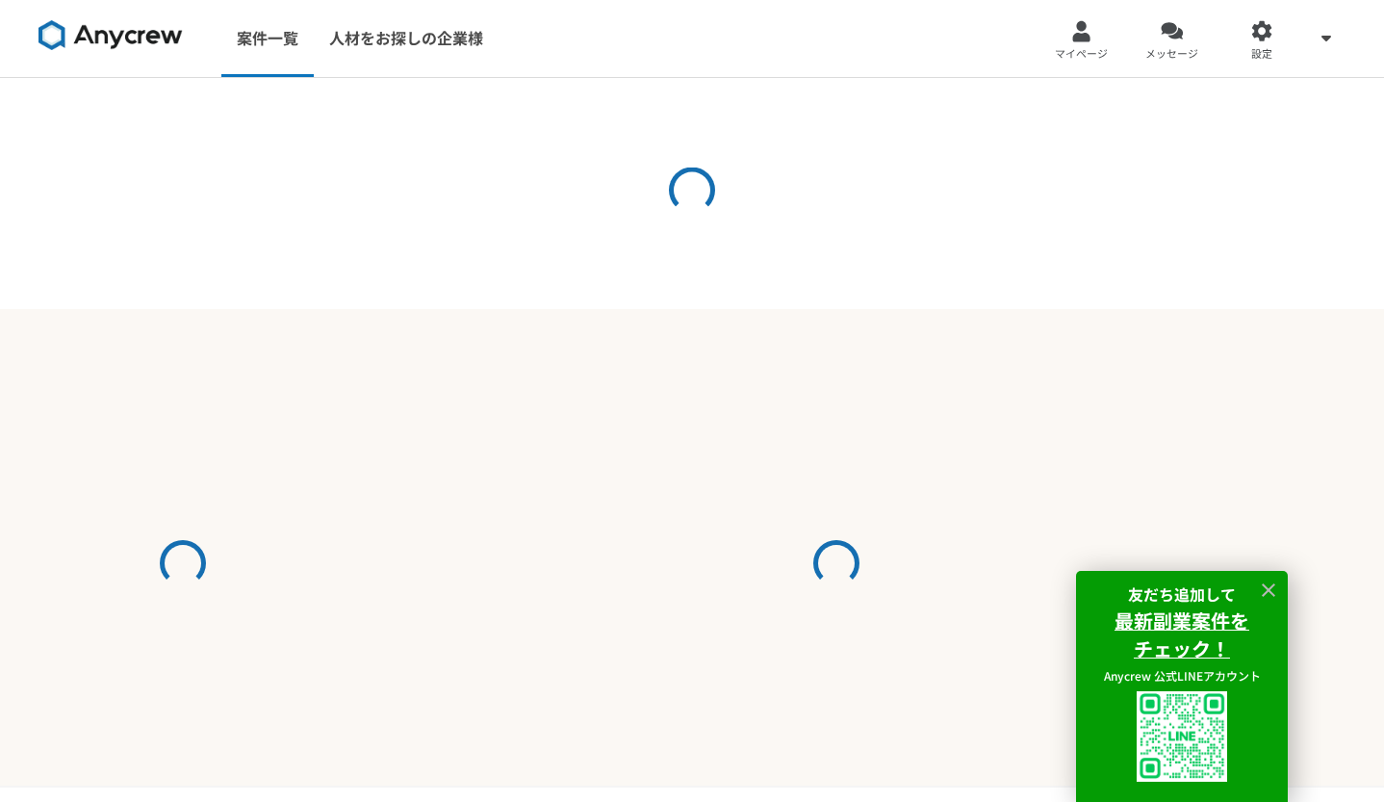
select select "5"
